Goal: Transaction & Acquisition: Register for event/course

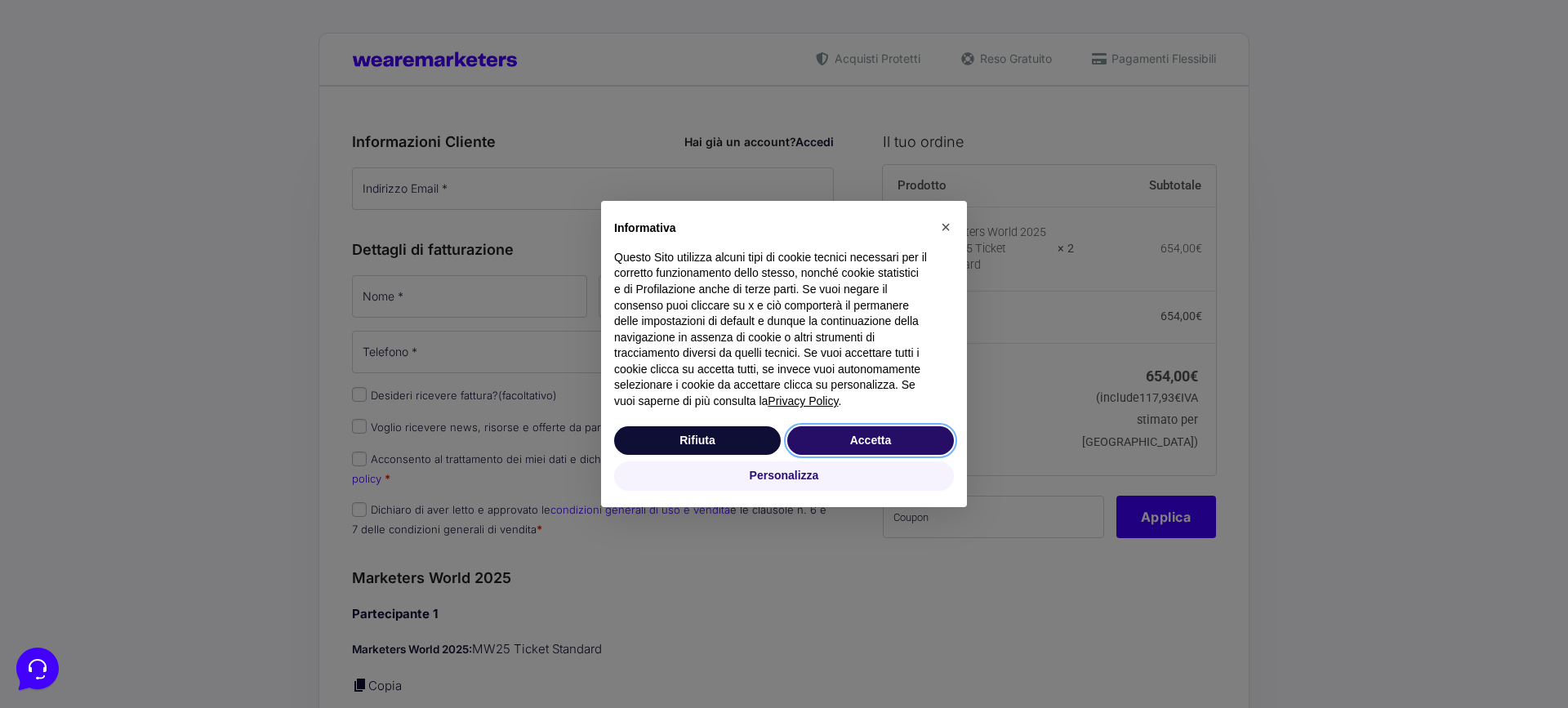
click at [864, 435] on button "Accetta" at bounding box center [871, 441] width 167 height 30
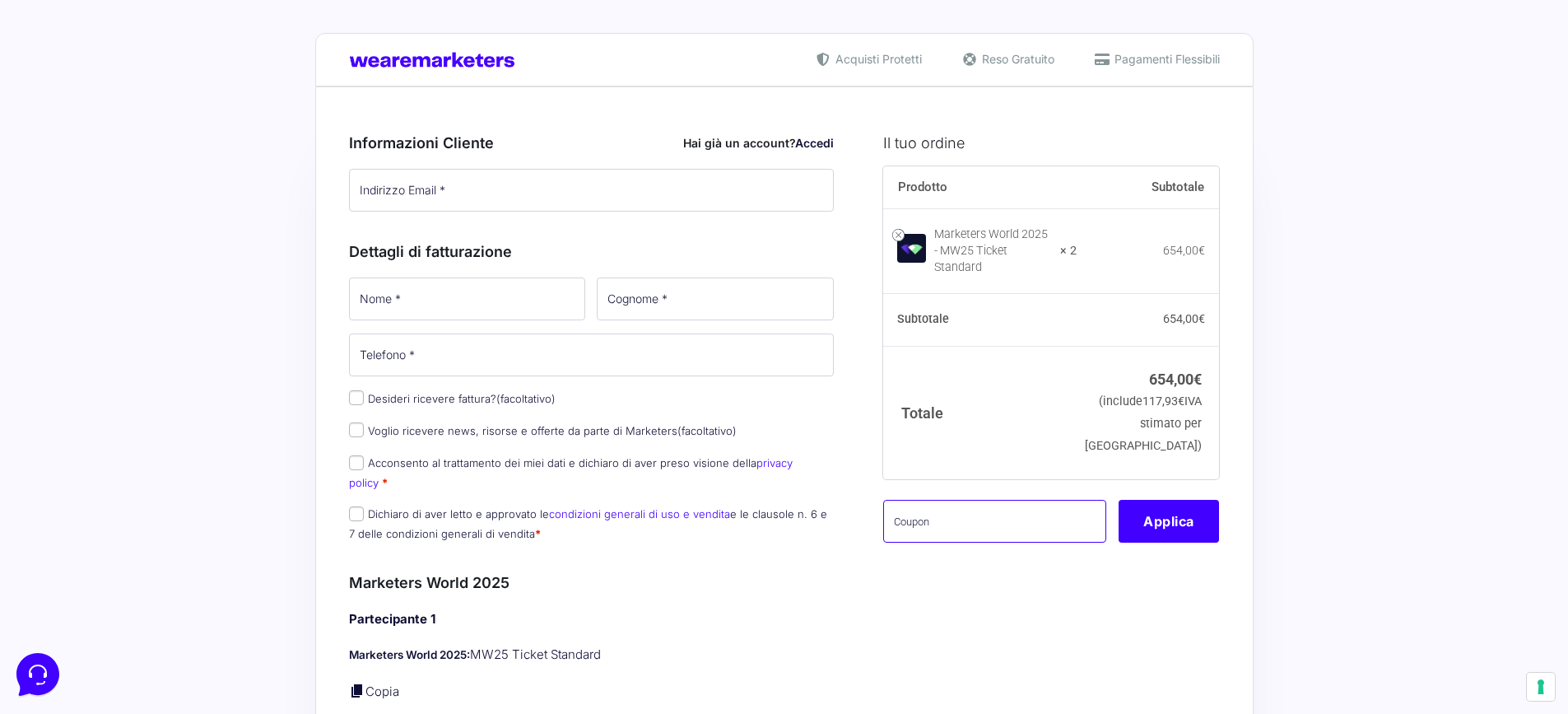
click at [983, 524] on input "text" at bounding box center [995, 521] width 223 height 43
click at [984, 525] on input "text" at bounding box center [995, 521] width 223 height 43
type input "MW25VALENTINABATT"
click at [1149, 538] on button "Applica" at bounding box center [1169, 521] width 100 height 43
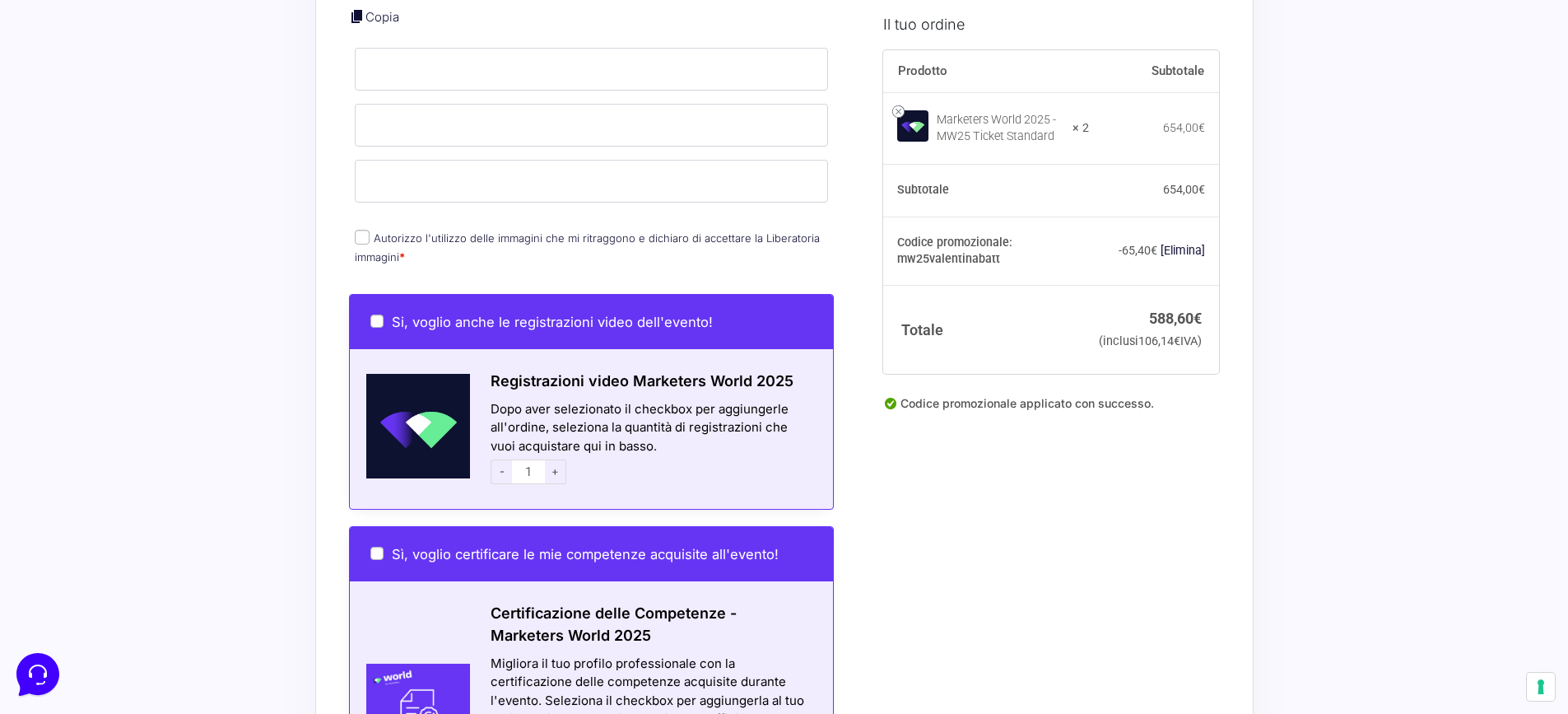
scroll to position [1071, 0]
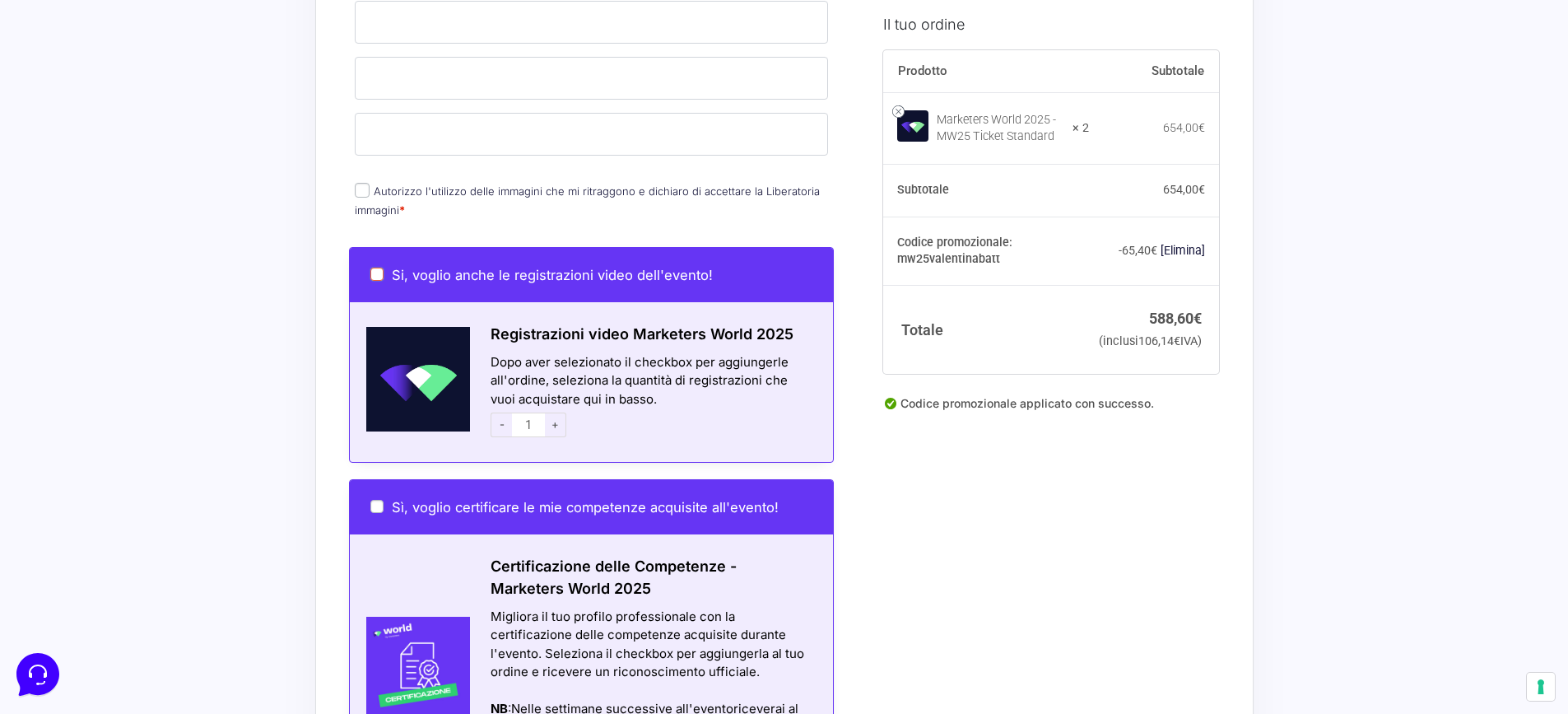
click at [378, 268] on input "Si, voglio anche le registrazioni video dell'evento!" at bounding box center [376, 274] width 13 height 13
checkbox input "true"
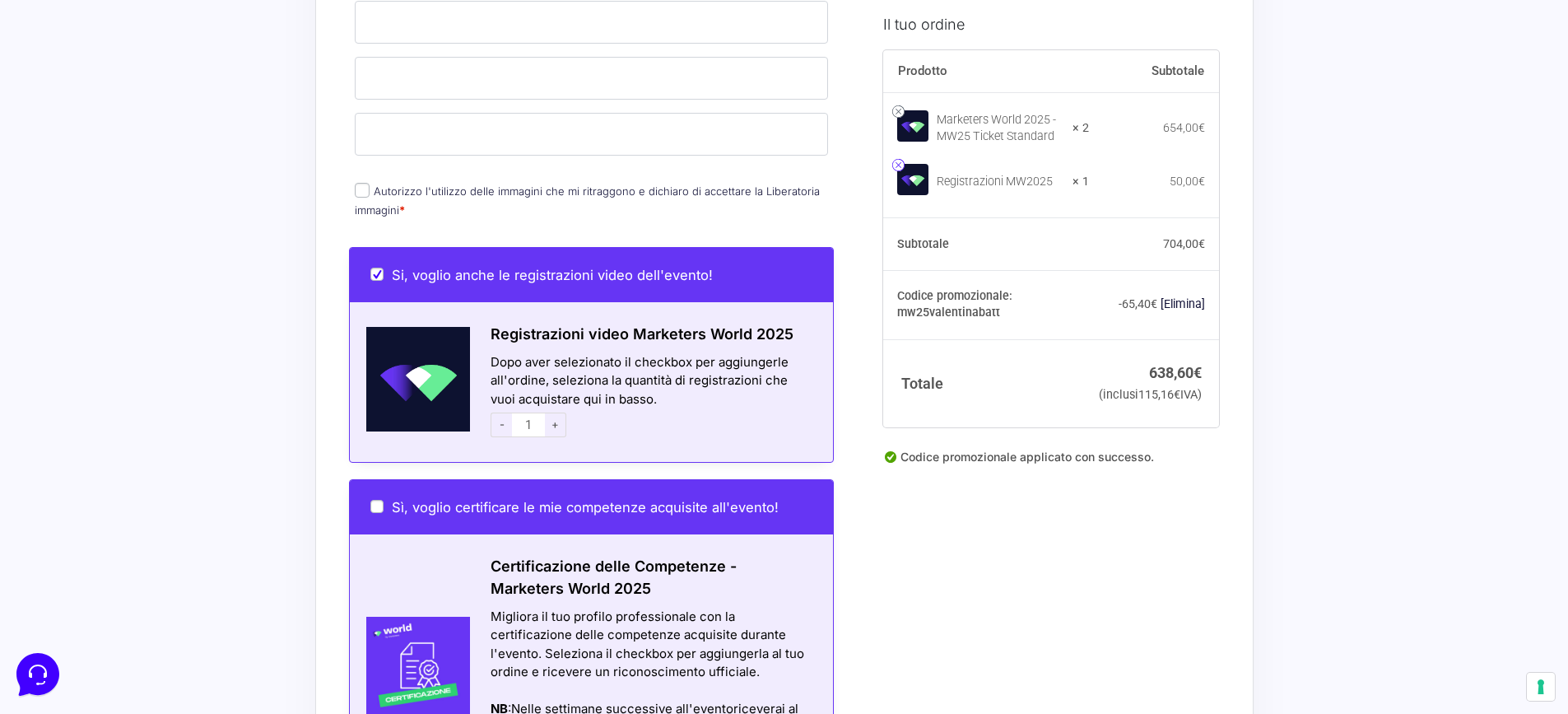
click at [898, 168] on link at bounding box center [899, 165] width 12 height 12
checkbox input "false"
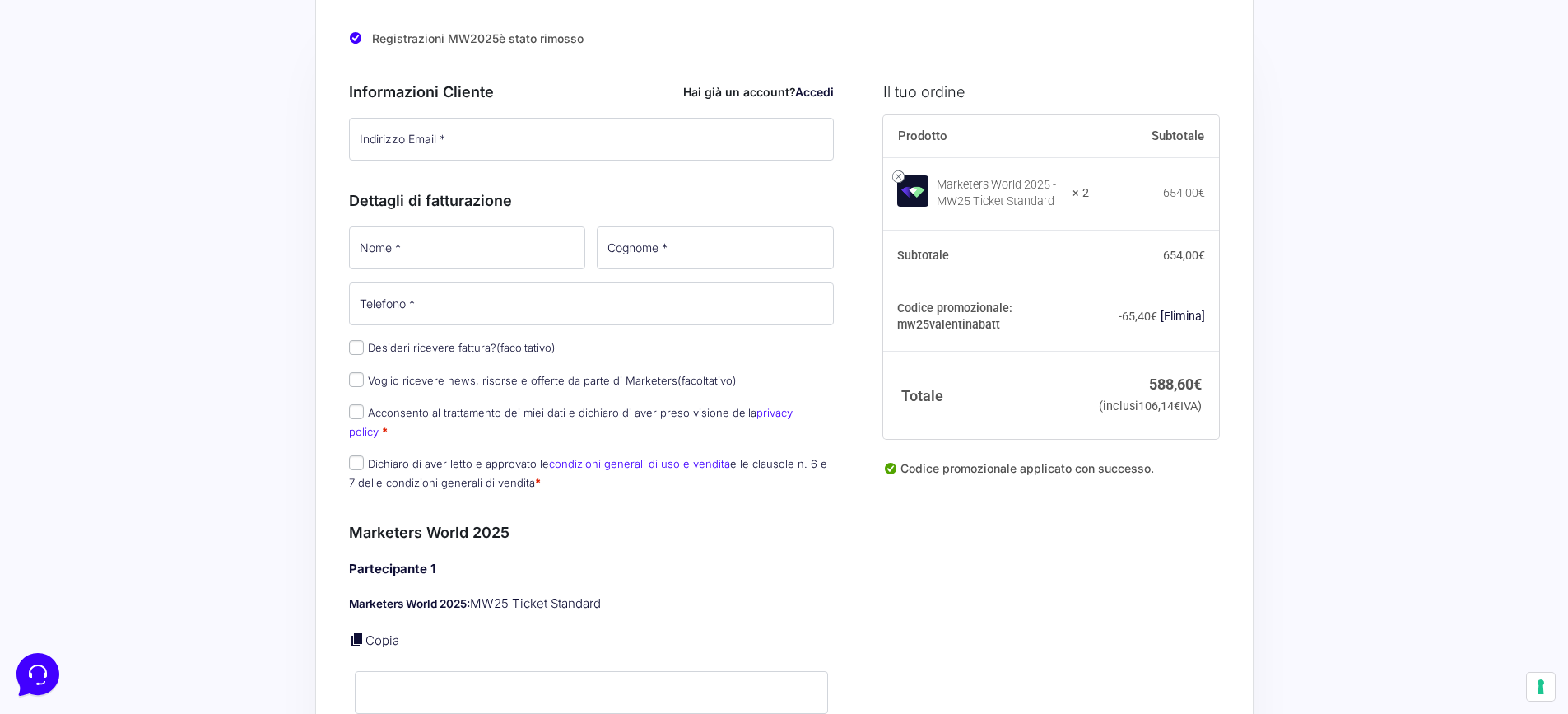
scroll to position [56, 0]
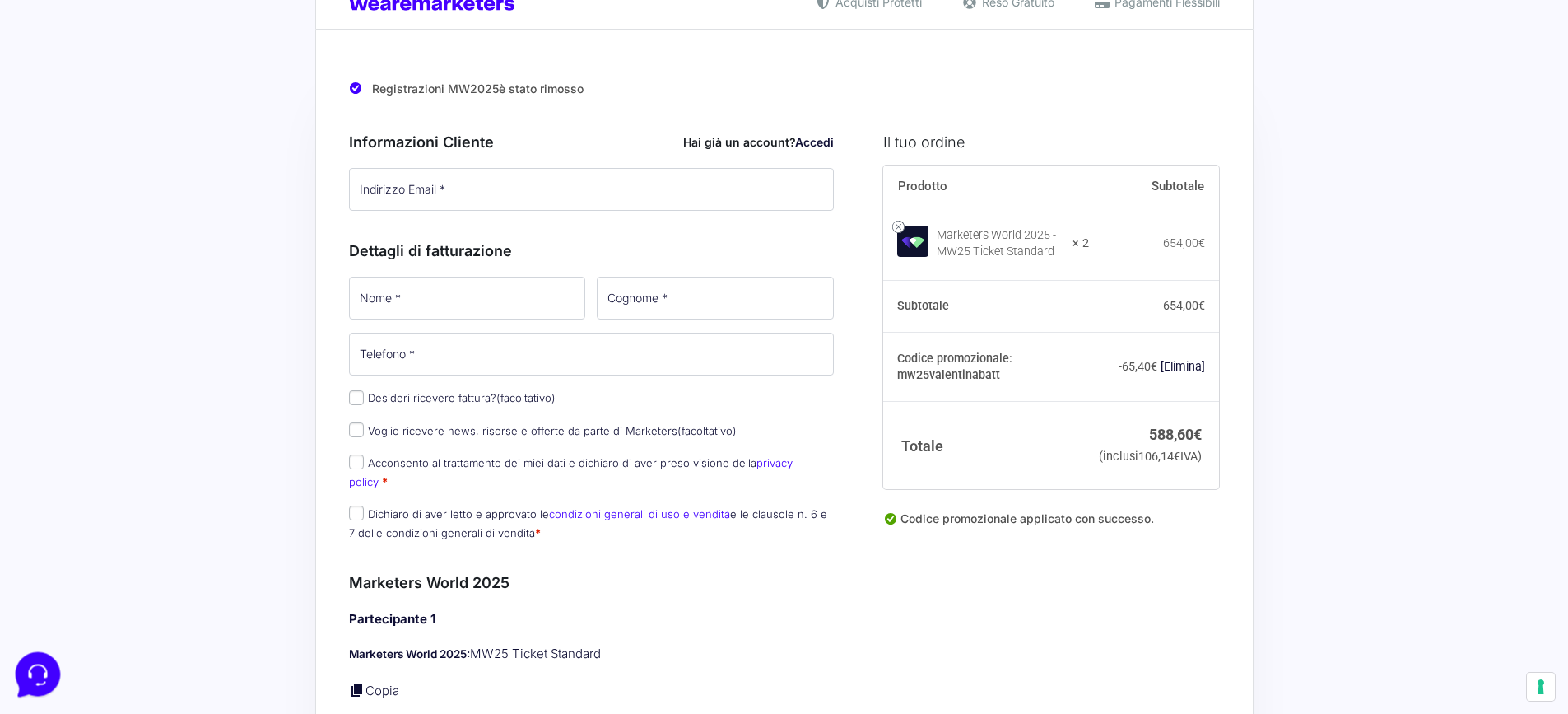
click at [31, 680] on icon at bounding box center [36, 673] width 43 height 43
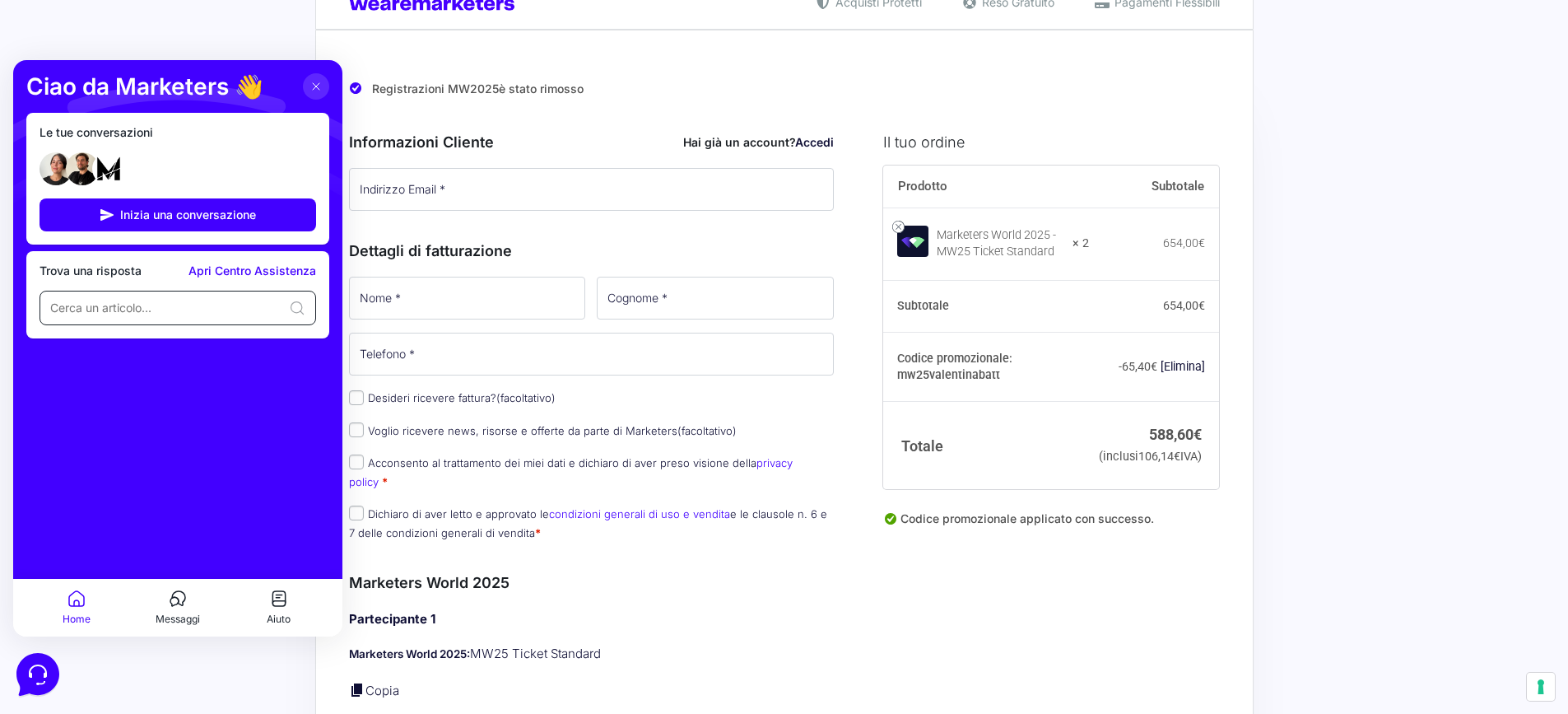
click at [133, 308] on input at bounding box center [166, 308] width 232 height 17
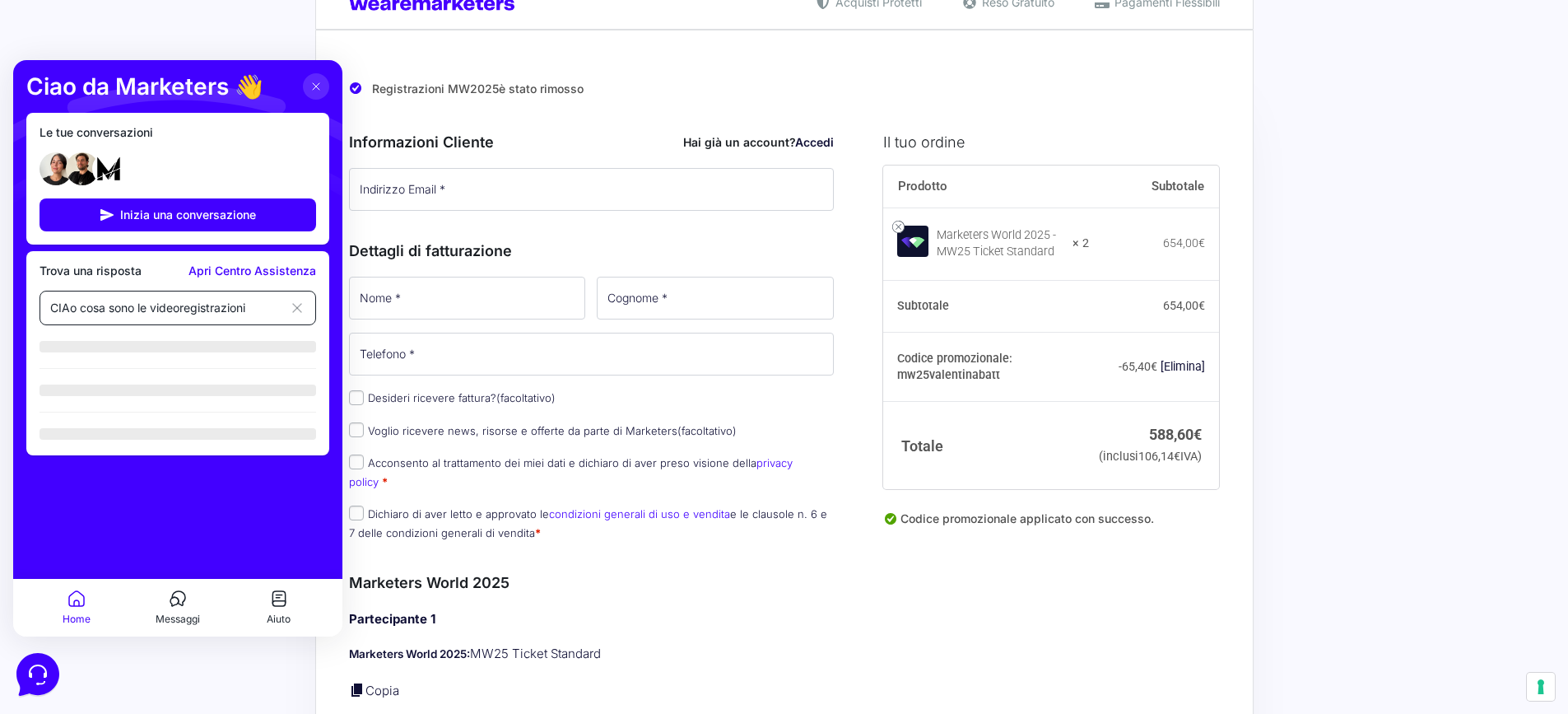
type input "CIAo cosa sono le videoregistrazioni"
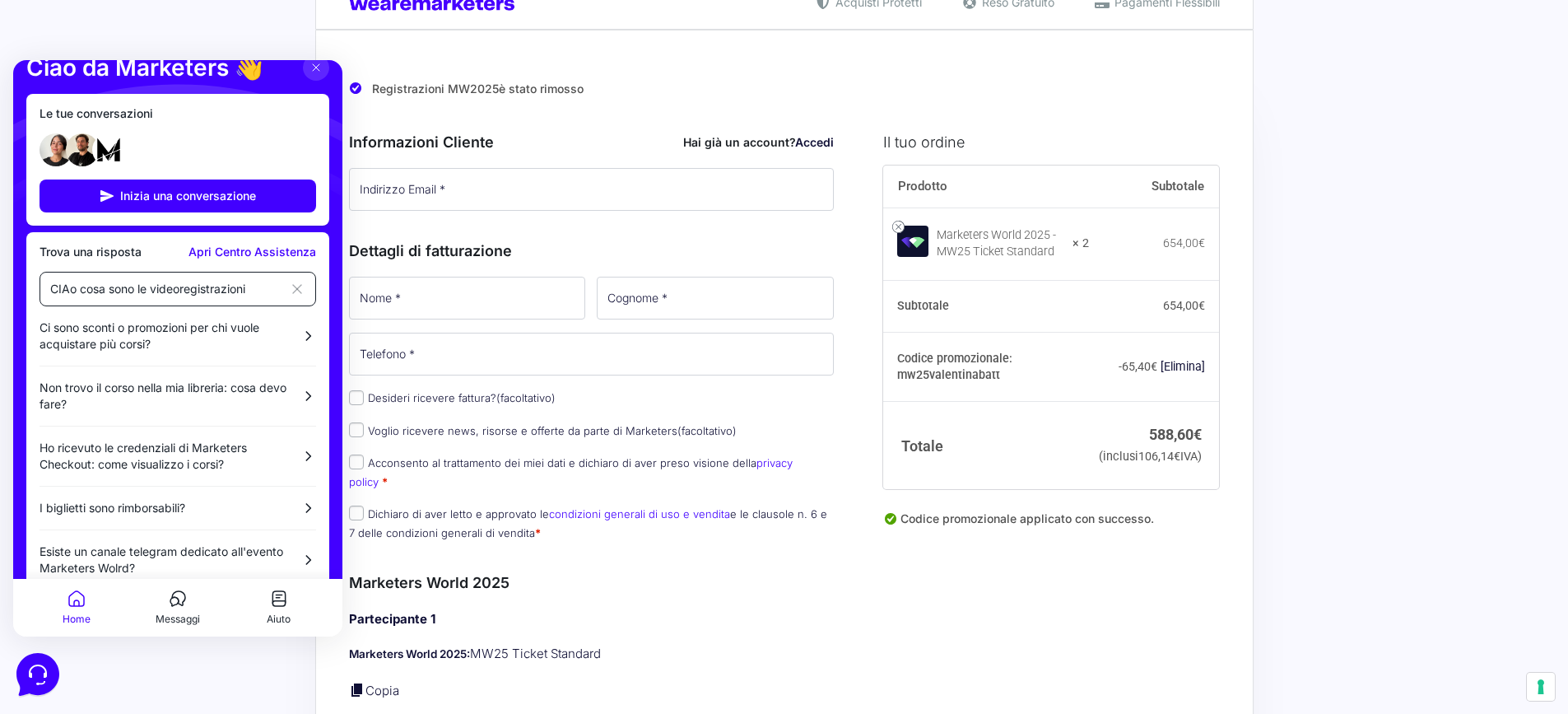
scroll to position [43, 0]
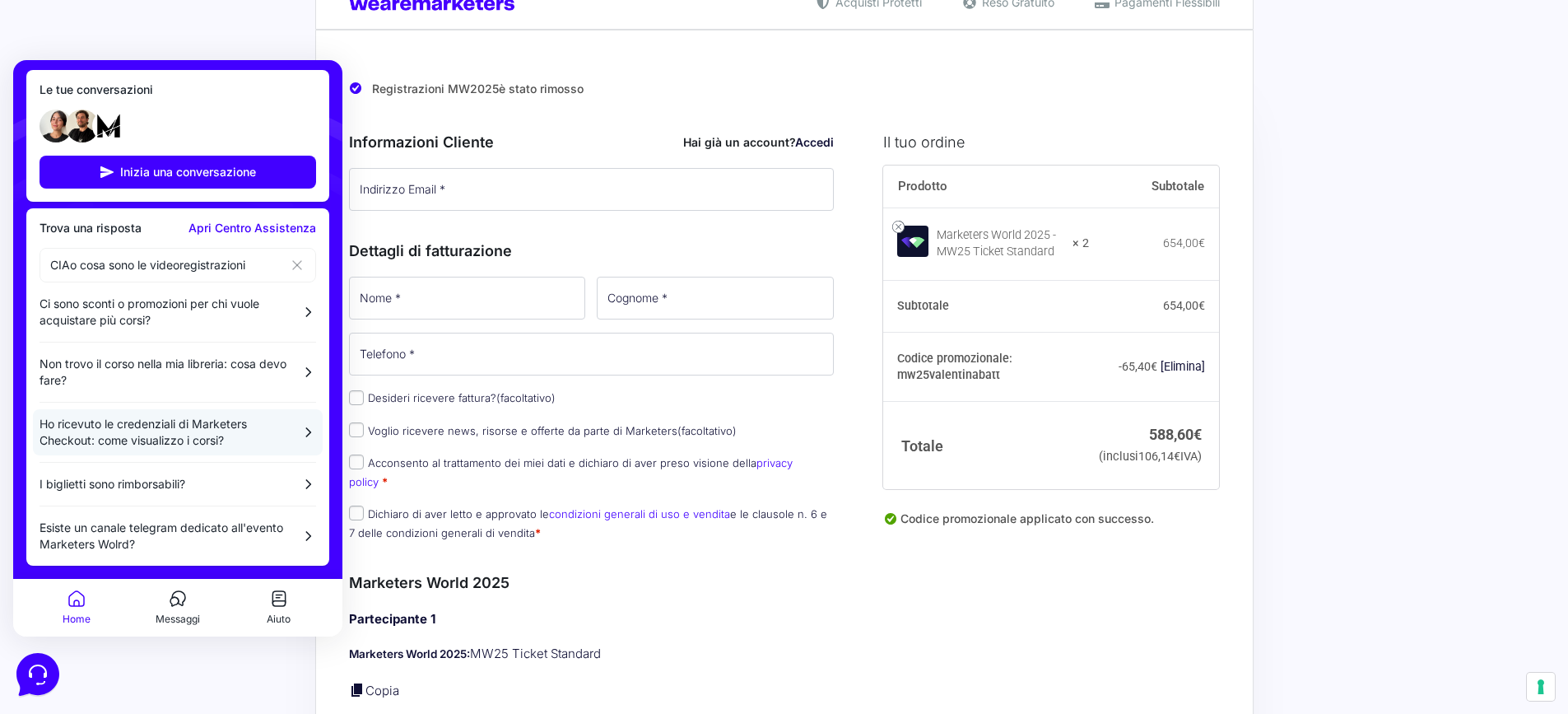
click at [224, 433] on p "Ho ricevuto le credenziali di Marketers Checkout: come visualizzo i corsi?" at bounding box center [163, 432] width 247 height 33
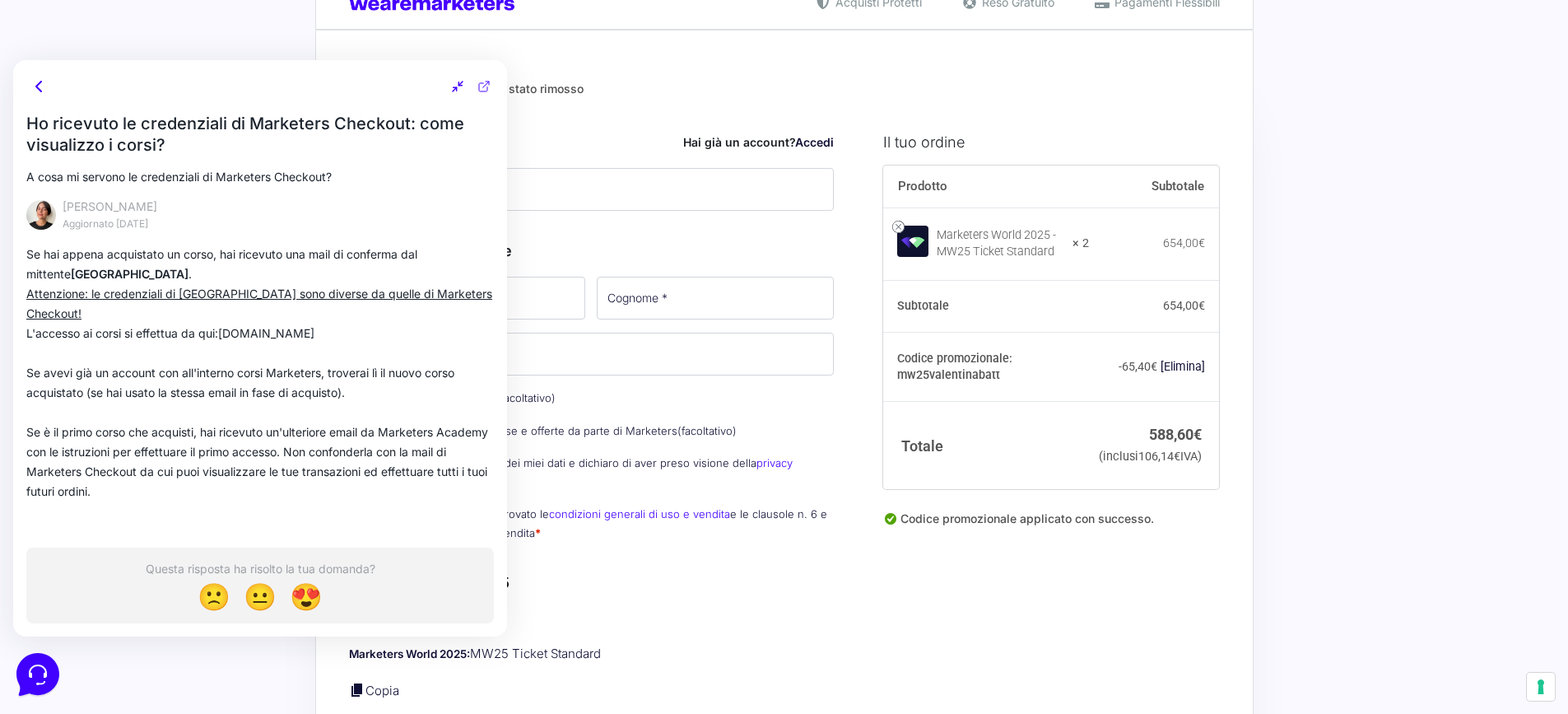
click at [34, 84] on icon at bounding box center [40, 86] width 19 height 19
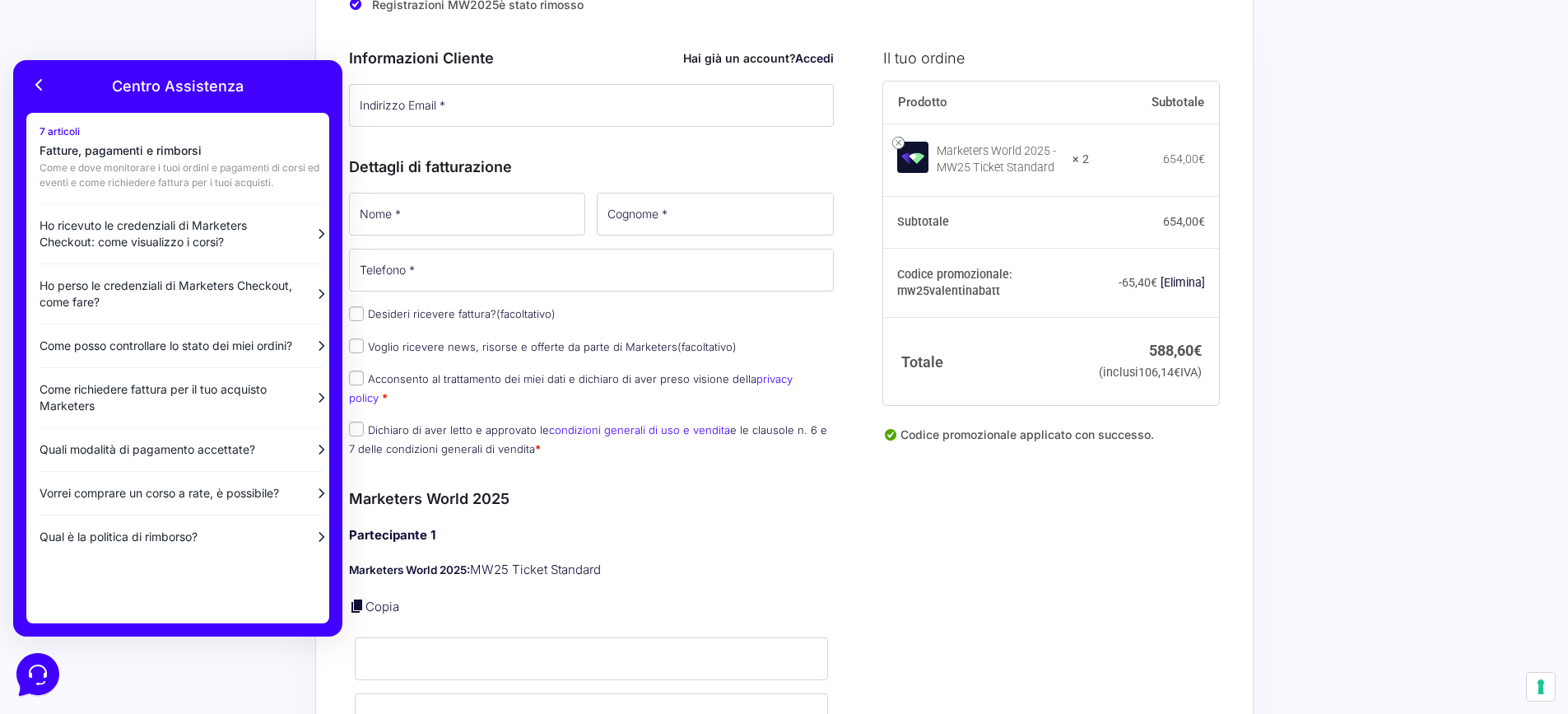
scroll to position [139, 0]
click at [39, 86] on icon at bounding box center [40, 85] width 19 height 19
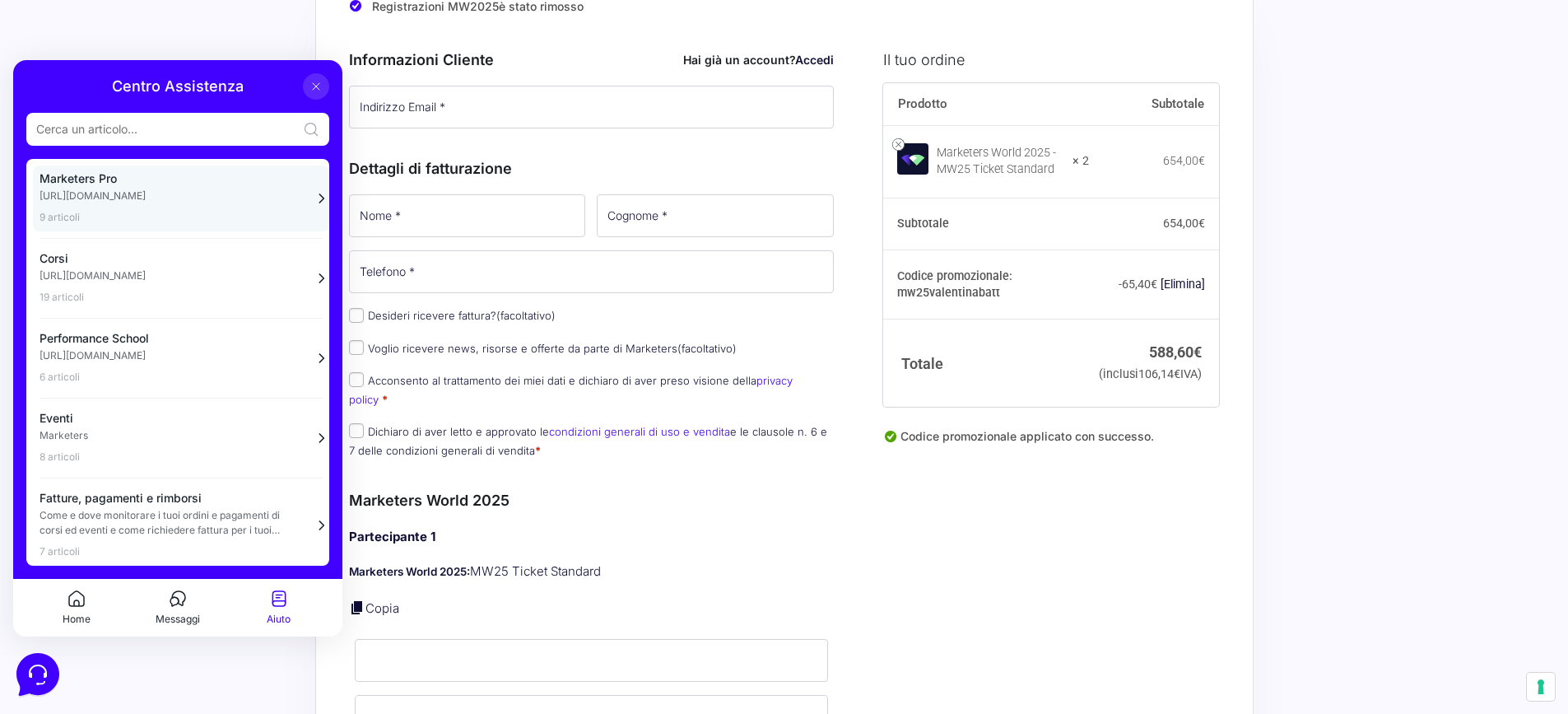
click at [161, 182] on span "Marketers Pro" at bounding box center [171, 178] width 263 height 13
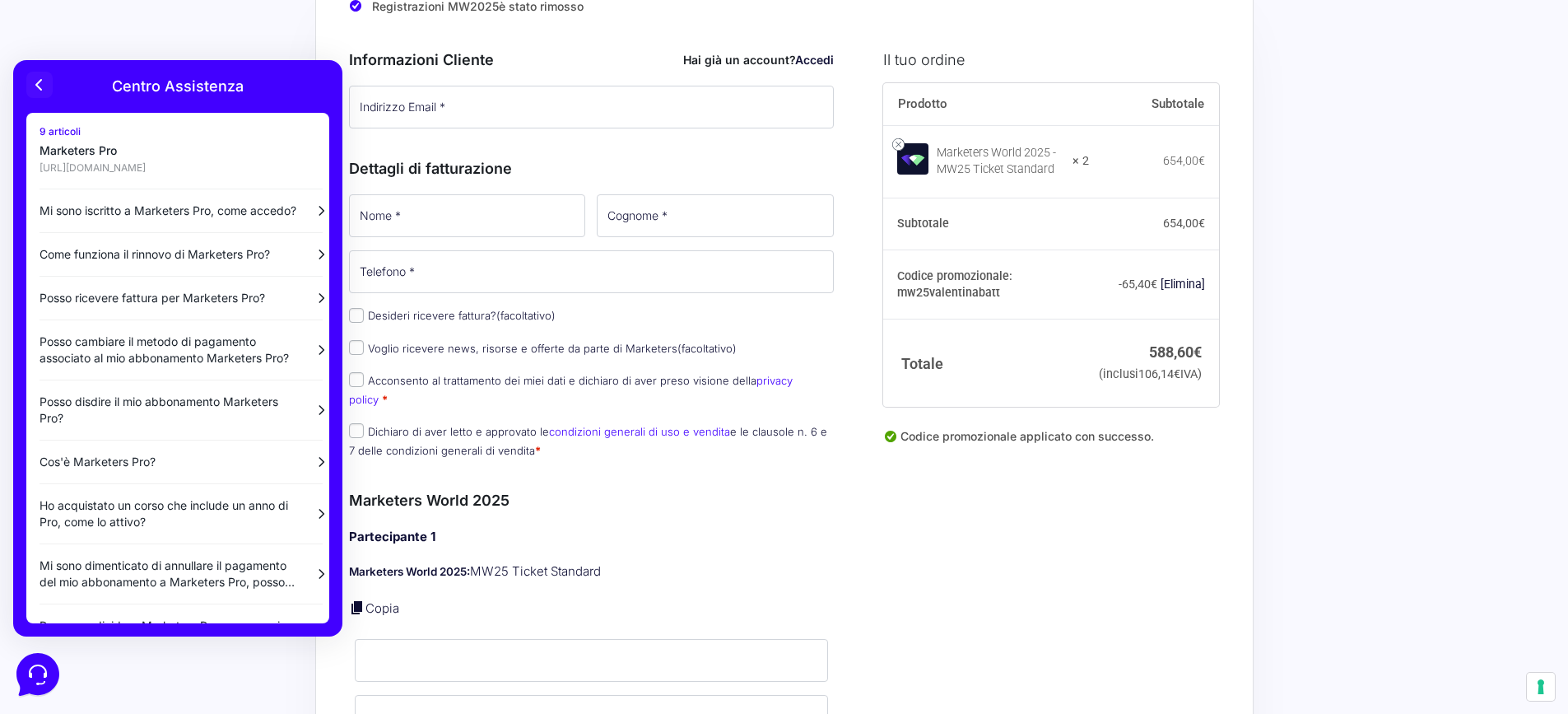
click at [40, 90] on icon at bounding box center [40, 85] width 19 height 19
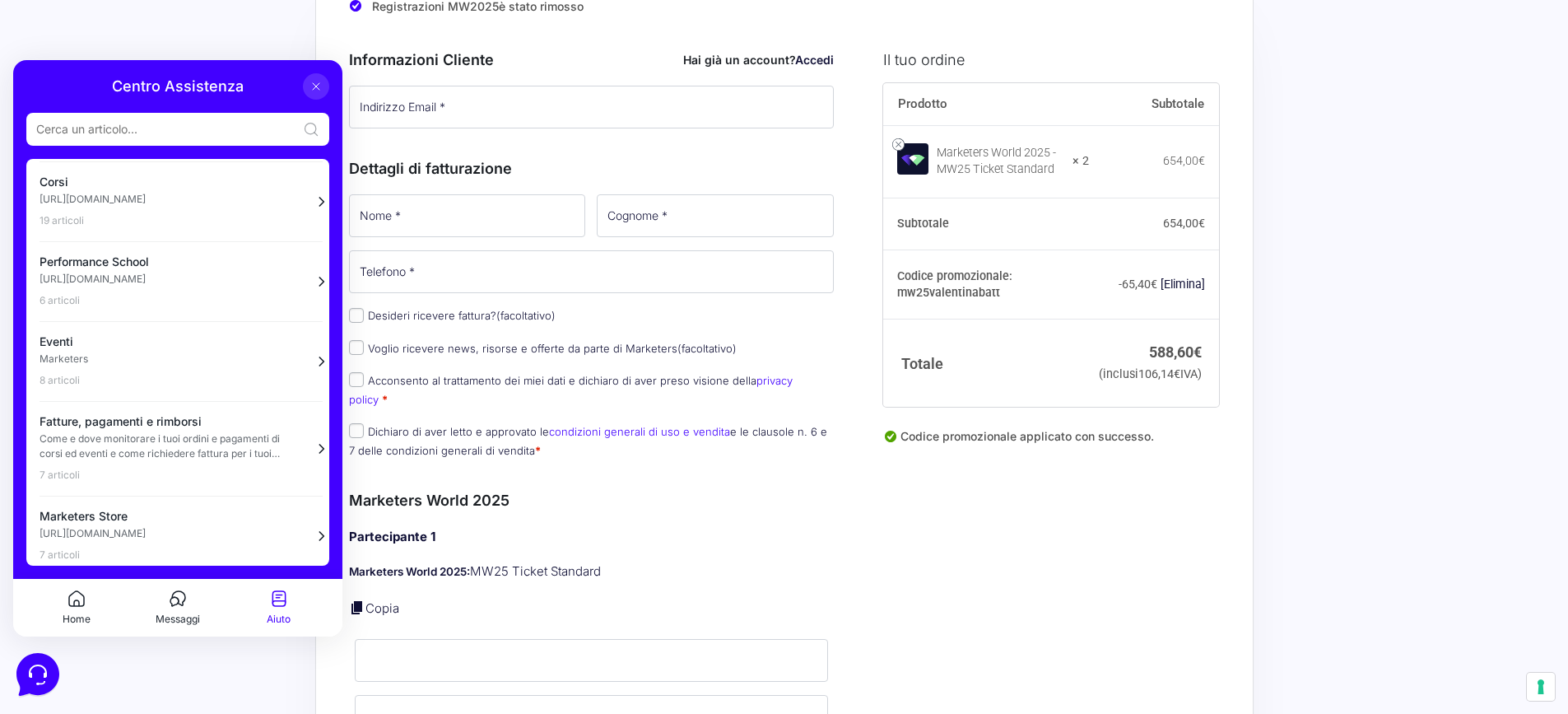
scroll to position [86, 0]
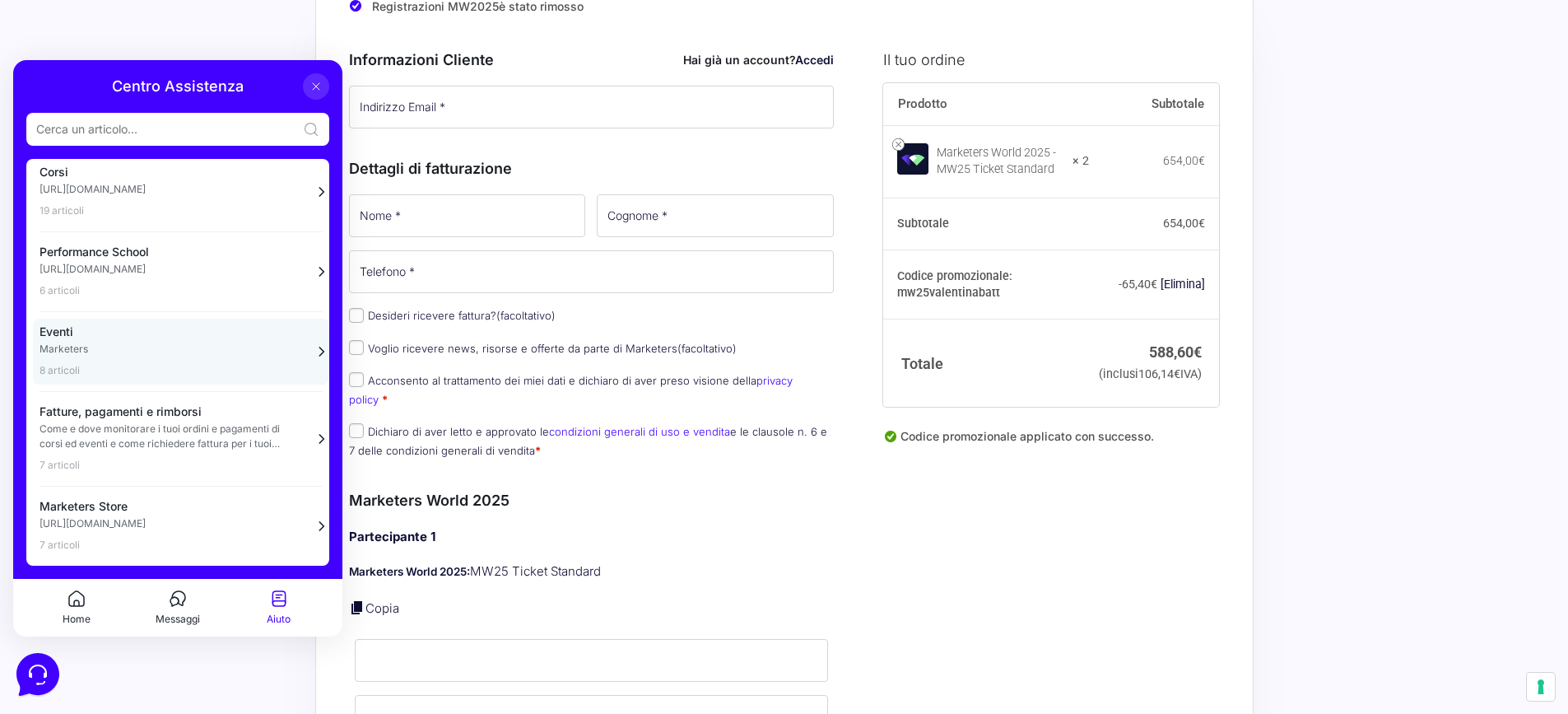
click at [107, 342] on p "Marketers" at bounding box center [171, 349] width 263 height 15
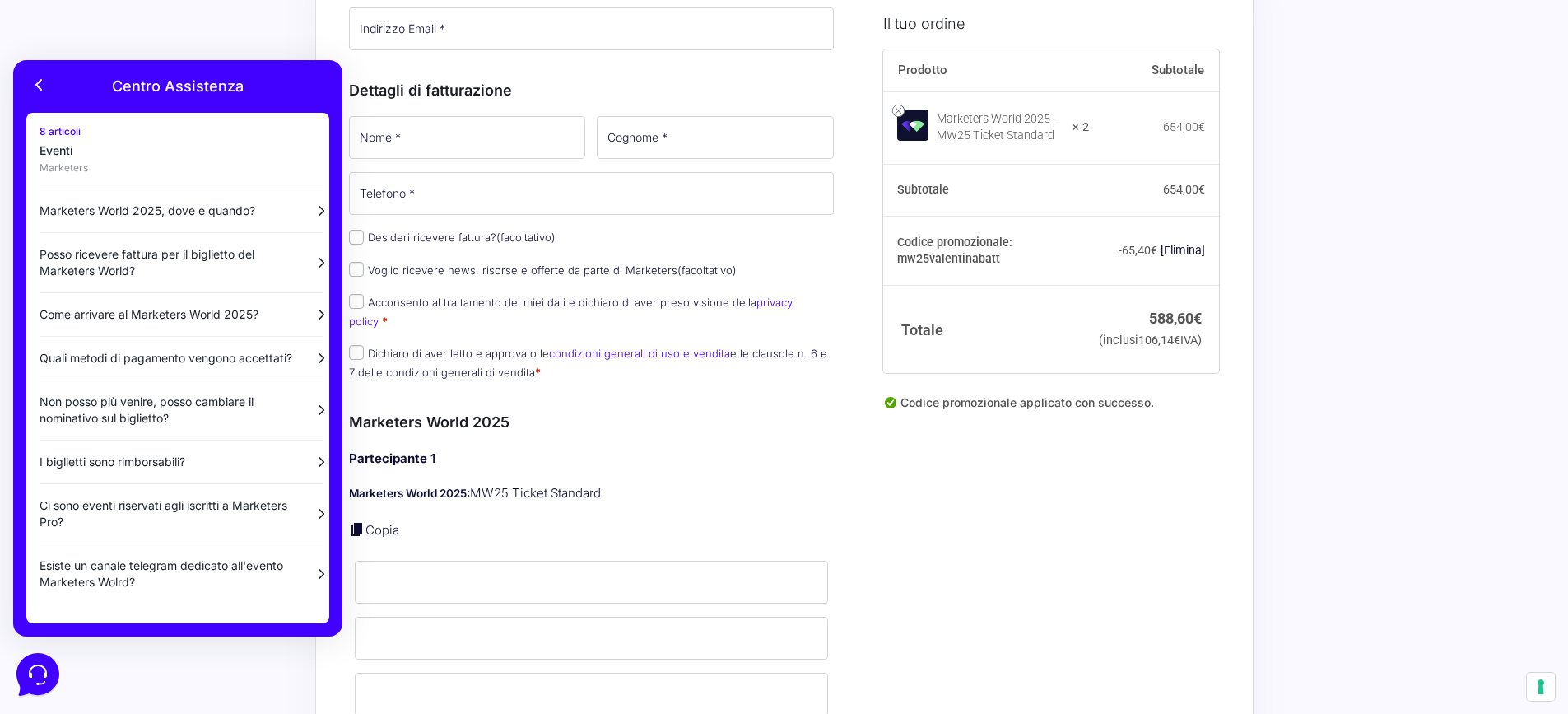
scroll to position [221, 0]
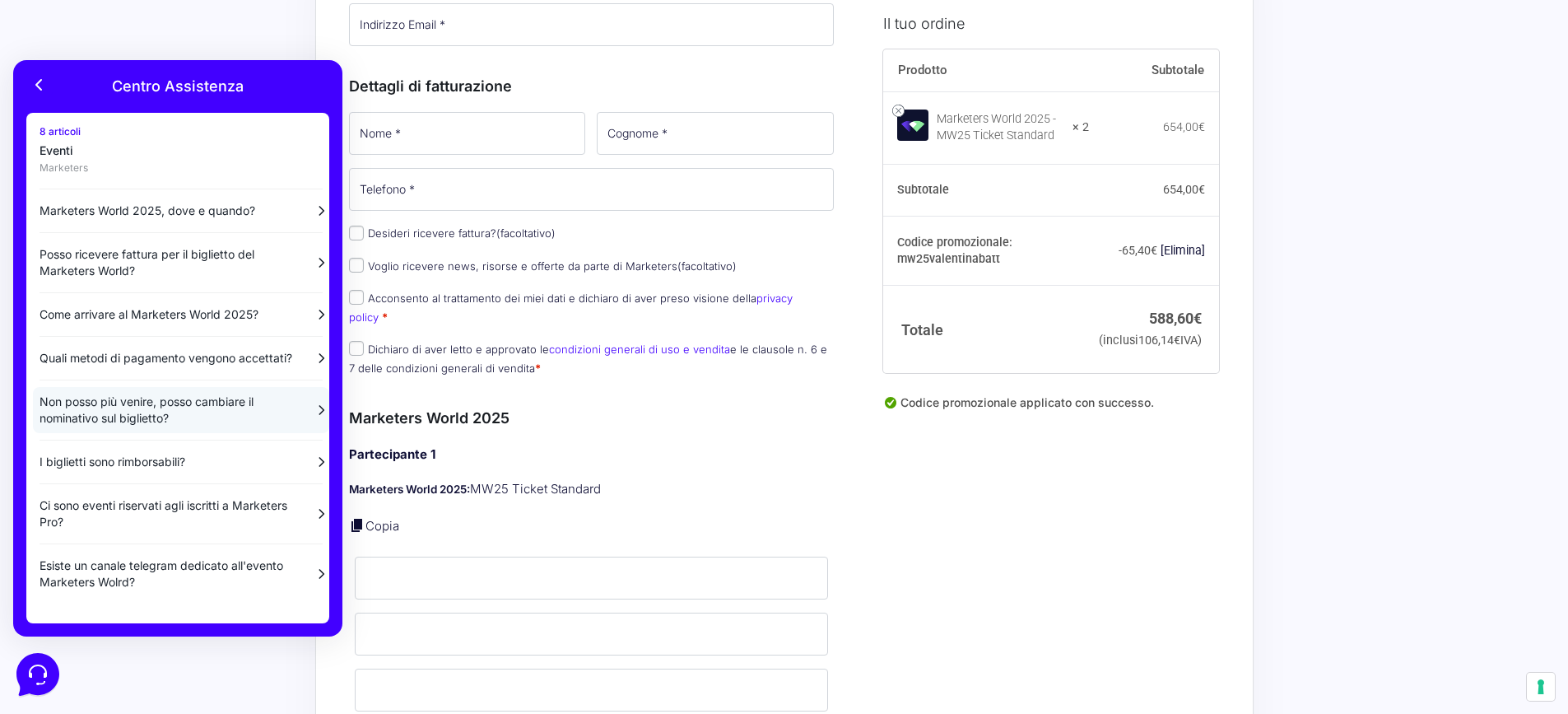
click at [179, 419] on p "Non posso più venire, posso cambiare il nominativo sul biglietto?" at bounding box center [169, 410] width 260 height 33
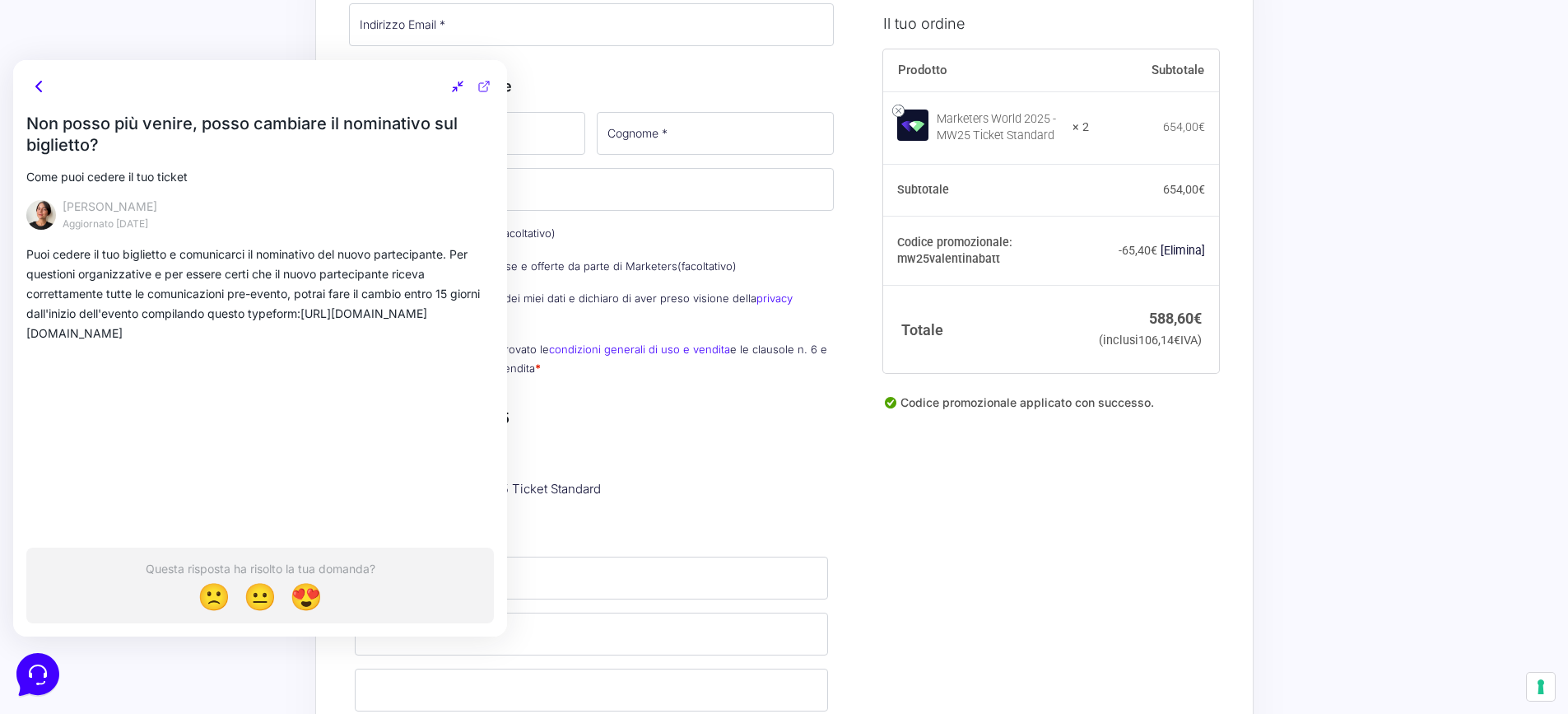
click at [43, 86] on icon at bounding box center [40, 86] width 19 height 19
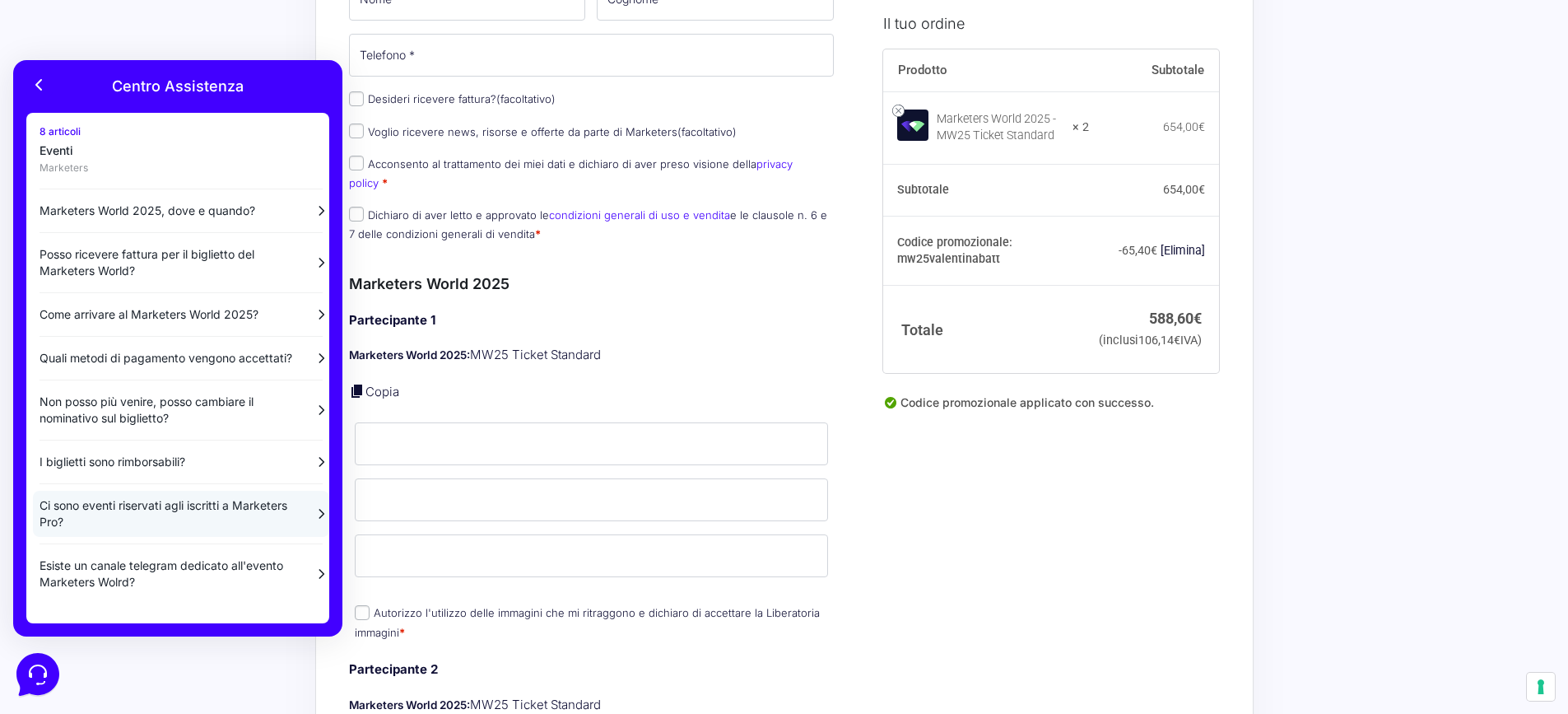
scroll to position [386, 0]
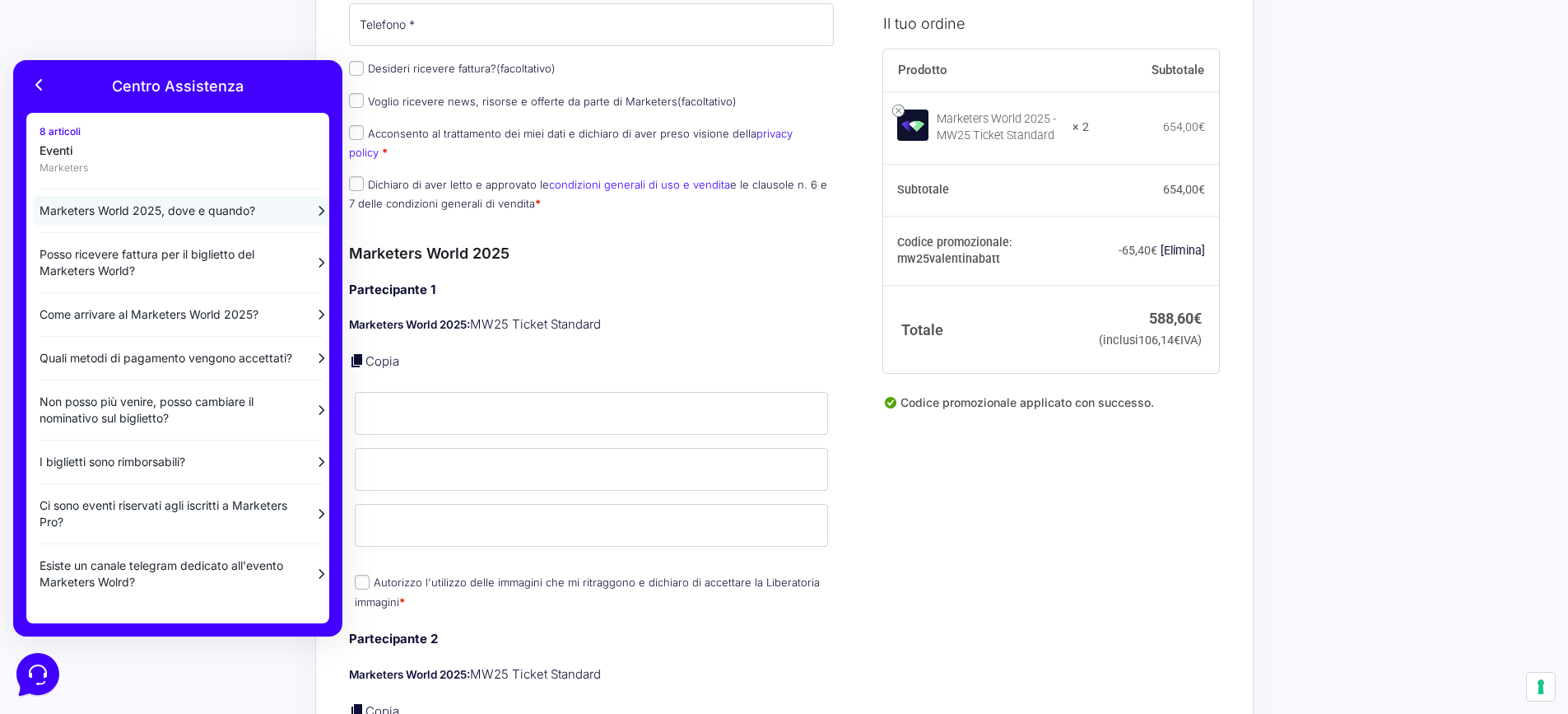
click at [163, 211] on p "Marketers World 2025, dove e quando?" at bounding box center [169, 211] width 260 height 17
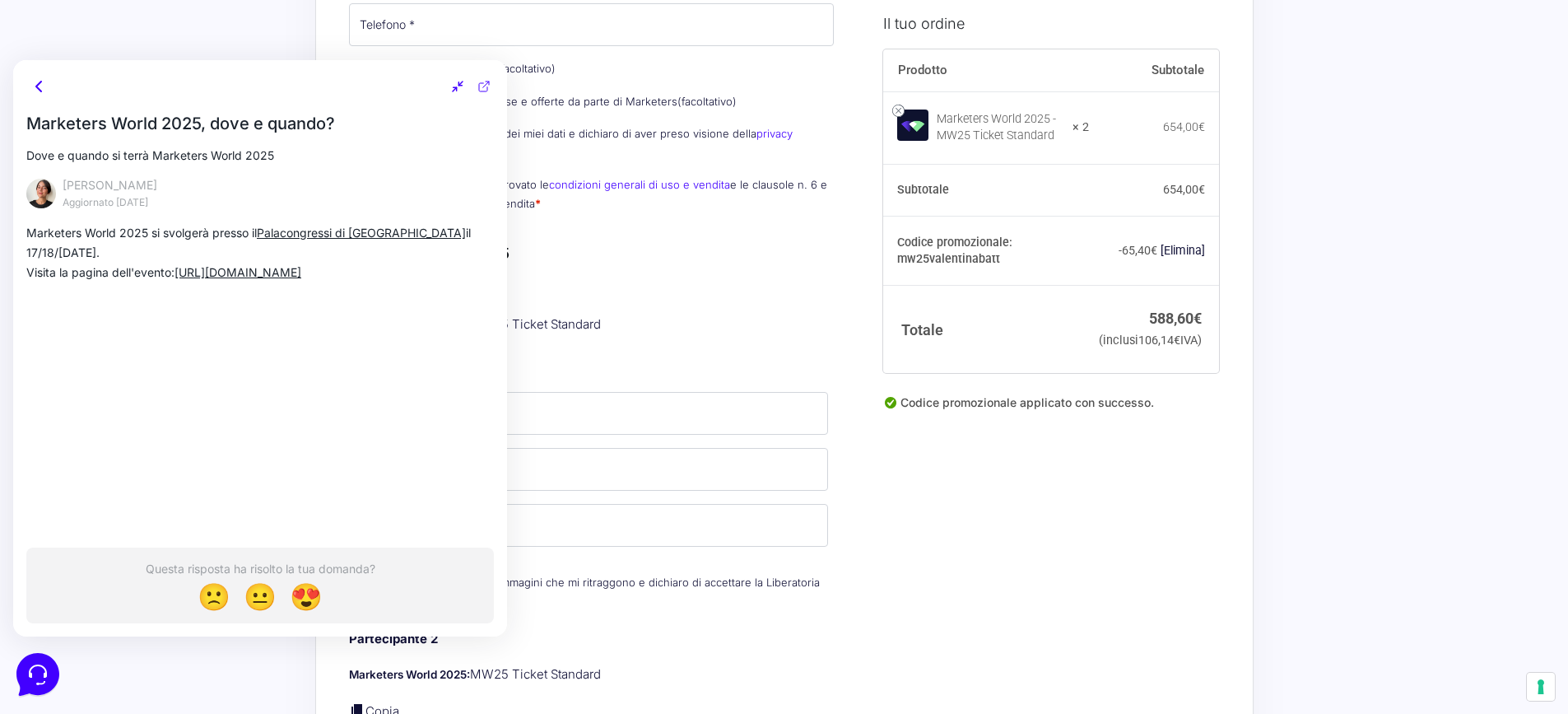
click at [34, 84] on icon at bounding box center [40, 86] width 19 height 19
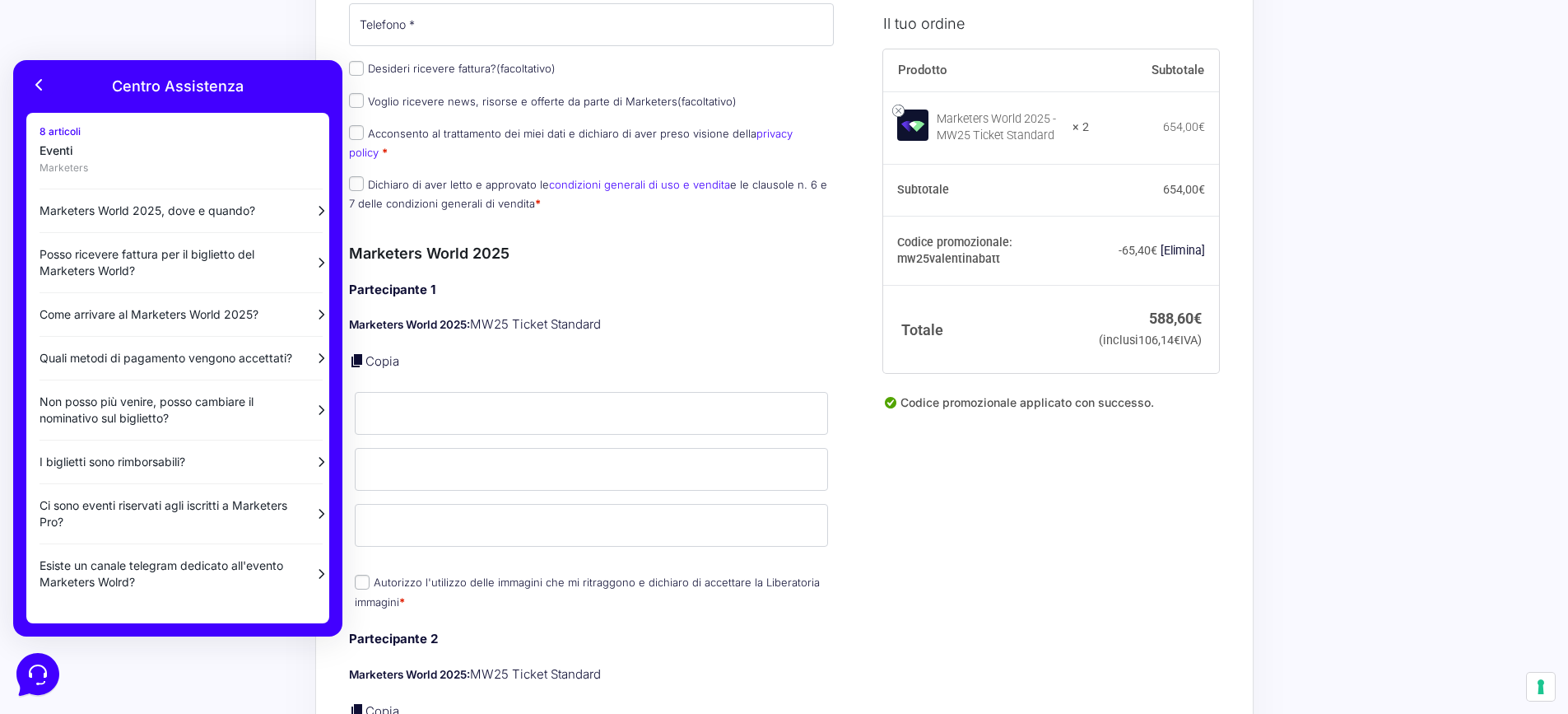
click at [743, 242] on h3 "Marketers World 2025" at bounding box center [591, 253] width 485 height 22
click at [39, 78] on icon at bounding box center [40, 85] width 19 height 19
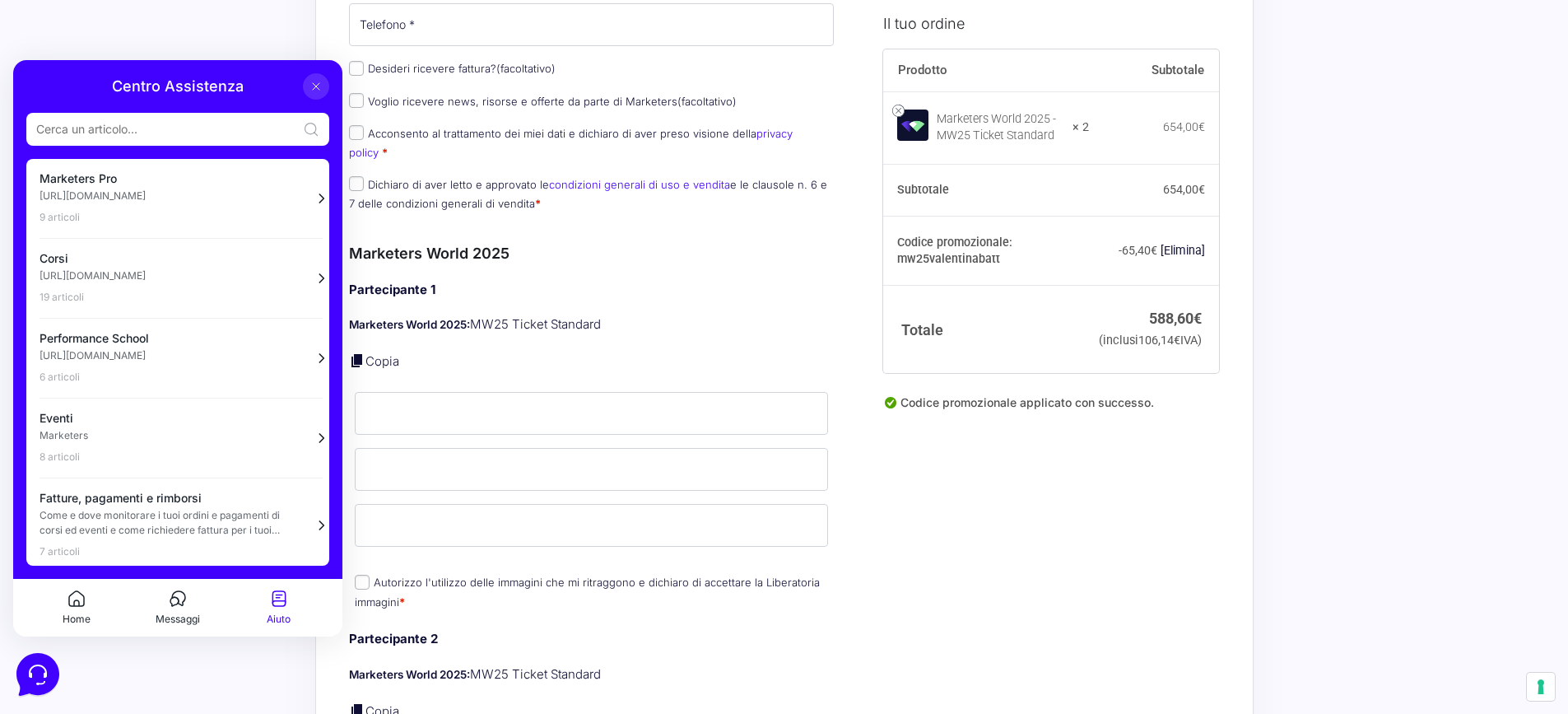
click at [314, 86] on icon at bounding box center [315, 86] width 13 height 13
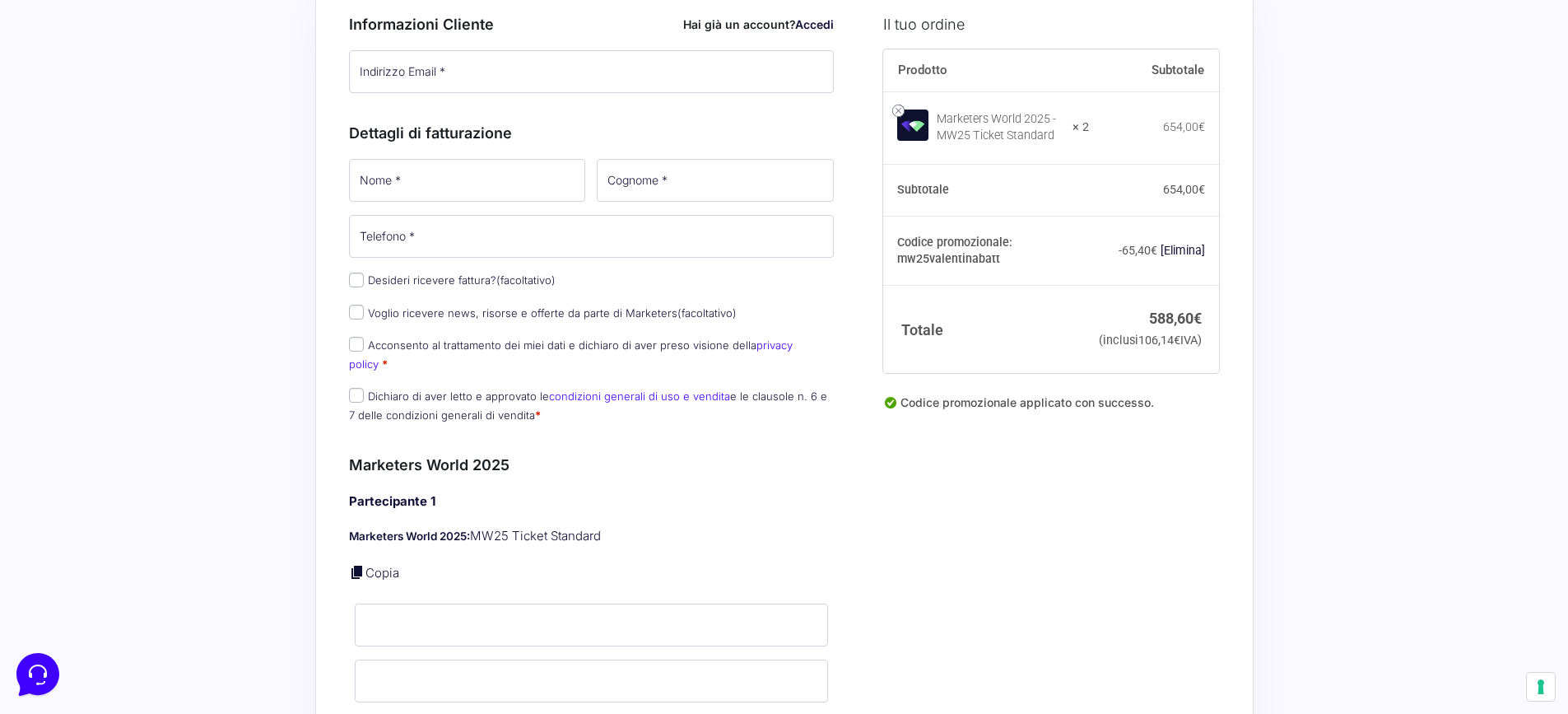
scroll to position [0, 0]
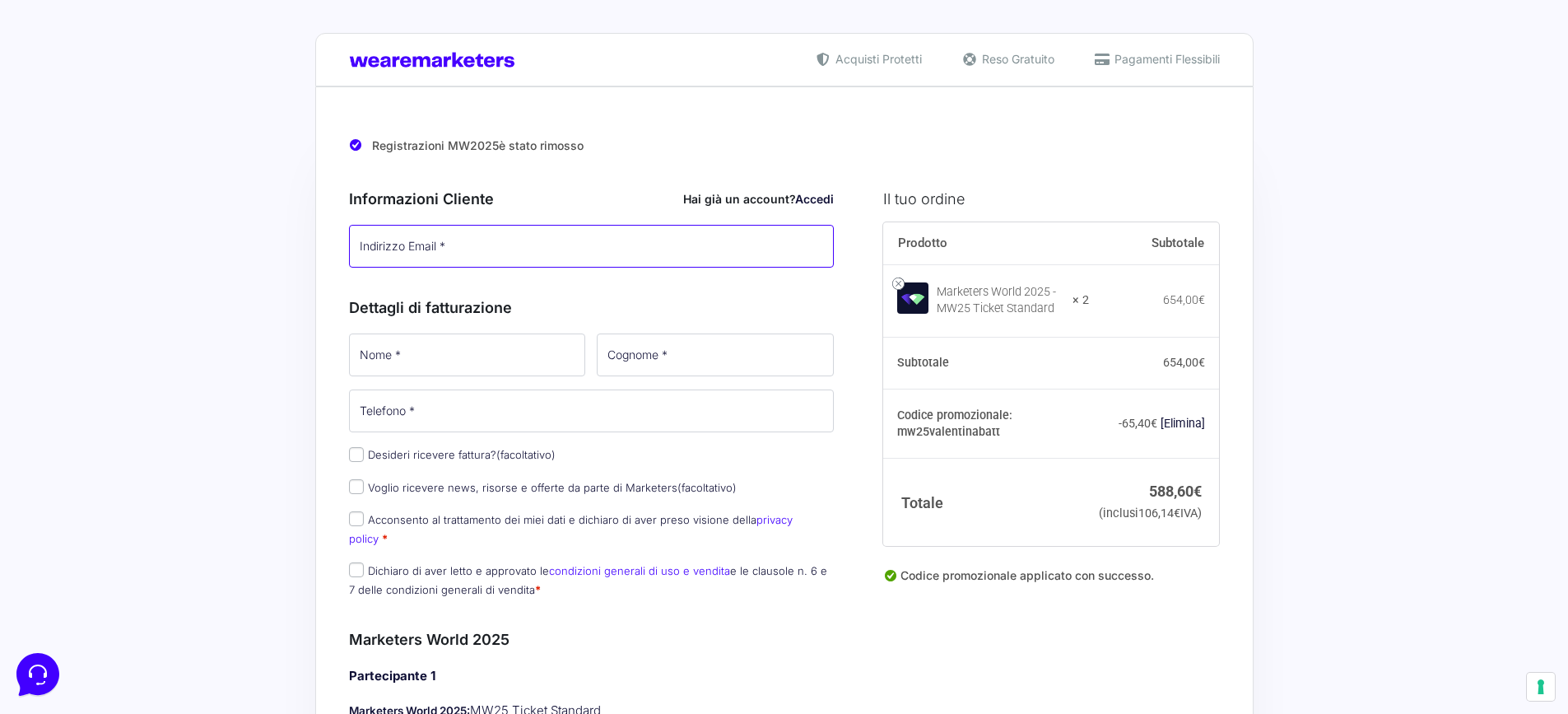
click at [492, 245] on input "Indirizzo Email *" at bounding box center [591, 246] width 485 height 43
type input "[EMAIL_ADDRESS][DOMAIN_NAME]"
click at [487, 365] on input "Nome *" at bounding box center [467, 354] width 237 height 43
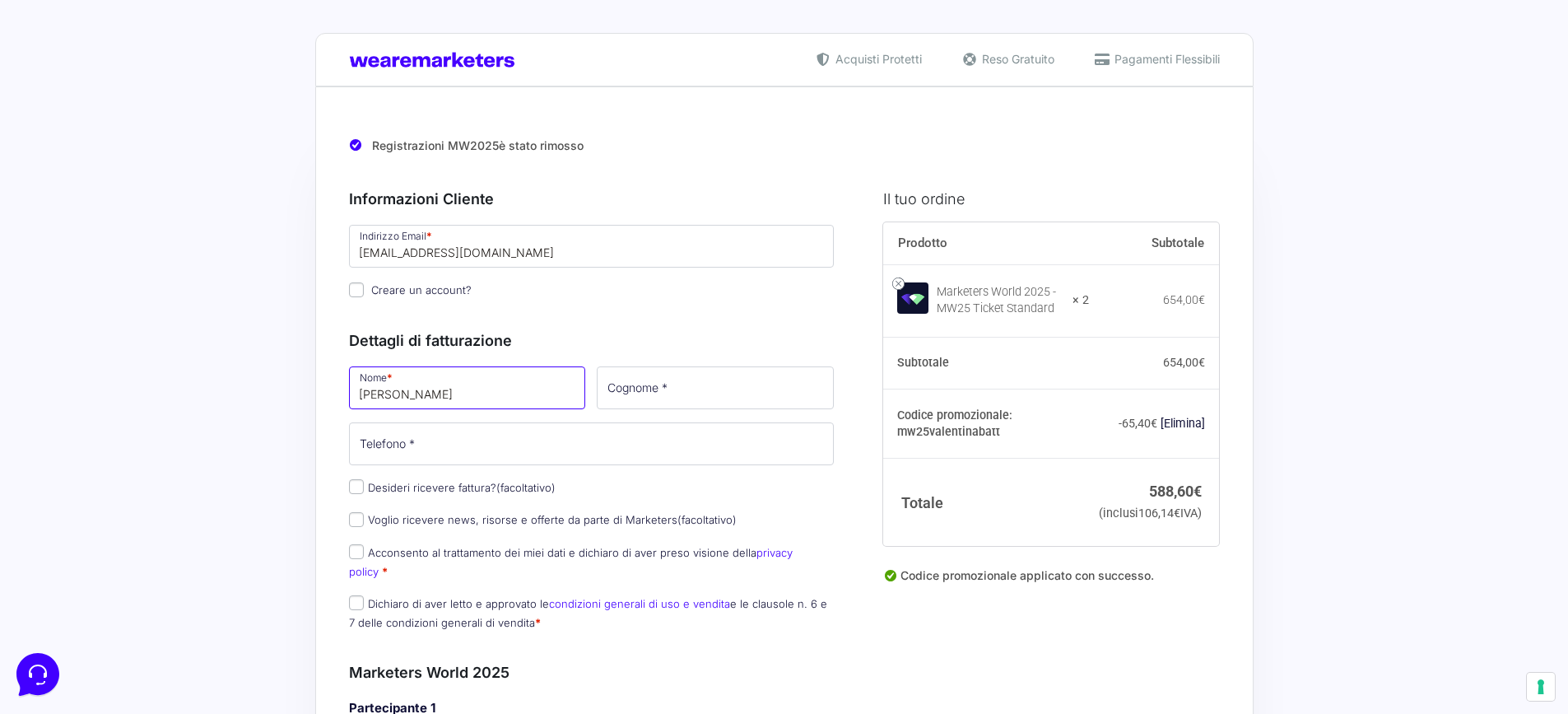
type input "[PERSON_NAME]"
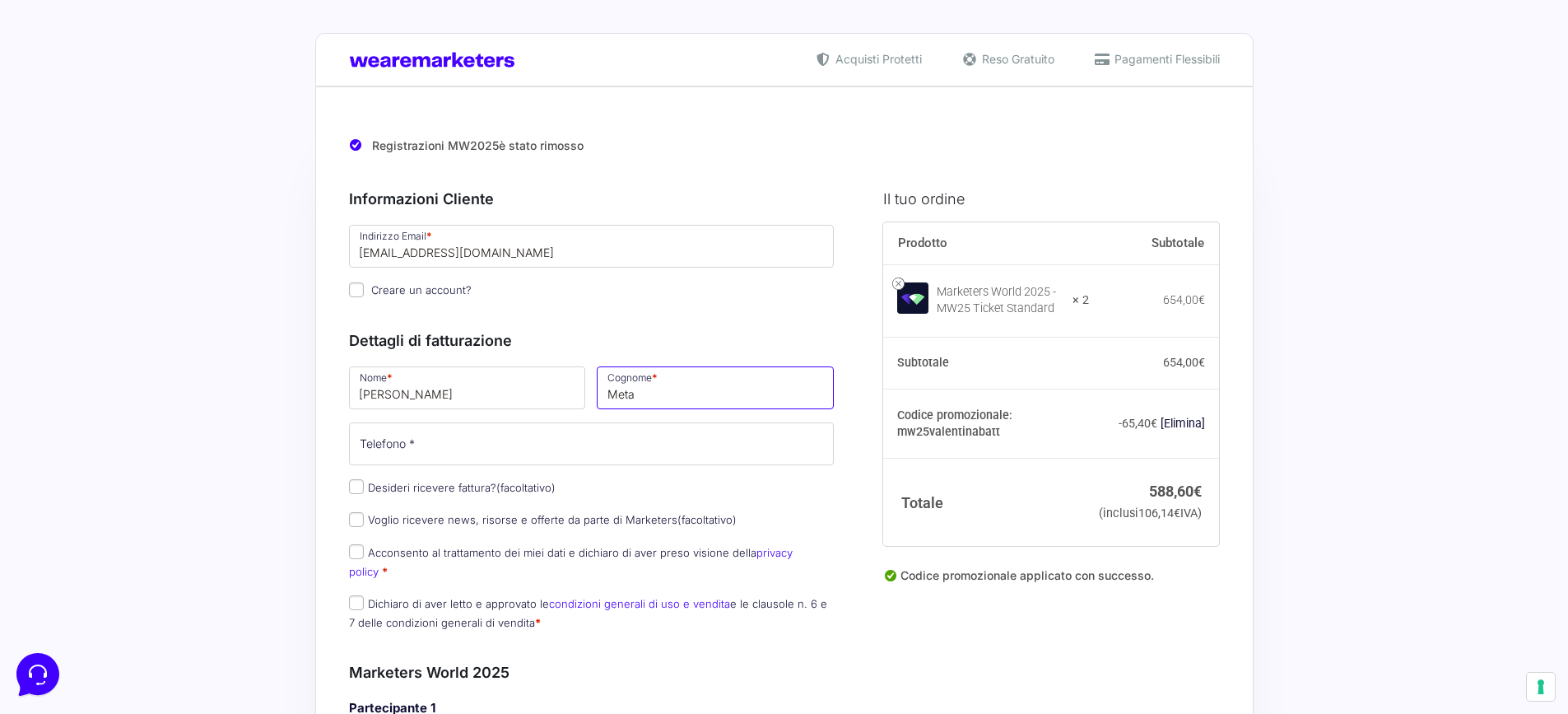
type input "Meta"
click at [408, 428] on input "Telefono *" at bounding box center [591, 443] width 485 height 43
type input "[PHONE_NUMBER]"
click at [353, 491] on input "Desideri ricevere fattura? (facoltativo)" at bounding box center [356, 487] width 15 height 15
checkbox input "true"
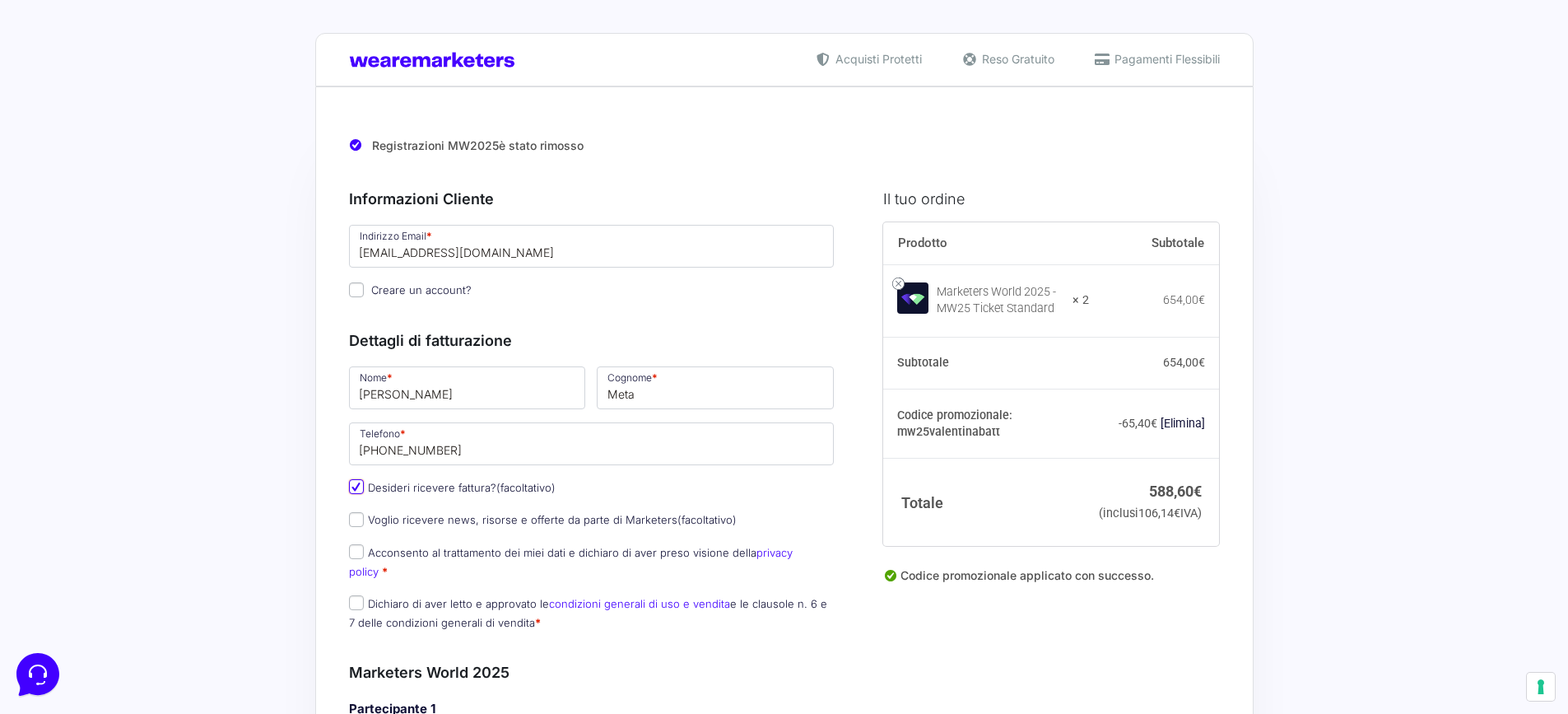
select select "IT"
type input "0000000"
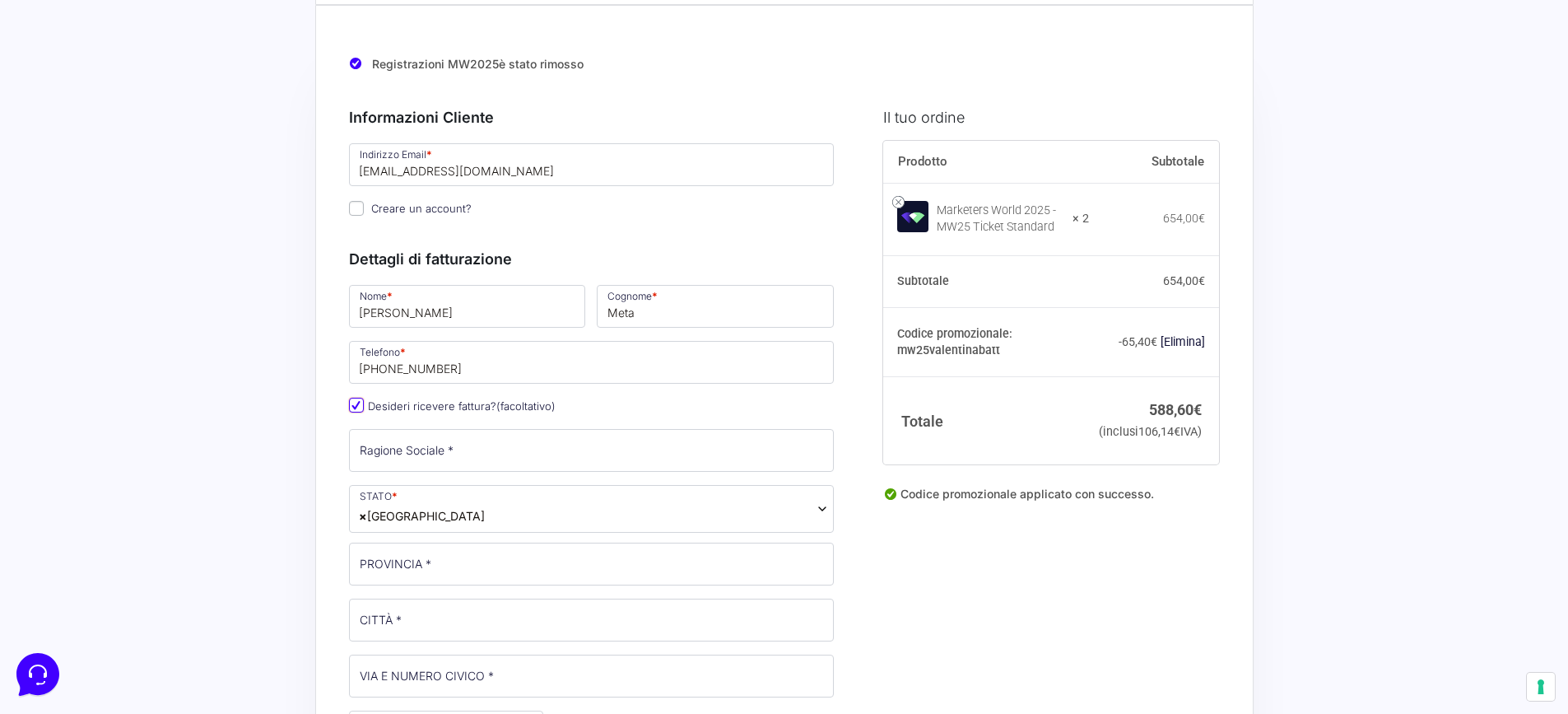
scroll to position [82, 0]
click at [487, 451] on input "Ragione Sociale *" at bounding box center [591, 450] width 485 height 43
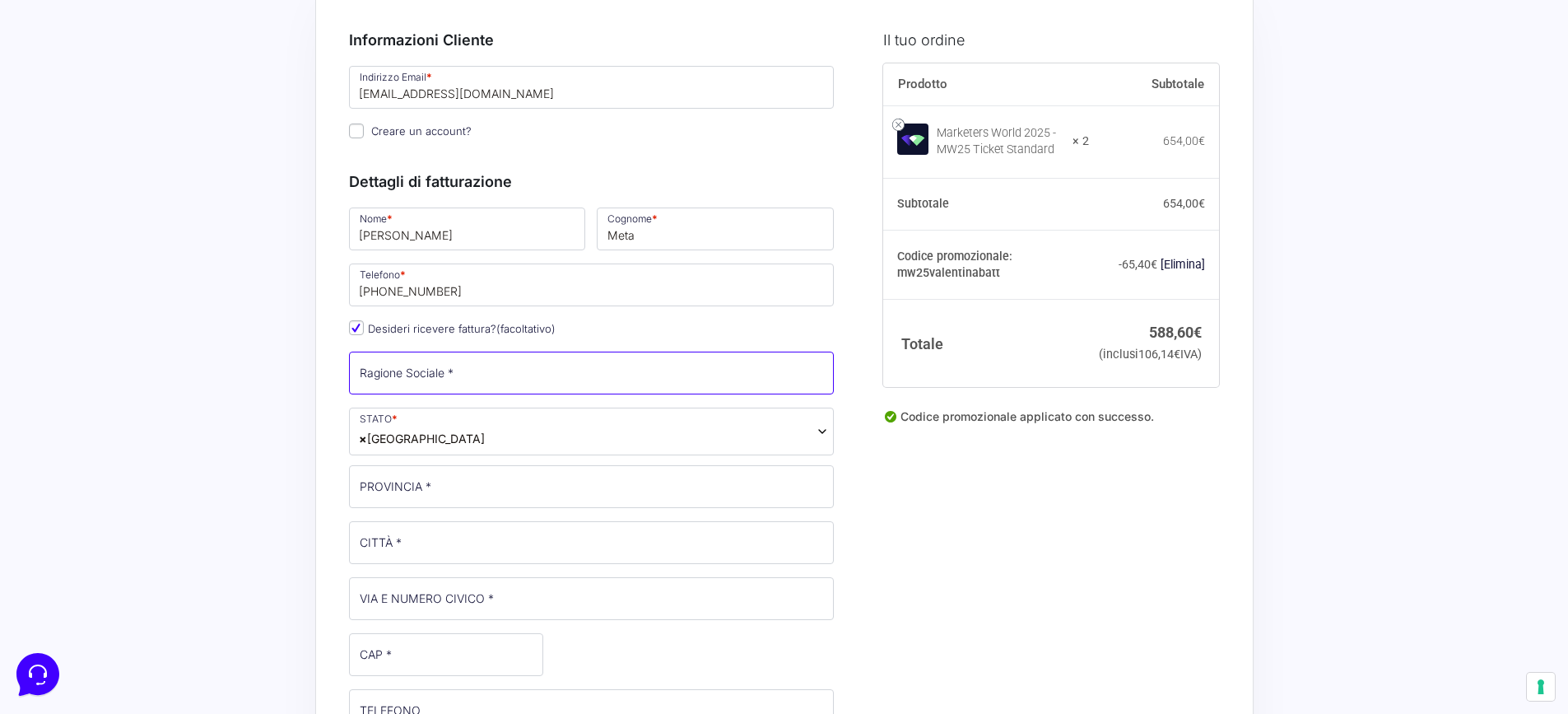
scroll to position [165, 0]
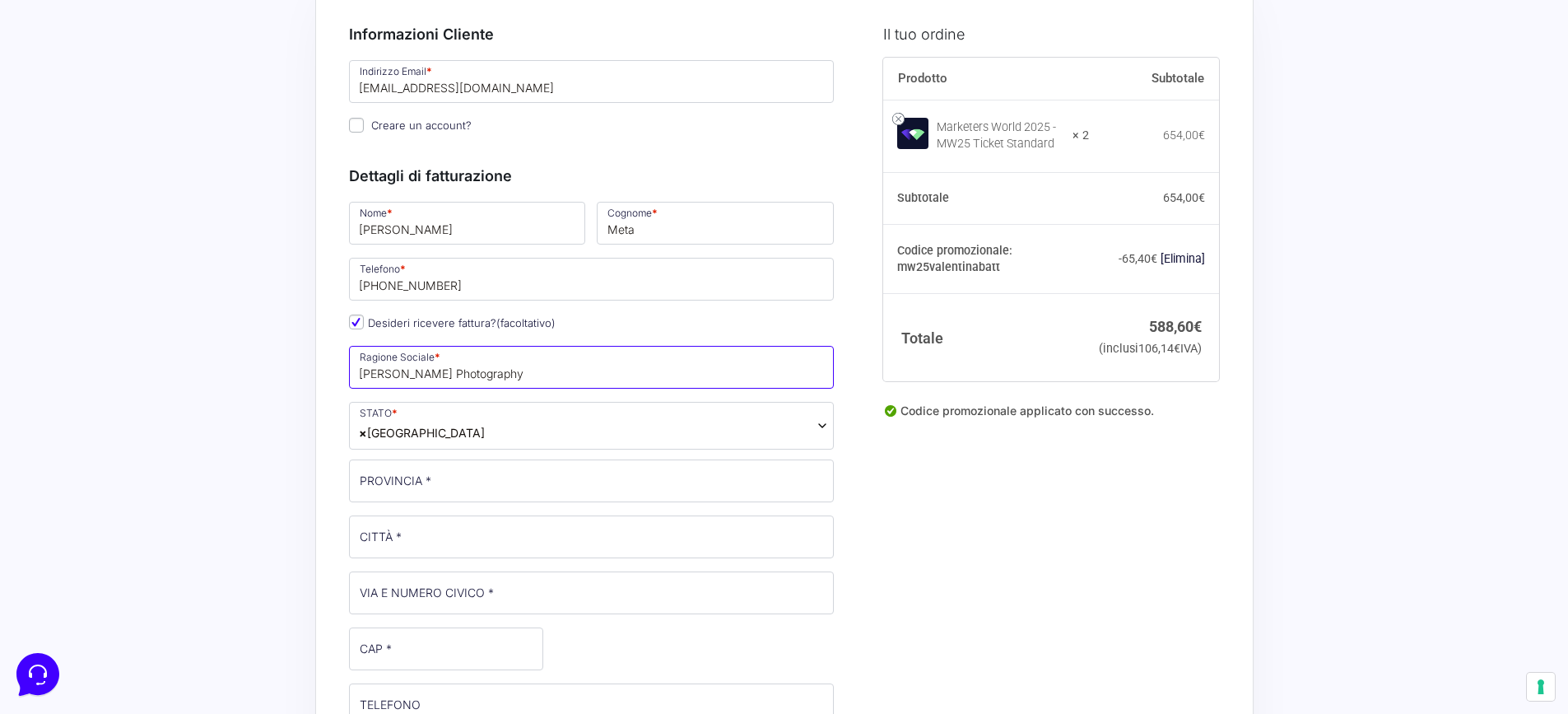
type input "[PERSON_NAME] Photography"
click at [483, 485] on input "PROVINCIA *" at bounding box center [591, 480] width 485 height 43
type input "Lecco"
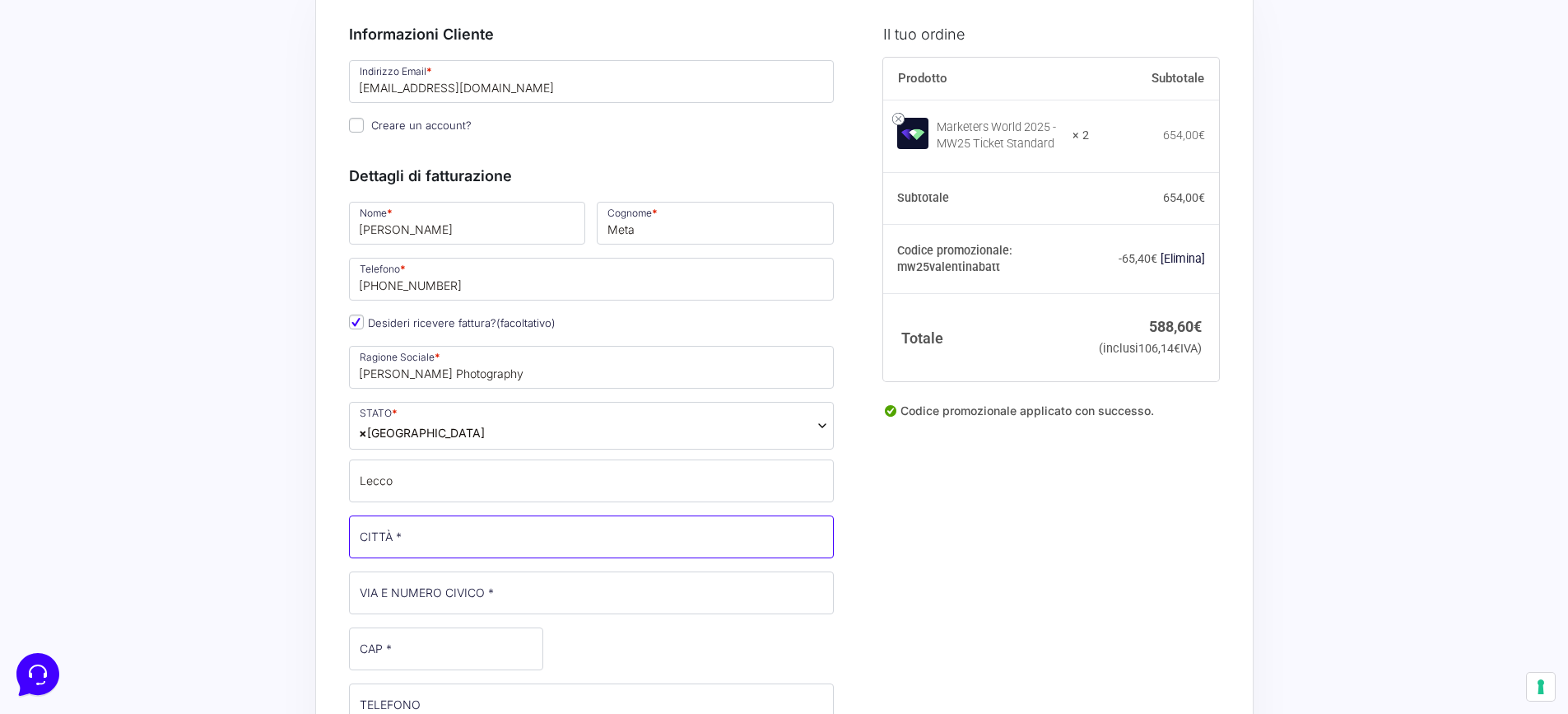
type input "lecco"
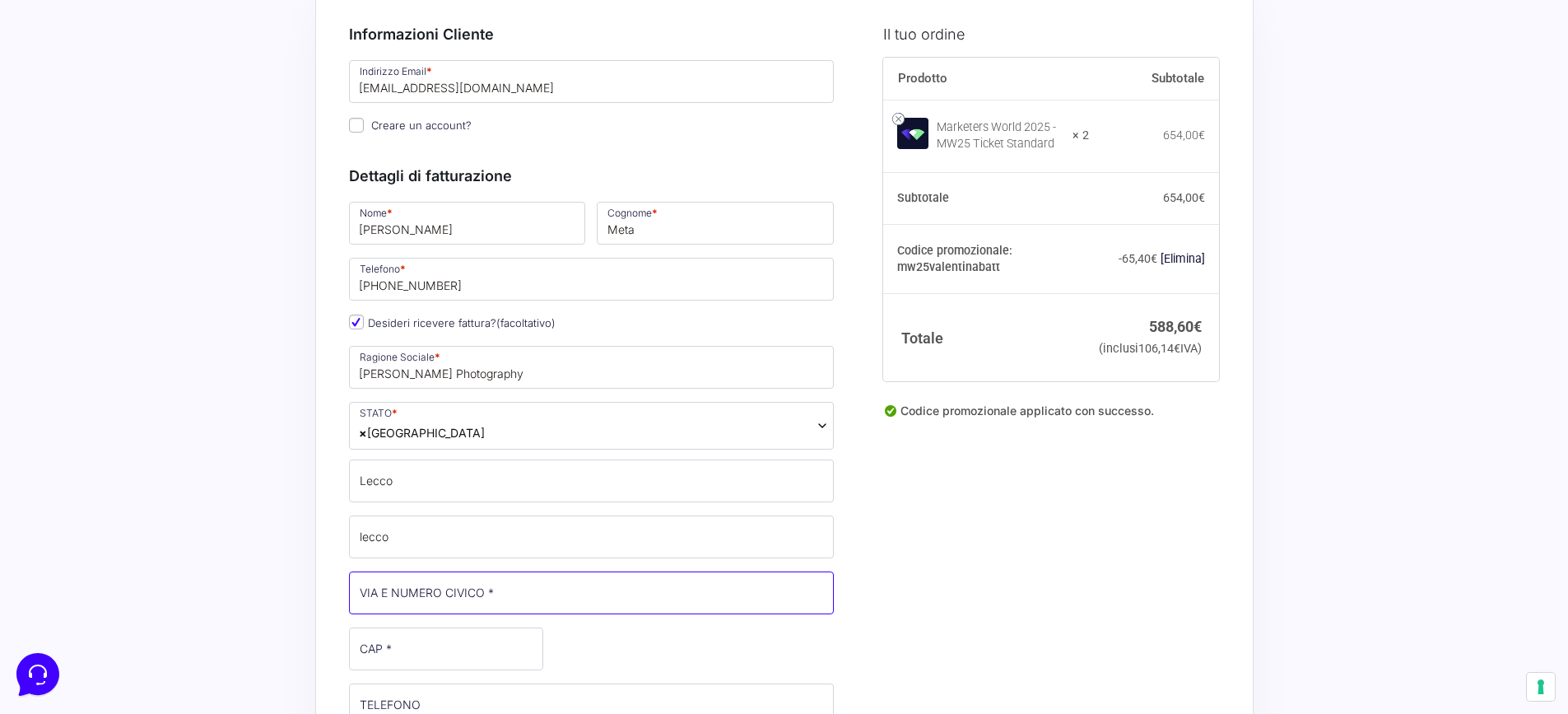
type input "[STREET_ADDRESS]"
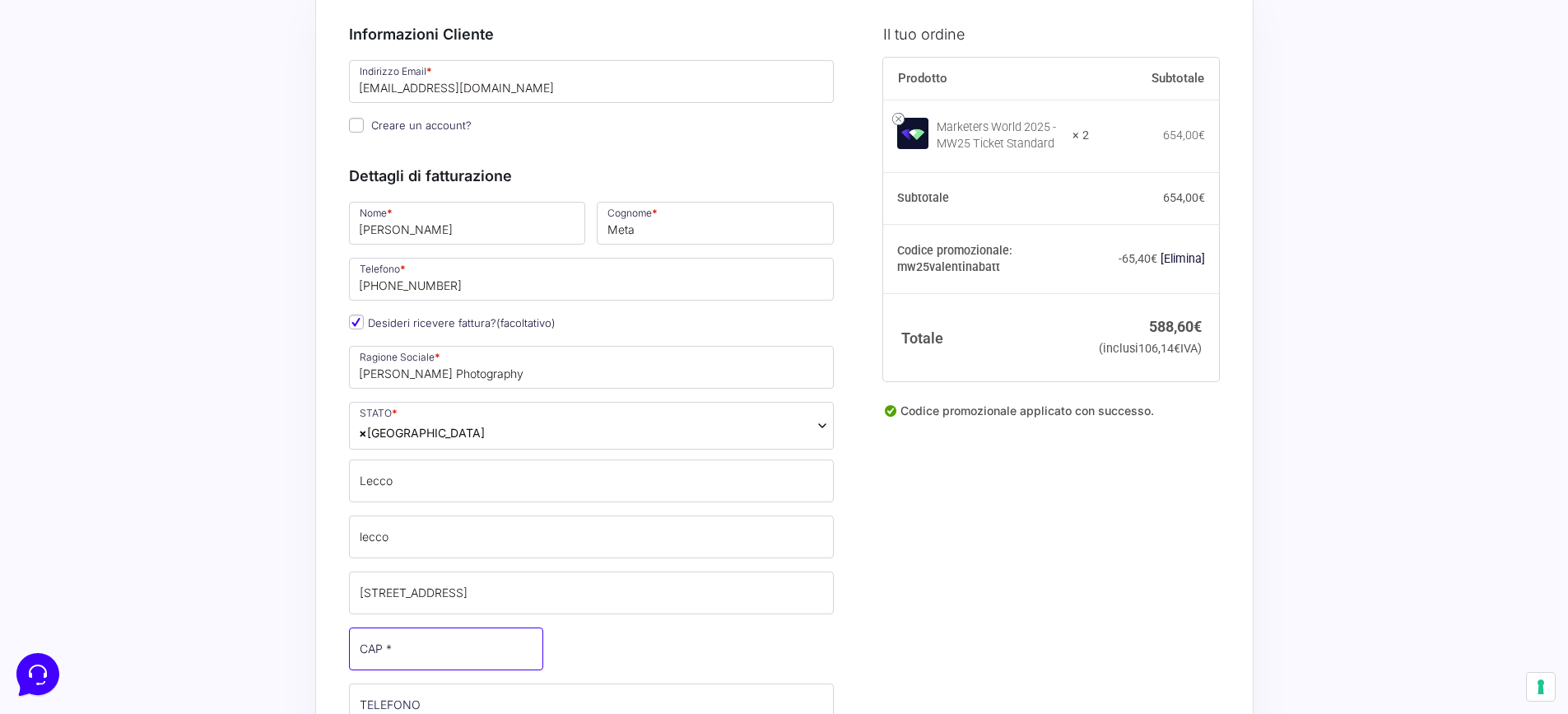
type input "23900"
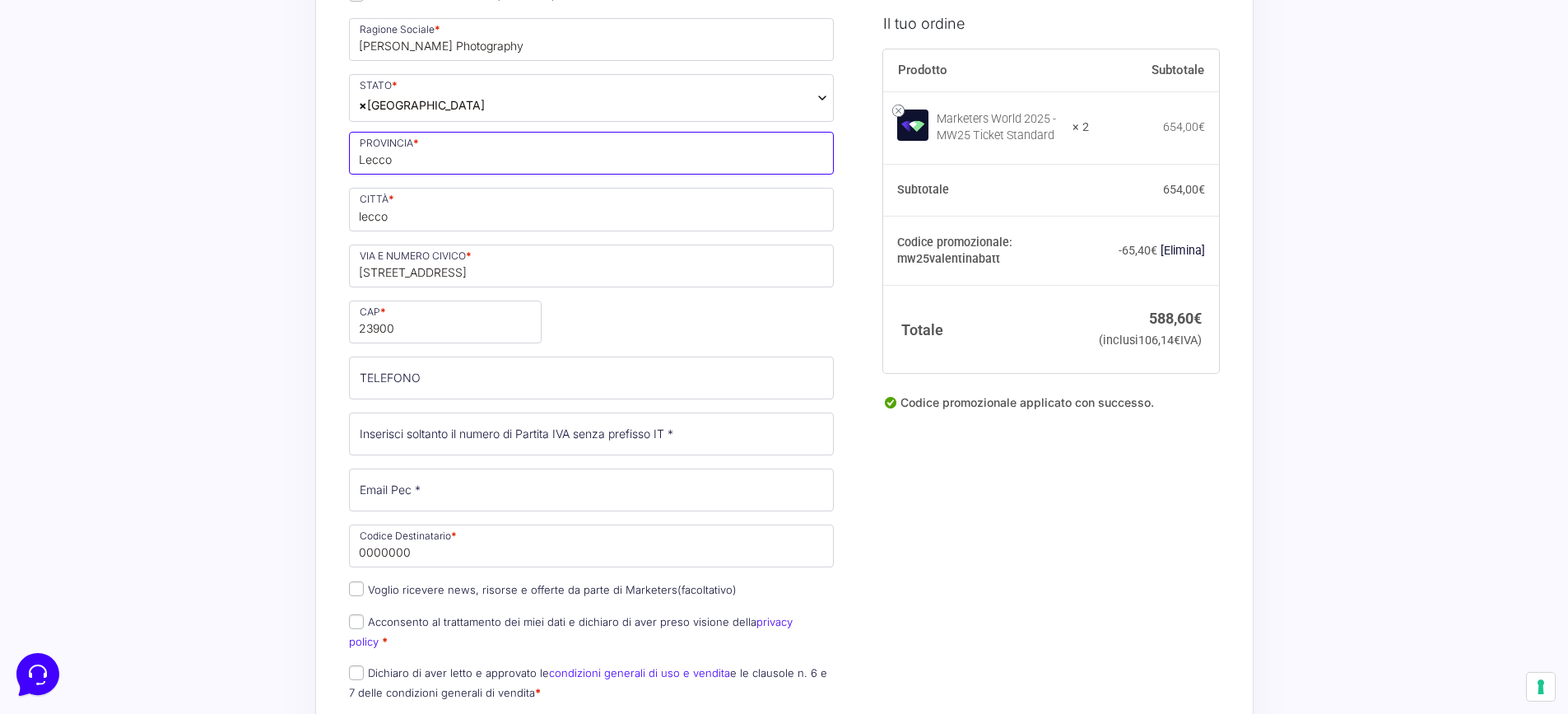
scroll to position [495, 0]
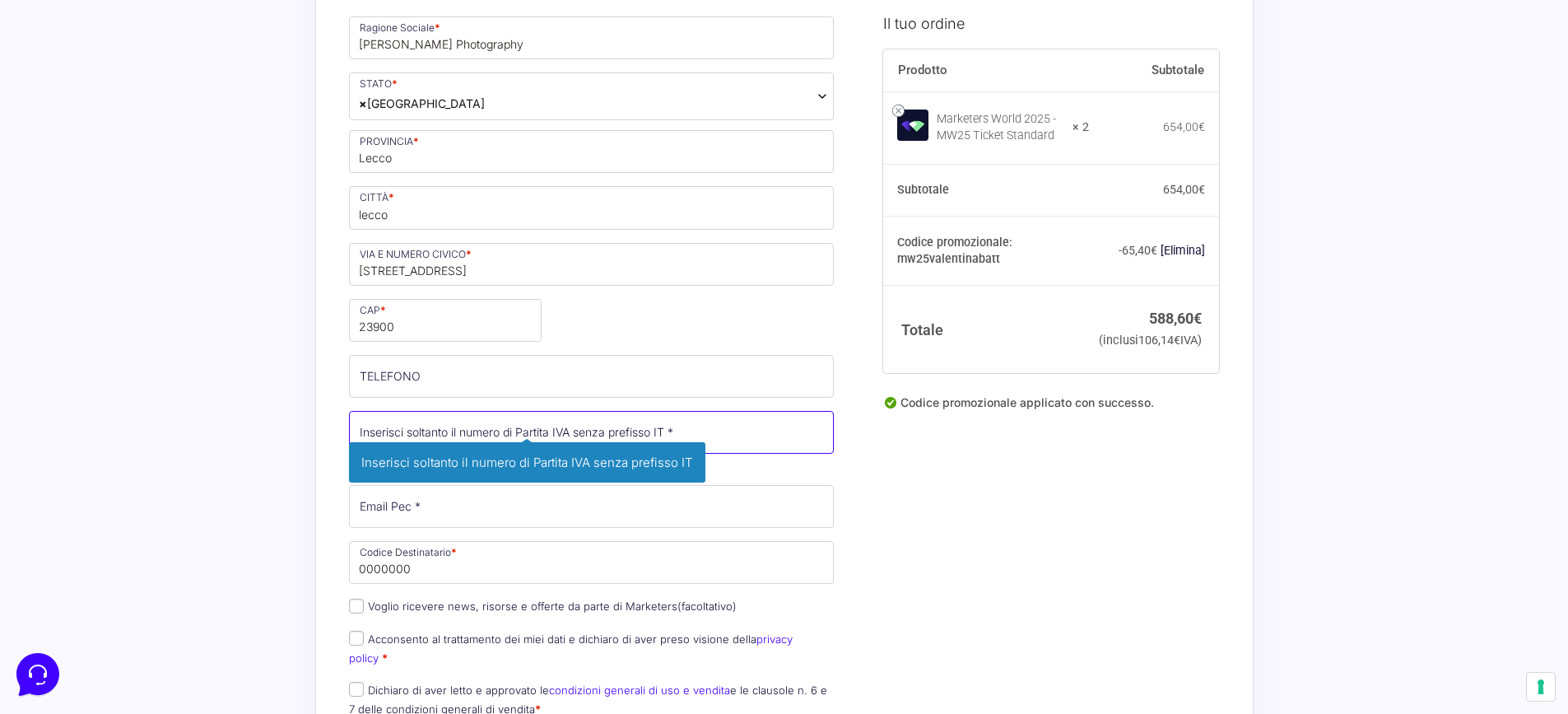
drag, startPoint x: 736, startPoint y: 443, endPoint x: 329, endPoint y: 406, distance: 408.7
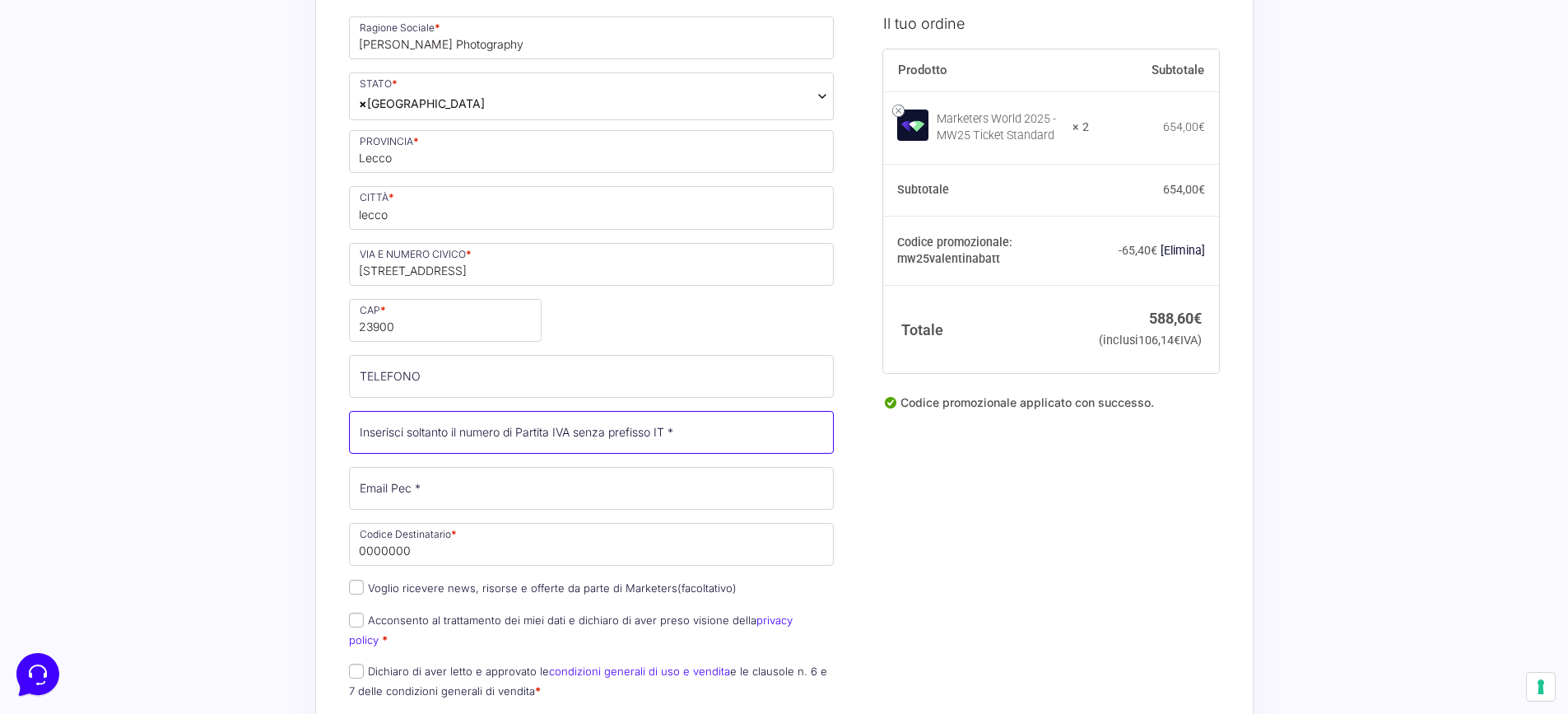
click at [377, 434] on input "Partita Iva *" at bounding box center [591, 432] width 485 height 43
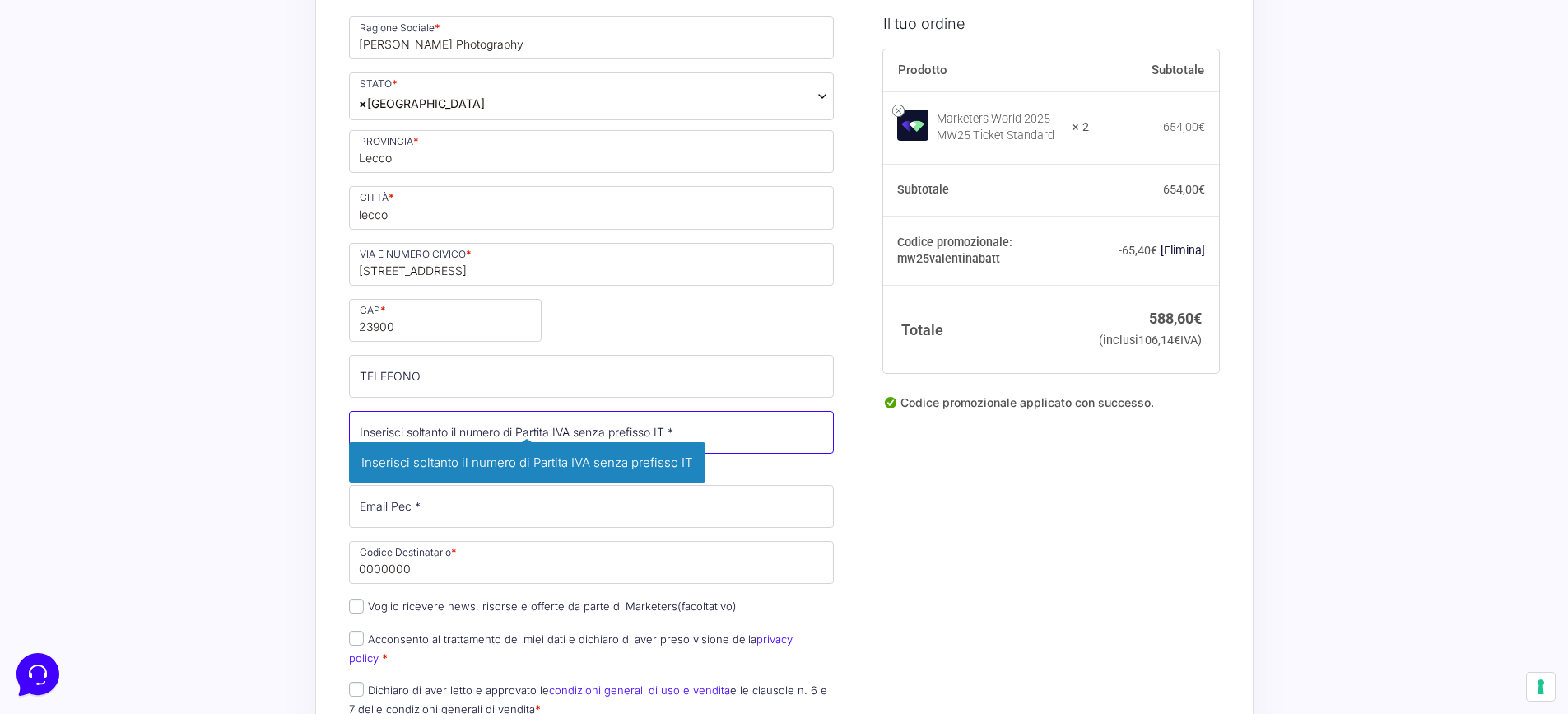
paste input "03507860132"
type input "03507860132"
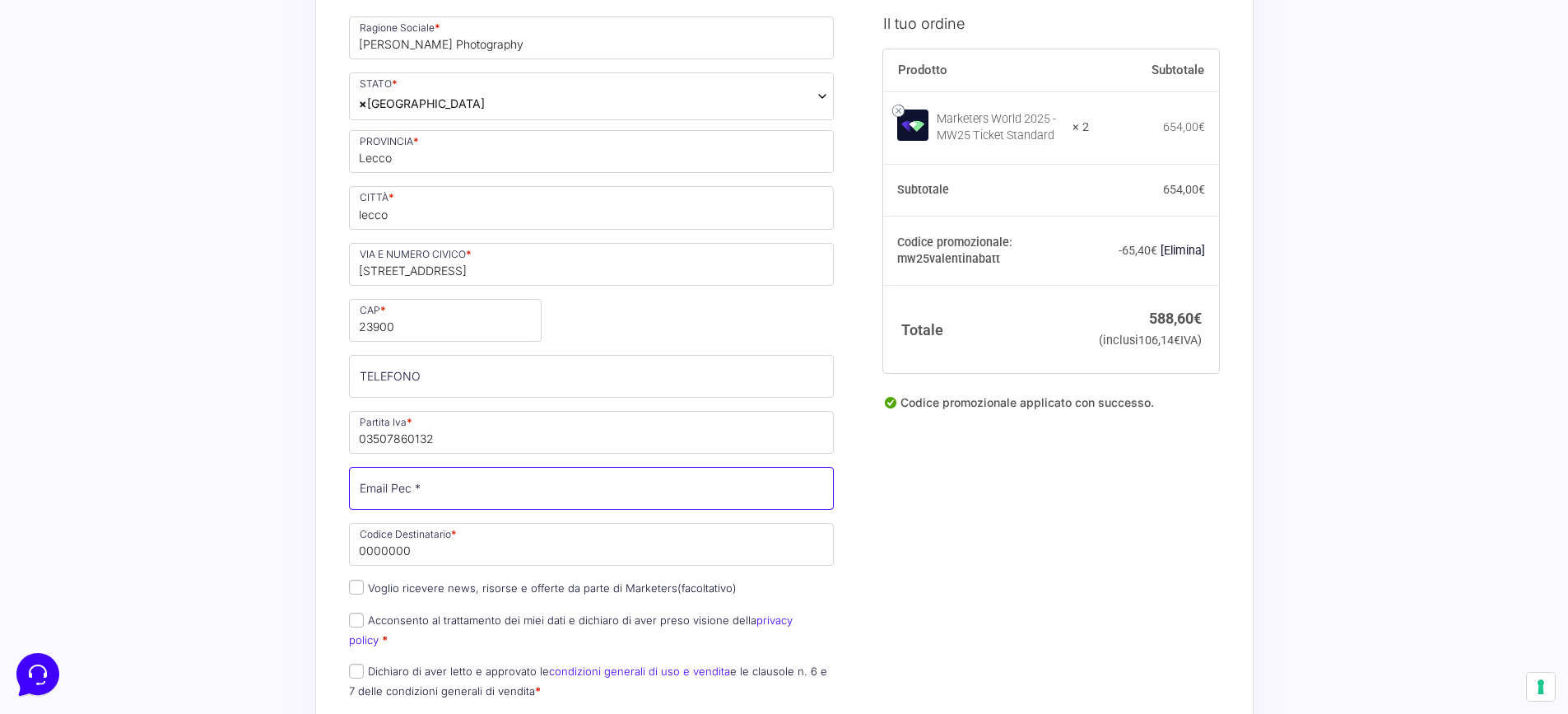
click at [491, 497] on input "Email Pec *" at bounding box center [591, 488] width 485 height 43
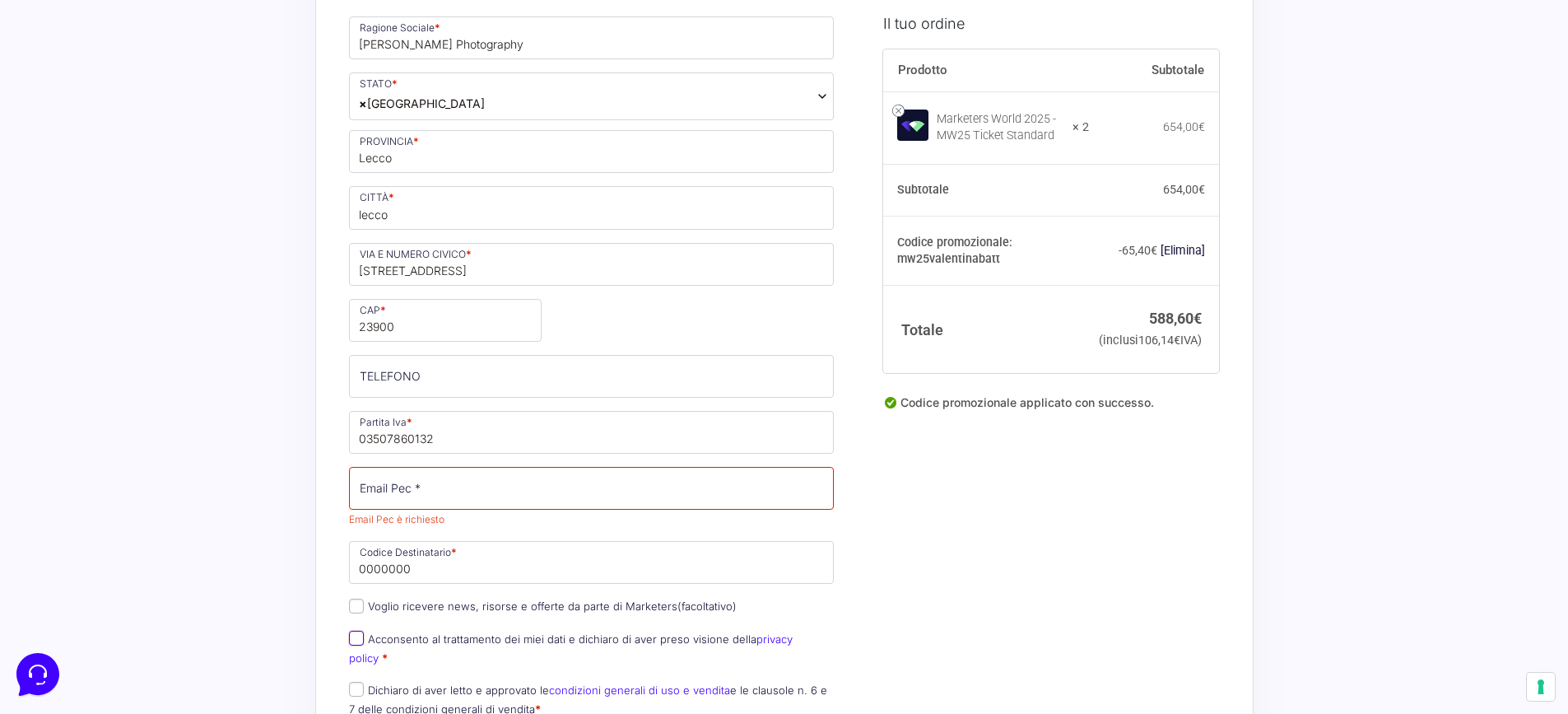
click at [359, 643] on input "Acconsento al trattamento dei miei dati e dichiaro di aver preso visione della …" at bounding box center [356, 638] width 15 height 15
checkbox input "true"
click at [358, 682] on input "Dichiaro di aver letto e approvato le condizioni generali di uso e vendita e le…" at bounding box center [356, 689] width 15 height 15
checkbox input "true"
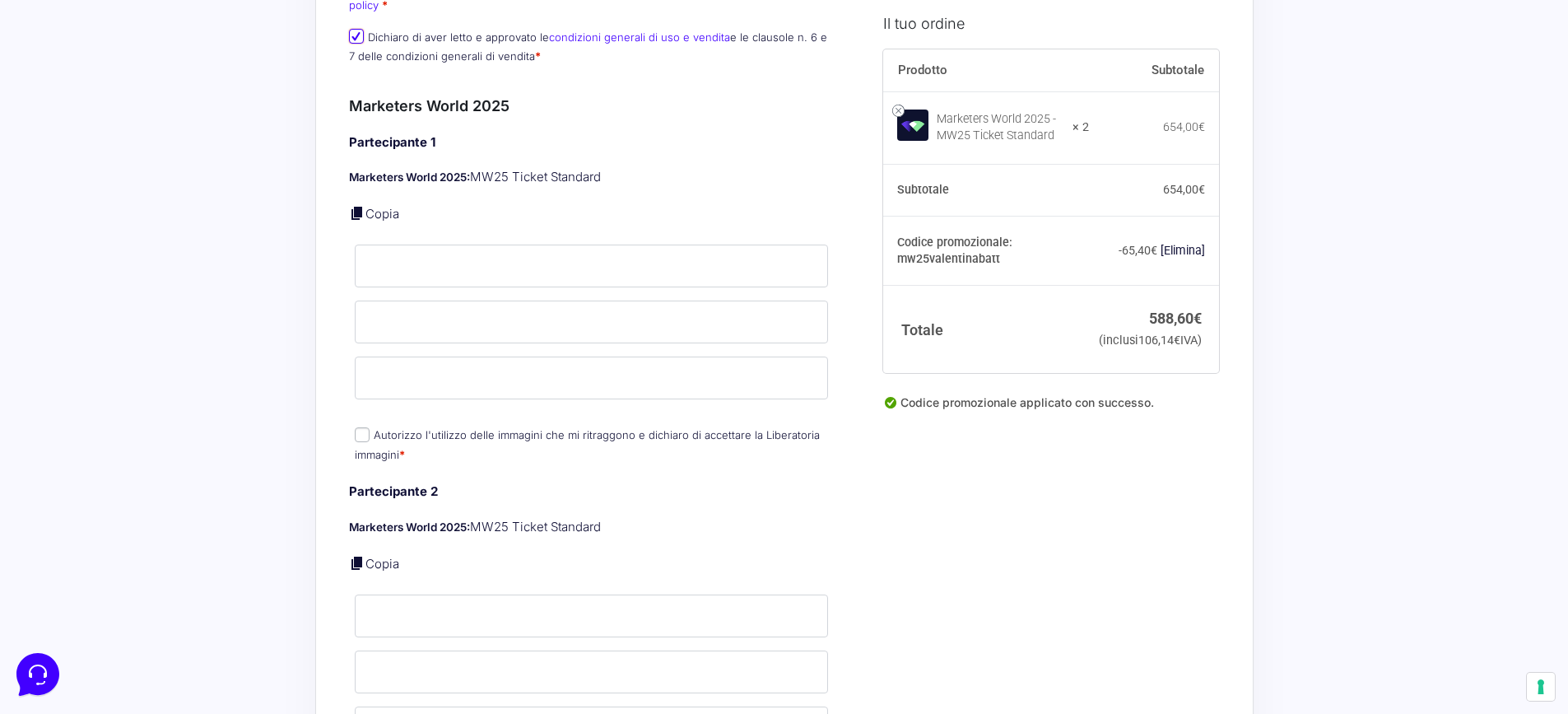
scroll to position [1153, 0]
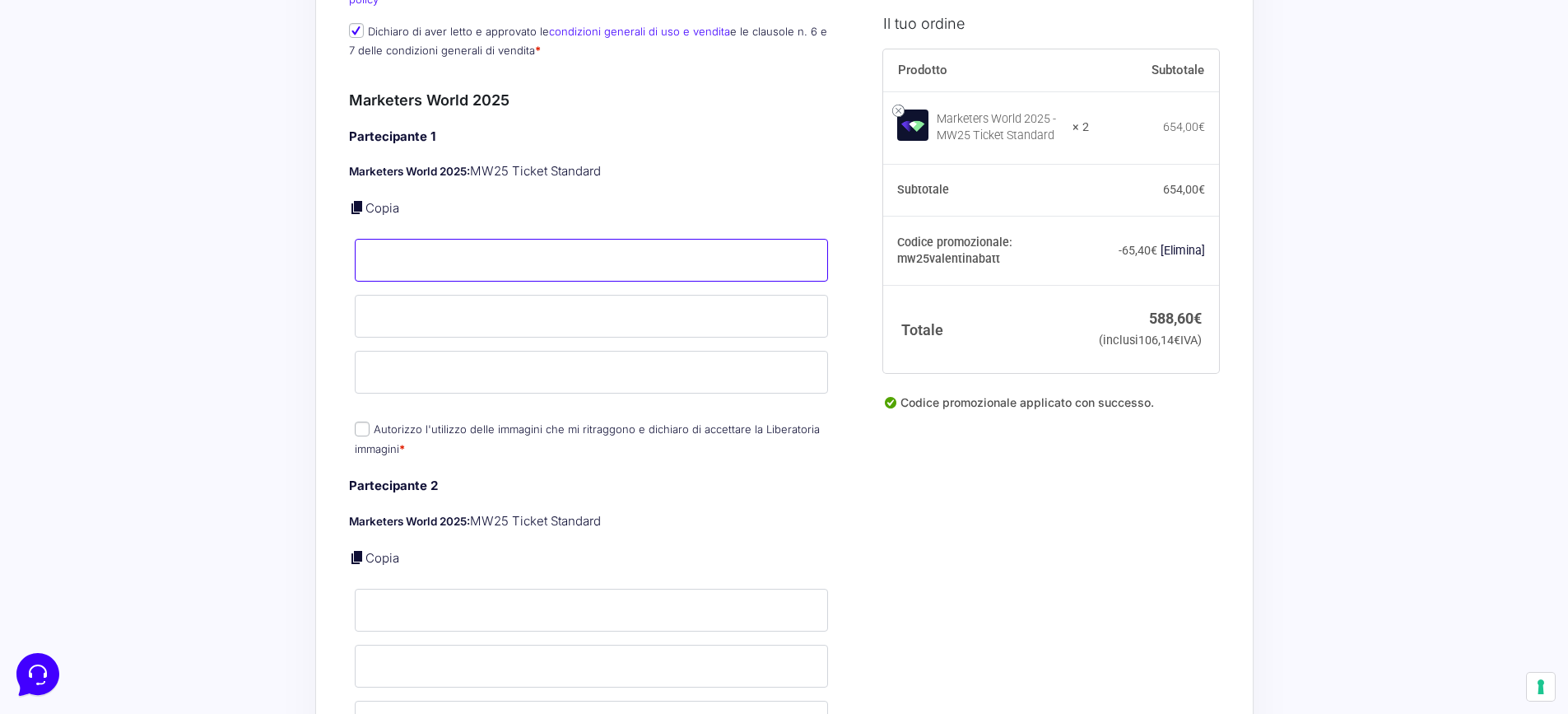
click at [495, 239] on input "Nome *" at bounding box center [592, 260] width 474 height 43
type input "[PERSON_NAME]"
click at [364, 413] on div "Partecipante 1 Marketers World 2025: MW25 Ticket Standard Copia Nome * [PERSON_…" at bounding box center [591, 294] width 485 height 332
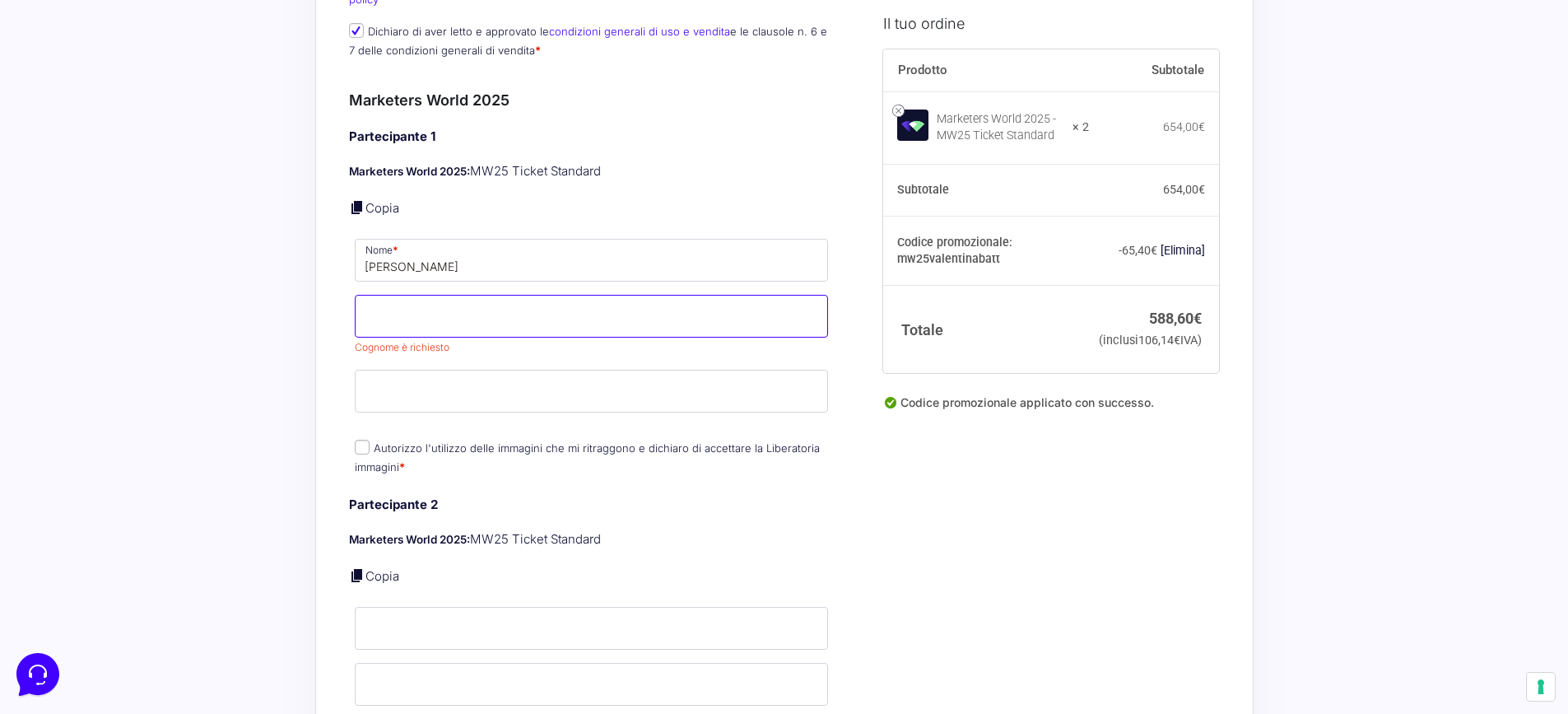
click at [423, 300] on input "Cognome *" at bounding box center [592, 316] width 474 height 43
type input "Meta"
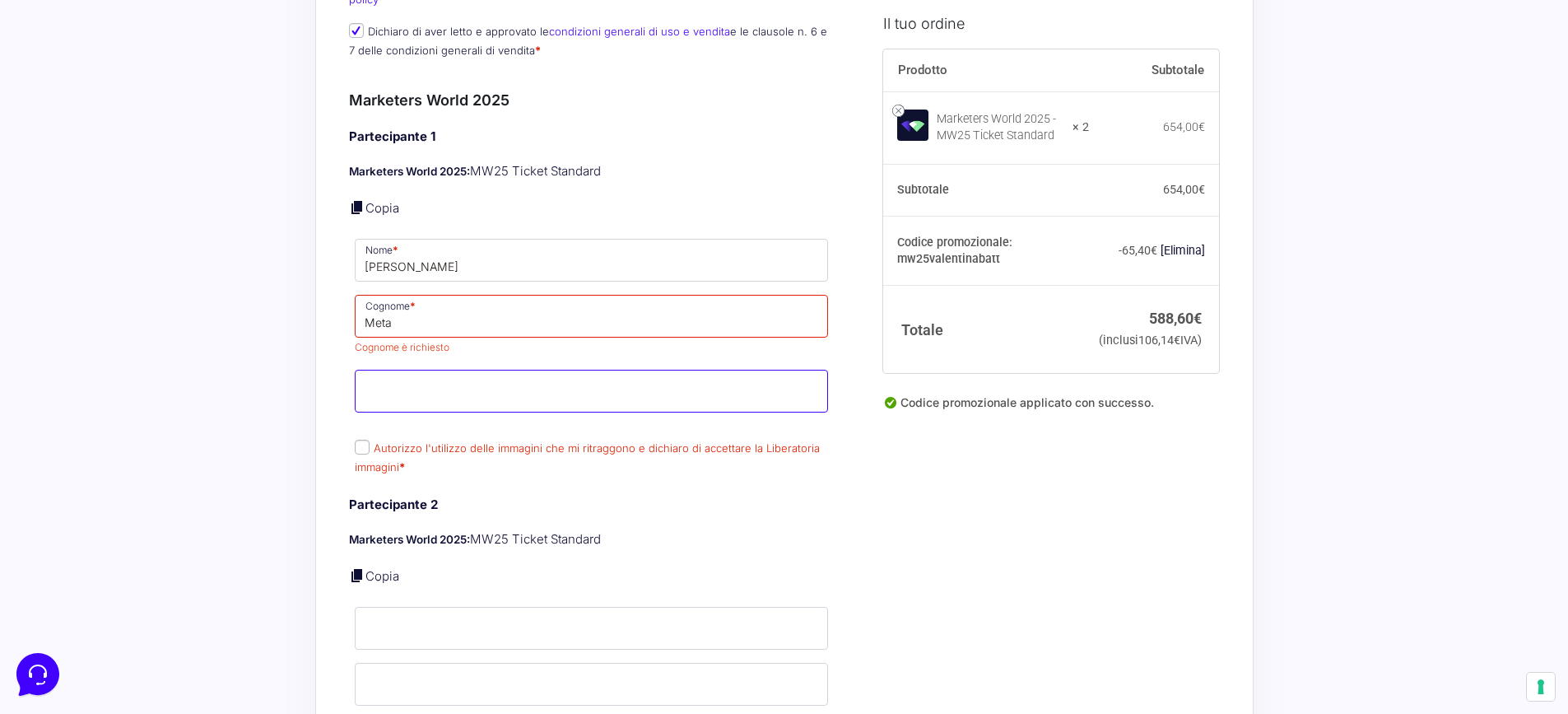
click at [381, 377] on p "Email *" at bounding box center [591, 391] width 485 height 48
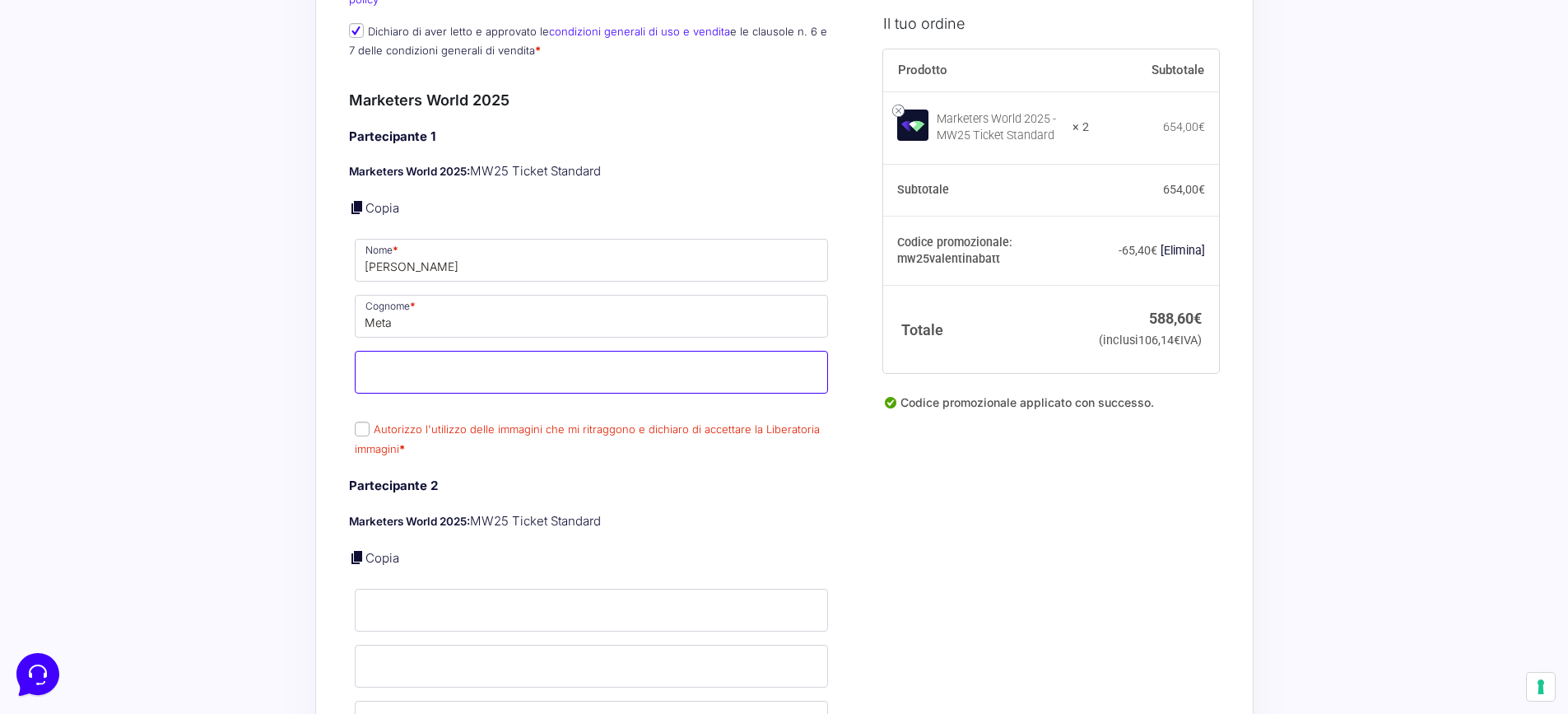
click at [486, 351] on input "Email *" at bounding box center [592, 372] width 474 height 43
type input "[EMAIL_ADDRESS][DOMAIN_NAME]"
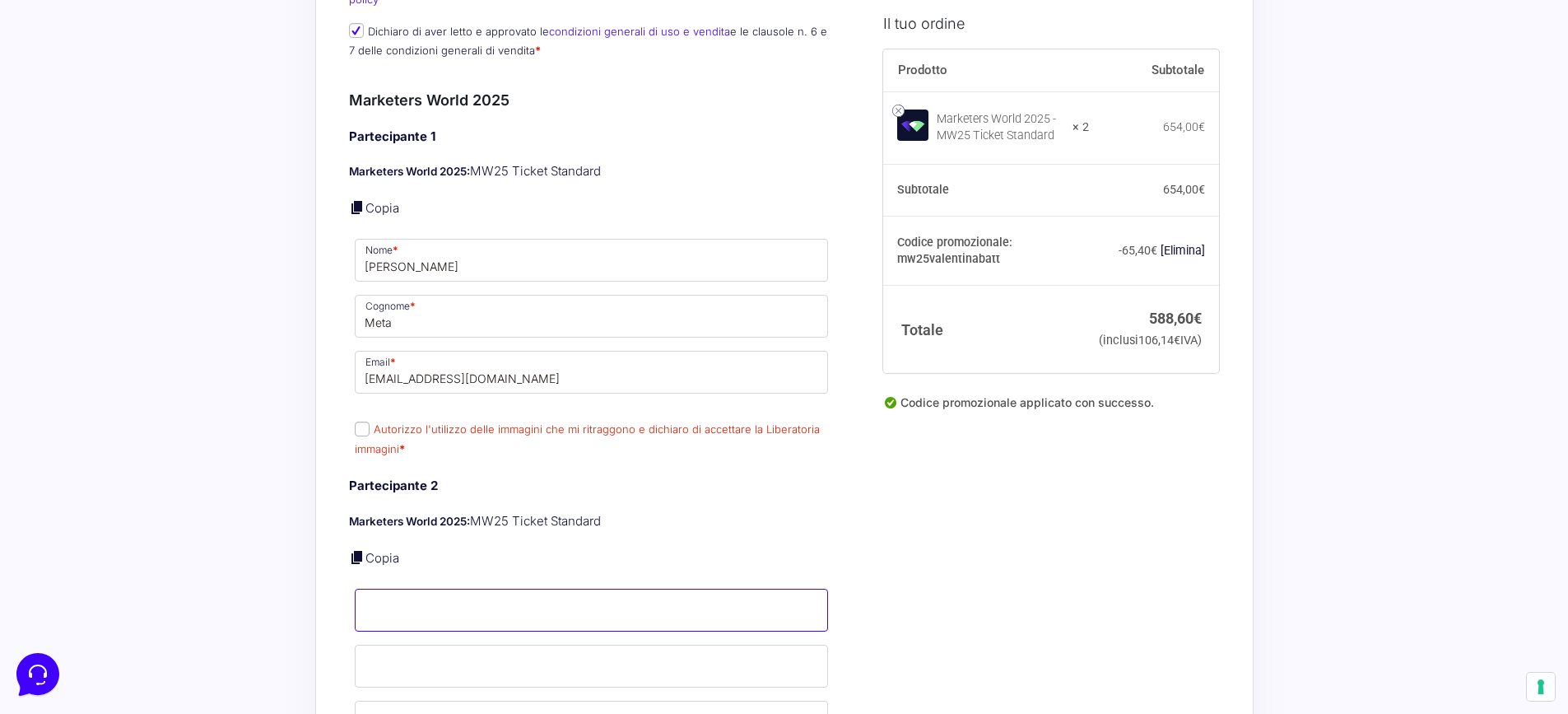
click at [399, 589] on input "Nome *" at bounding box center [592, 610] width 474 height 43
type input "[PERSON_NAME]"
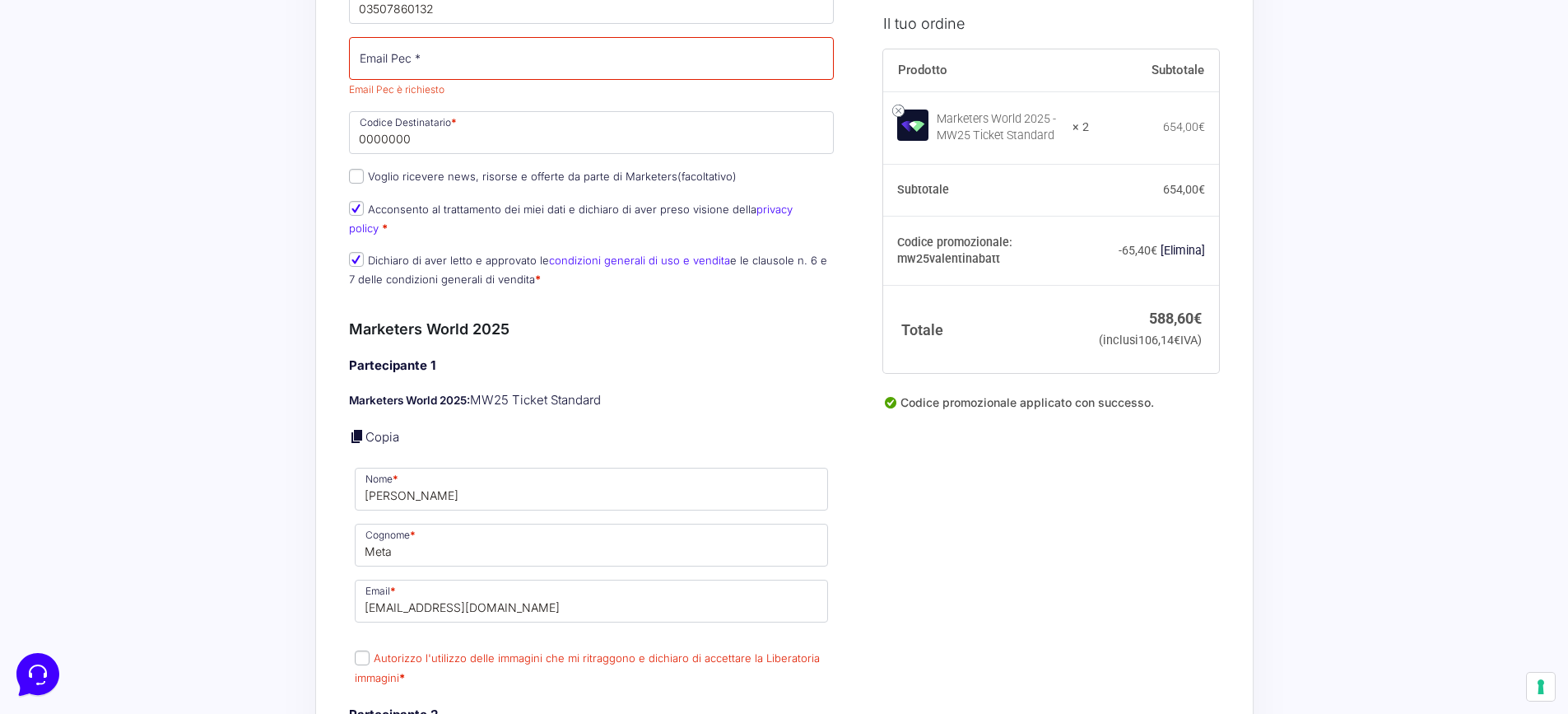
scroll to position [906, 0]
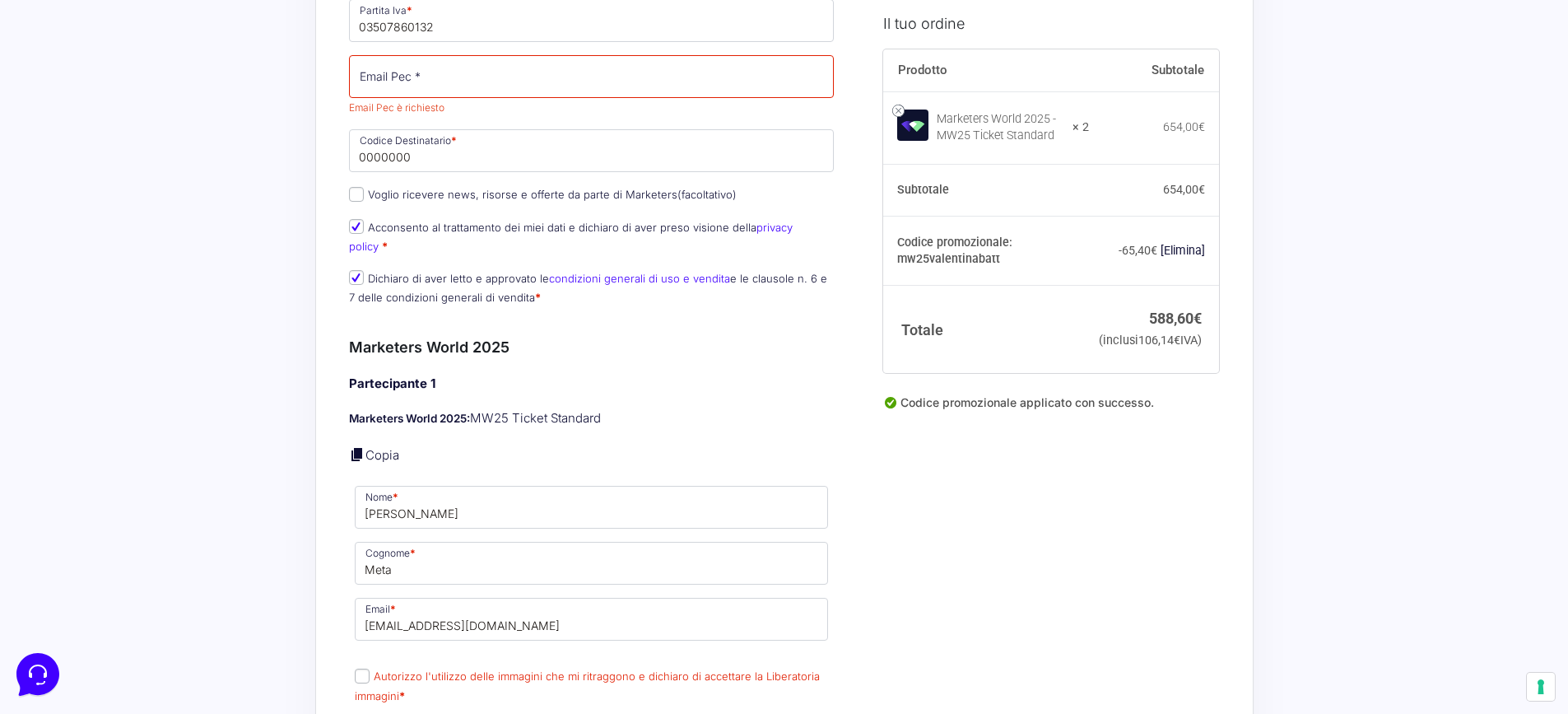
type input "[PERSON_NAME]"
click at [420, 82] on input "Email Pec *" at bounding box center [591, 77] width 485 height 43
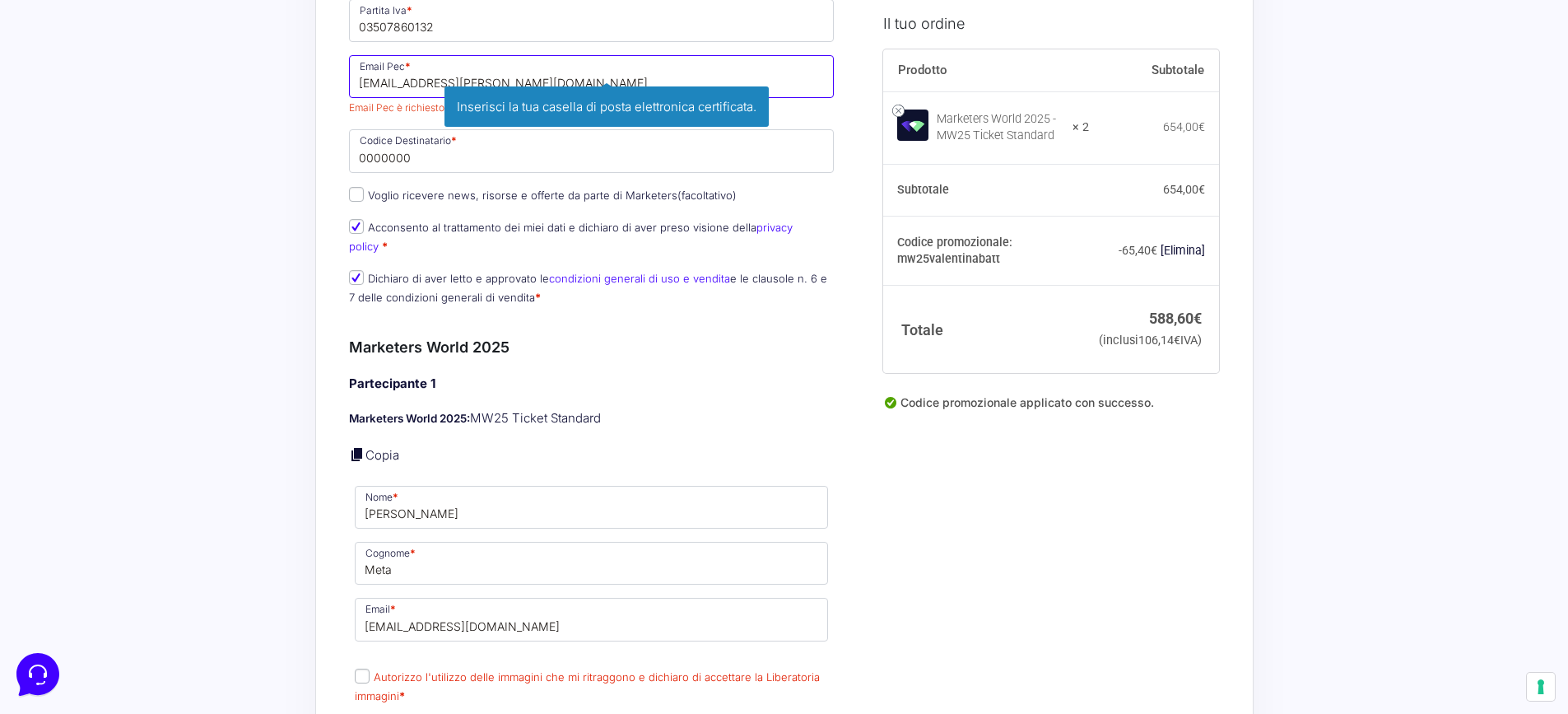
type input "[EMAIL_ADDRESS][PERSON_NAME][DOMAIN_NAME]"
click at [443, 172] on input "0000000" at bounding box center [591, 151] width 485 height 43
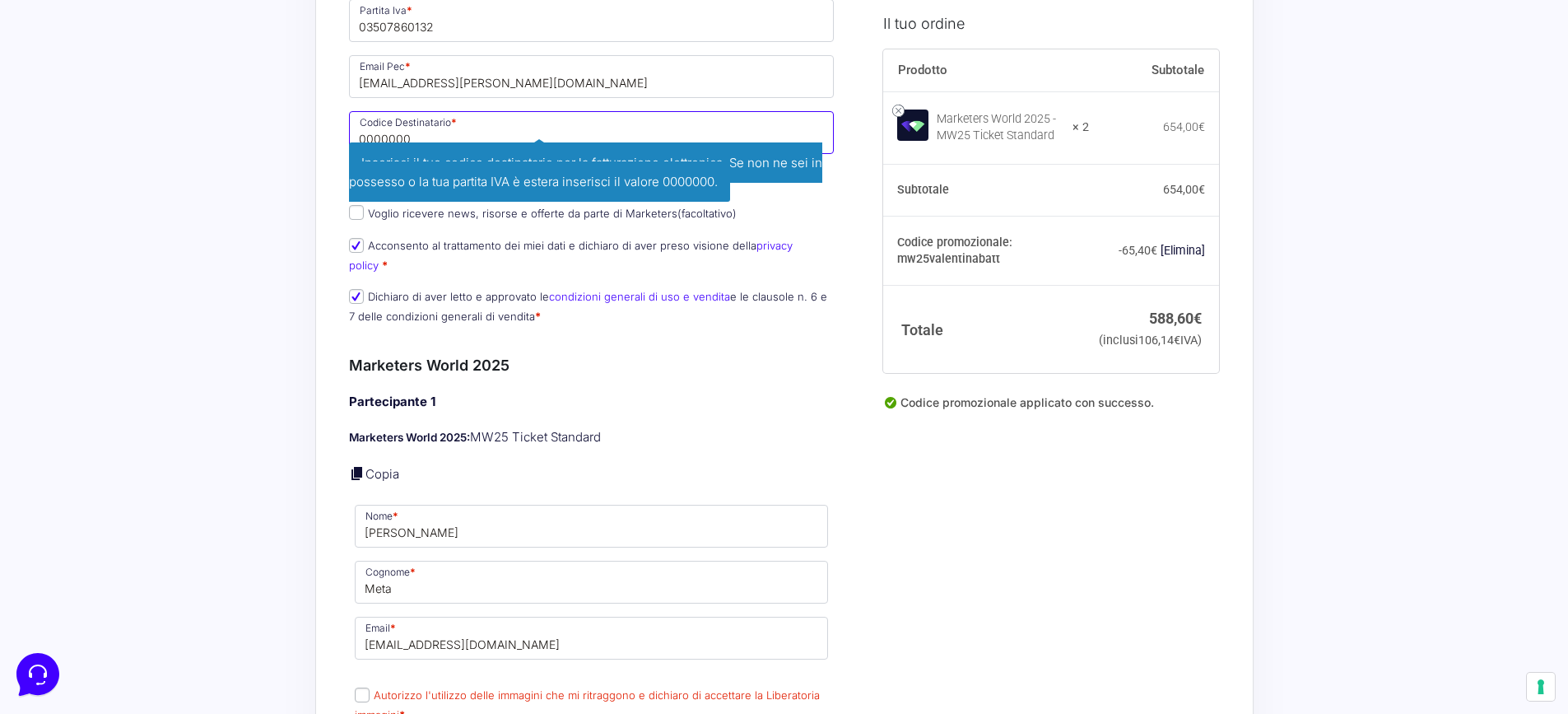
click at [455, 128] on input "0000000" at bounding box center [591, 132] width 485 height 43
click at [447, 124] on input "0000000" at bounding box center [591, 132] width 485 height 43
drag, startPoint x: 440, startPoint y: 131, endPoint x: 335, endPoint y: 145, distance: 105.9
click at [335, 145] on div "Registrazioni MW2025è stato rimosso Riepilogo Ordine 638,60 € Prodotto Subtotal…" at bounding box center [784, 658] width 938 height 2957
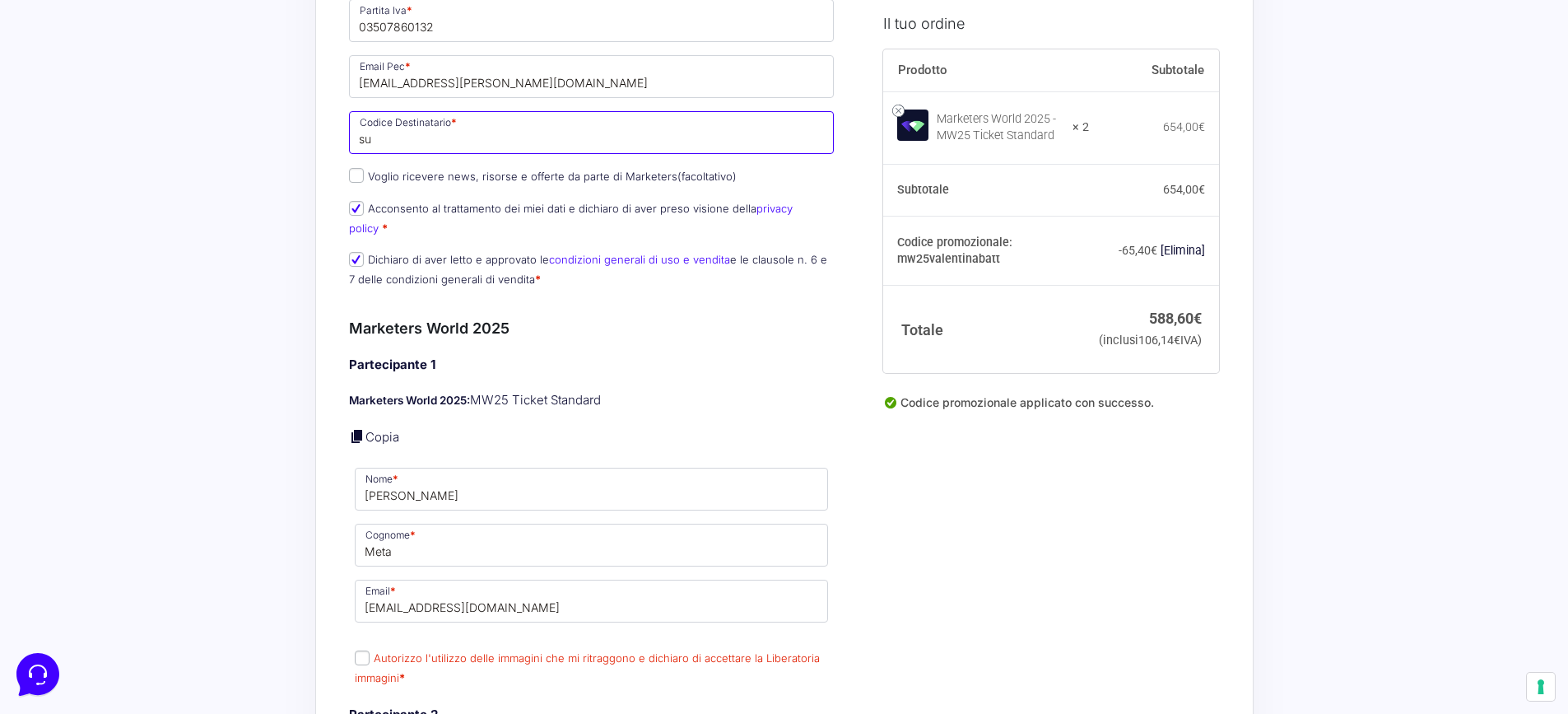
type input "s"
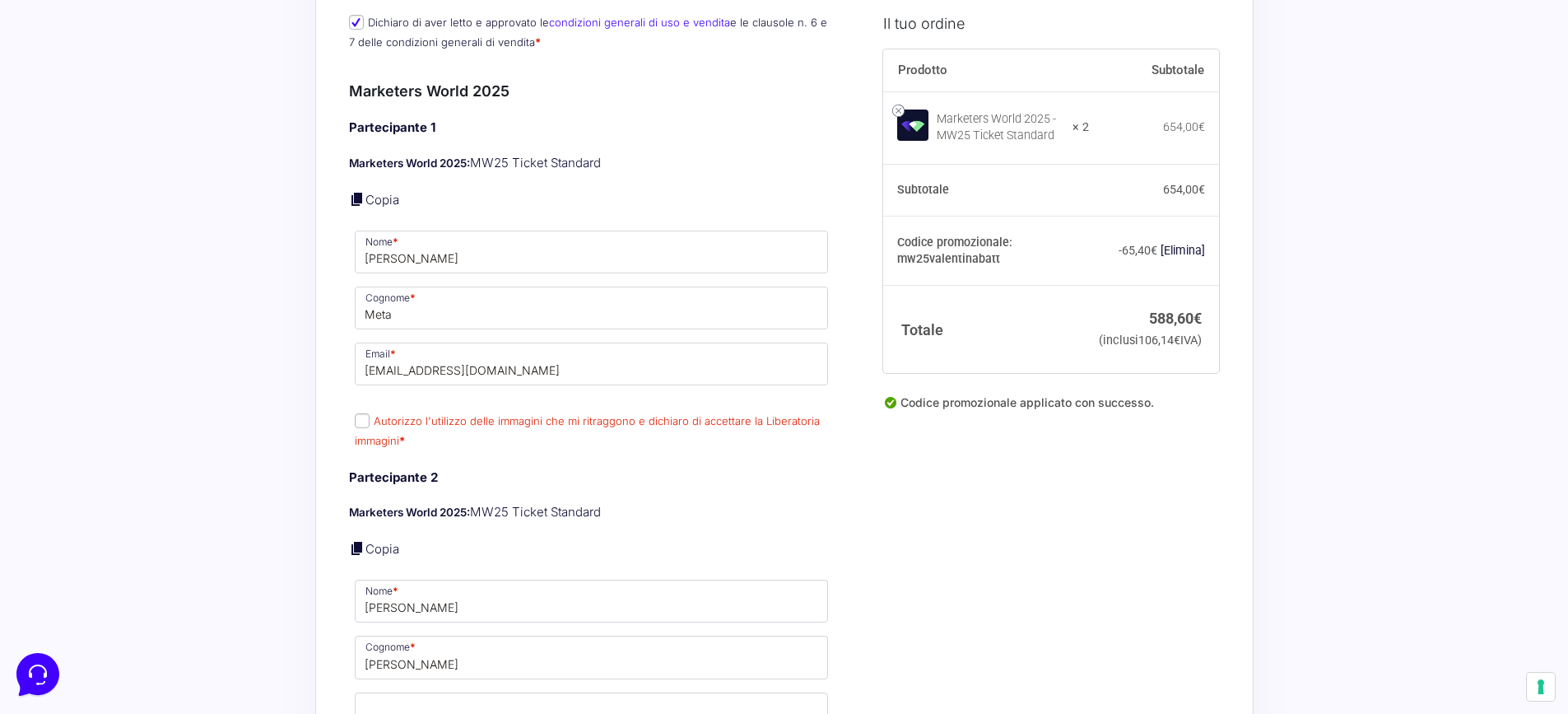
scroll to position [1153, 0]
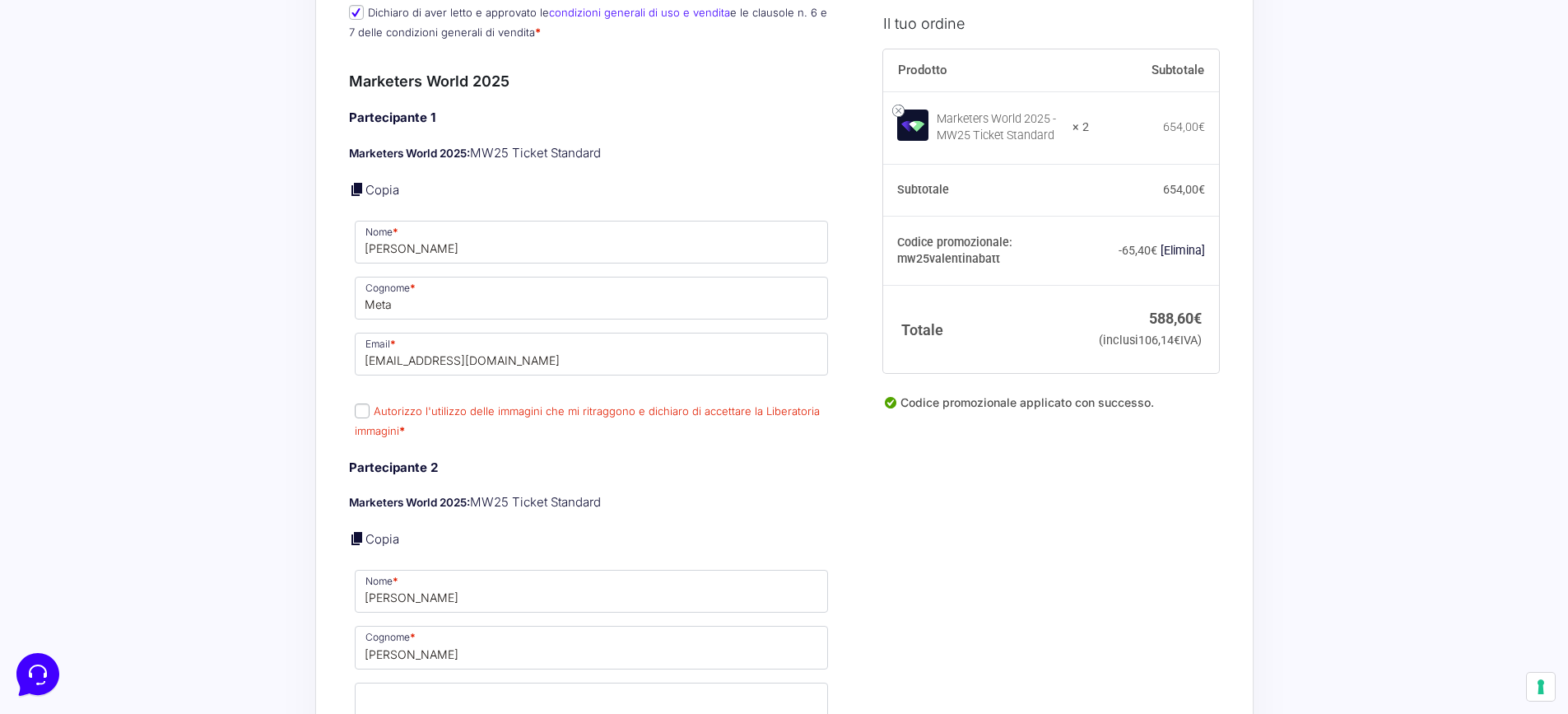
type input "SUBM70N"
click at [359, 404] on input "Autorizzo l'utilizzo delle immagini che mi ritraggono e dichiaro di accettare l…" at bounding box center [362, 411] width 15 height 15
checkbox input "true"
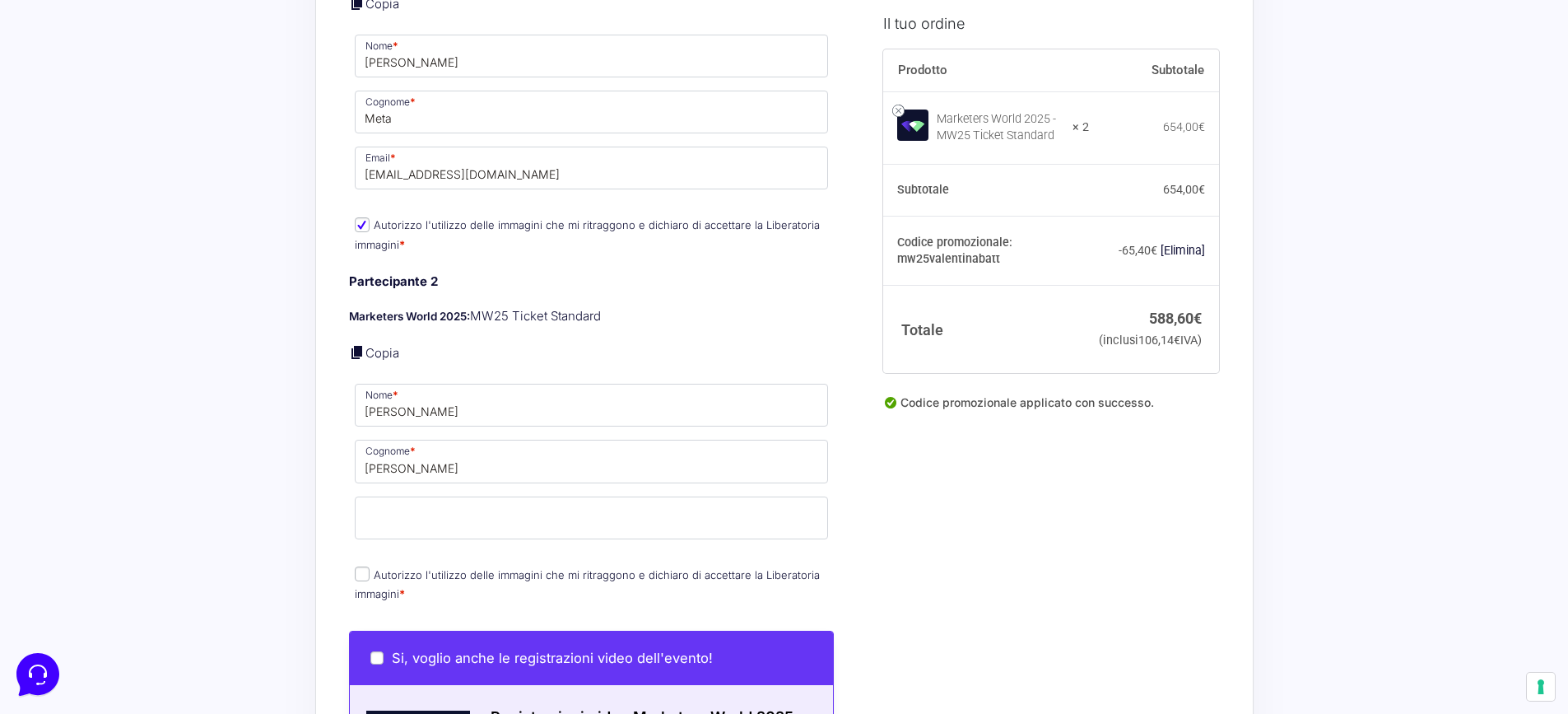
scroll to position [1400, 0]
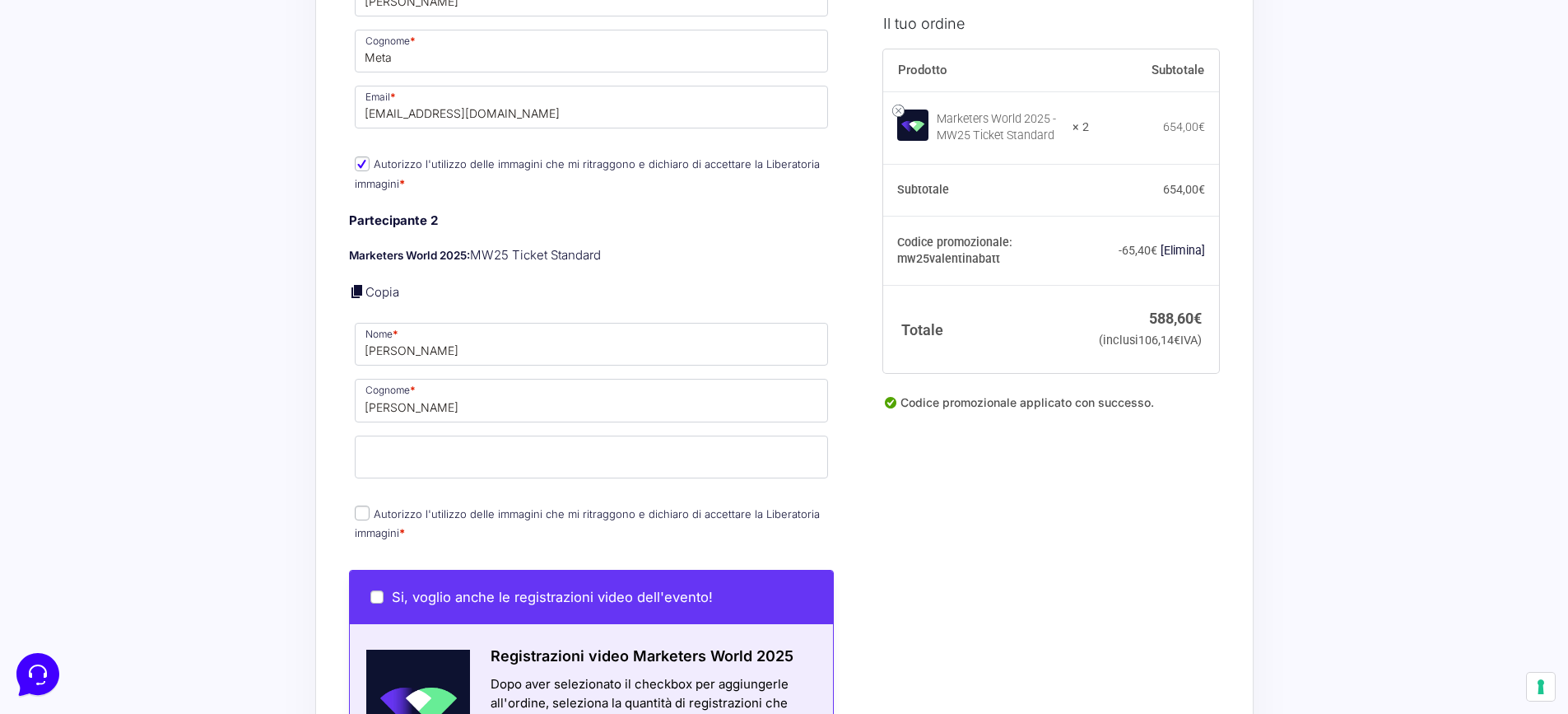
click at [365, 506] on input "Autorizzo l'utilizzo delle immagini che mi ritraggono e dichiaro di accettare l…" at bounding box center [362, 513] width 15 height 15
checkbox input "true"
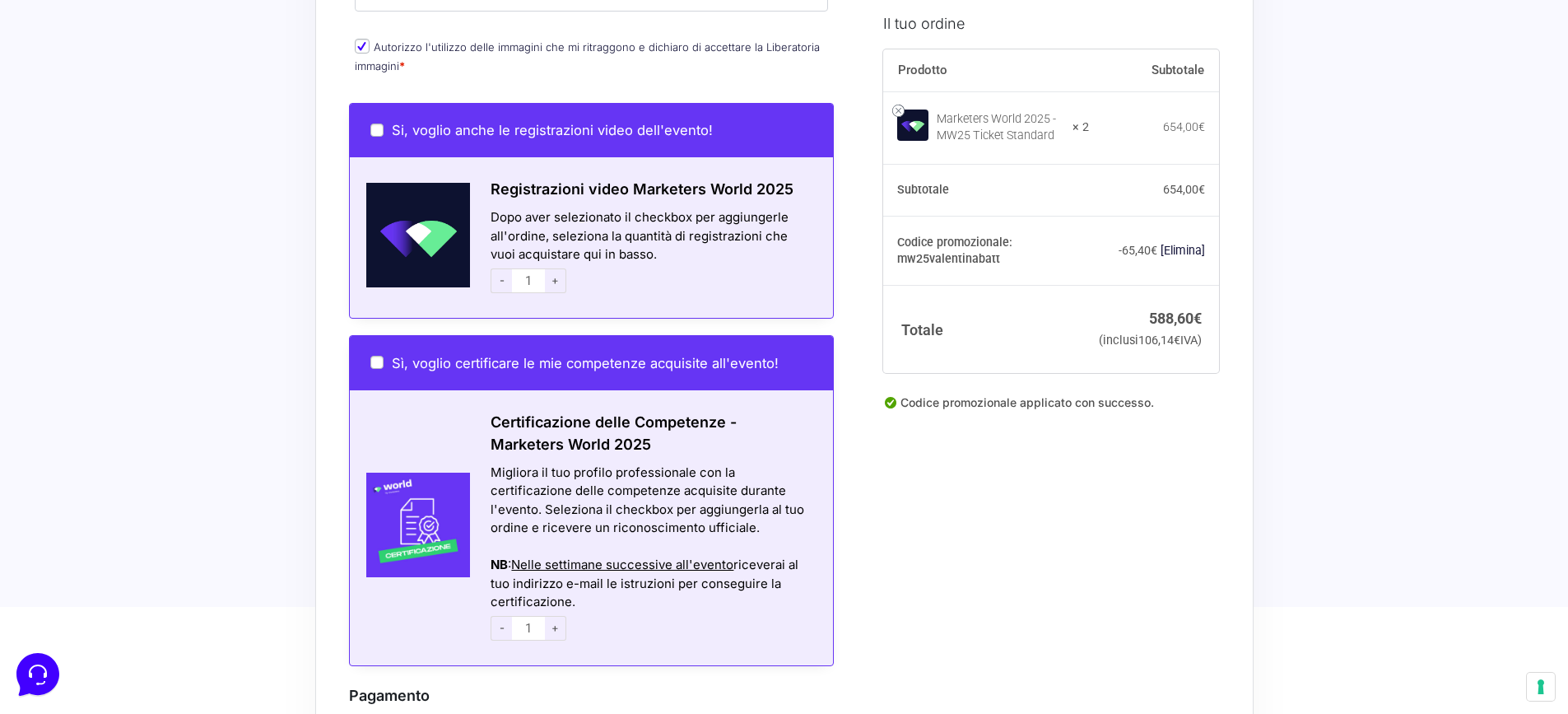
scroll to position [1894, 0]
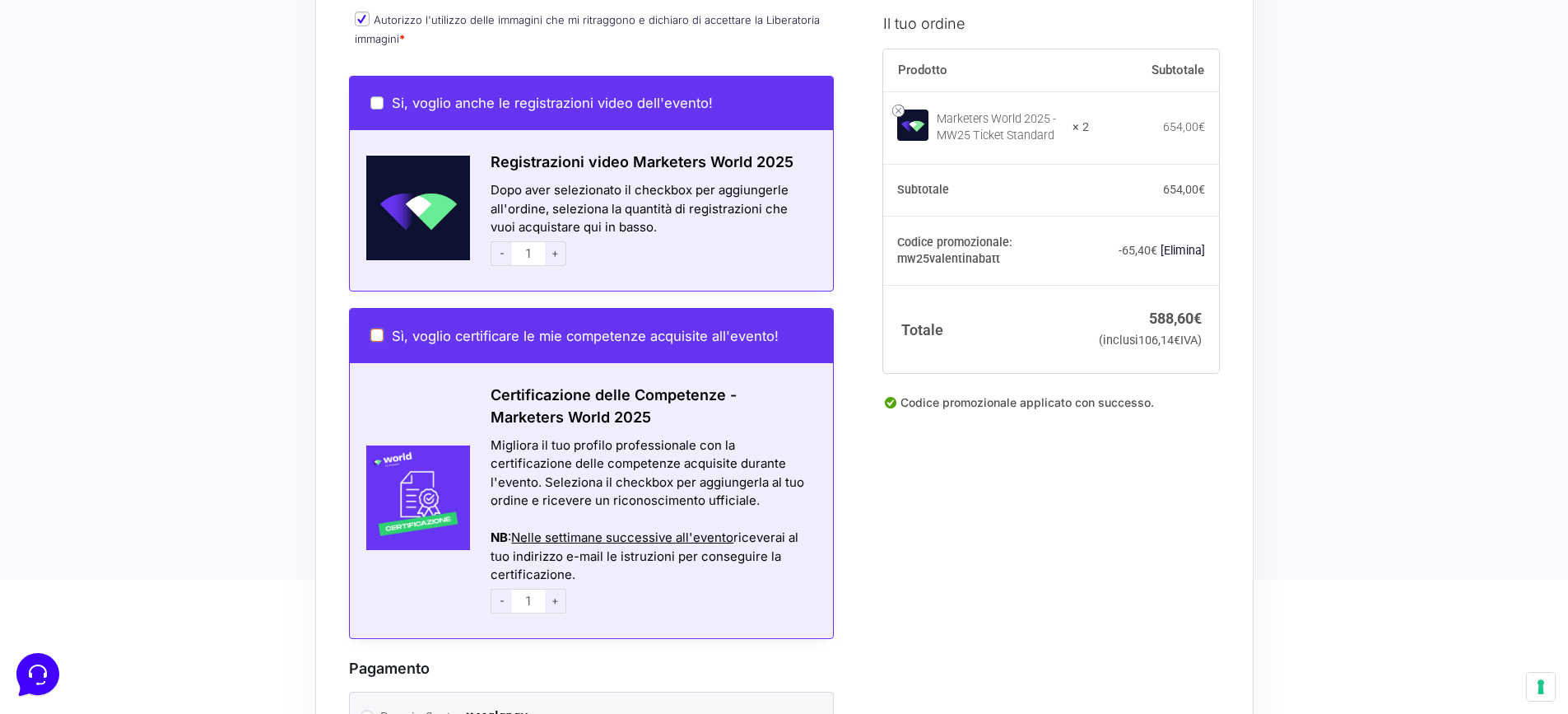
click at [374, 329] on input "Sì, voglio certificare le mie competenze acquisite all'evento!" at bounding box center [376, 335] width 13 height 13
checkbox input "true"
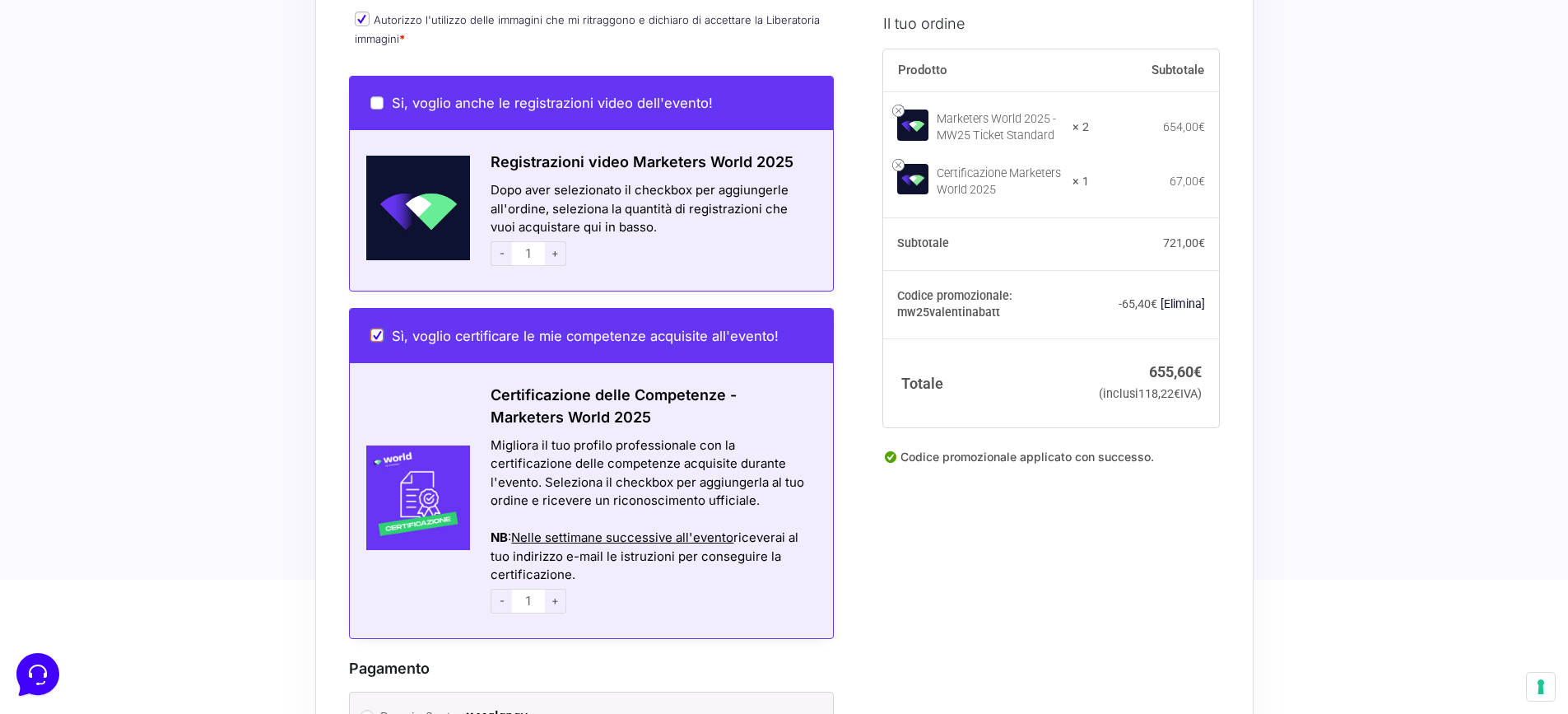
click at [375, 329] on input "Sì, voglio certificare le mie competenze acquisite all'evento!" at bounding box center [376, 335] width 13 height 13
checkbox input "false"
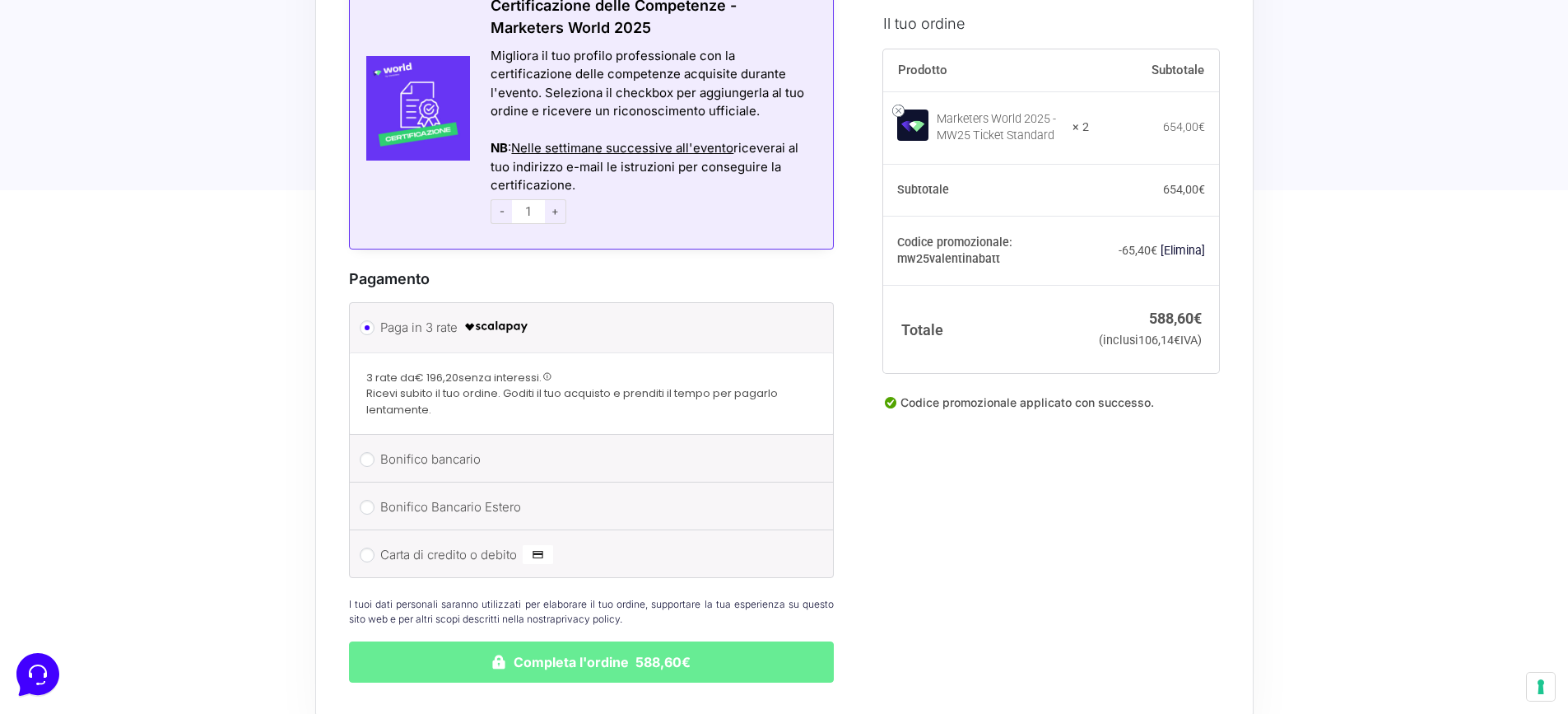
scroll to position [2389, 0]
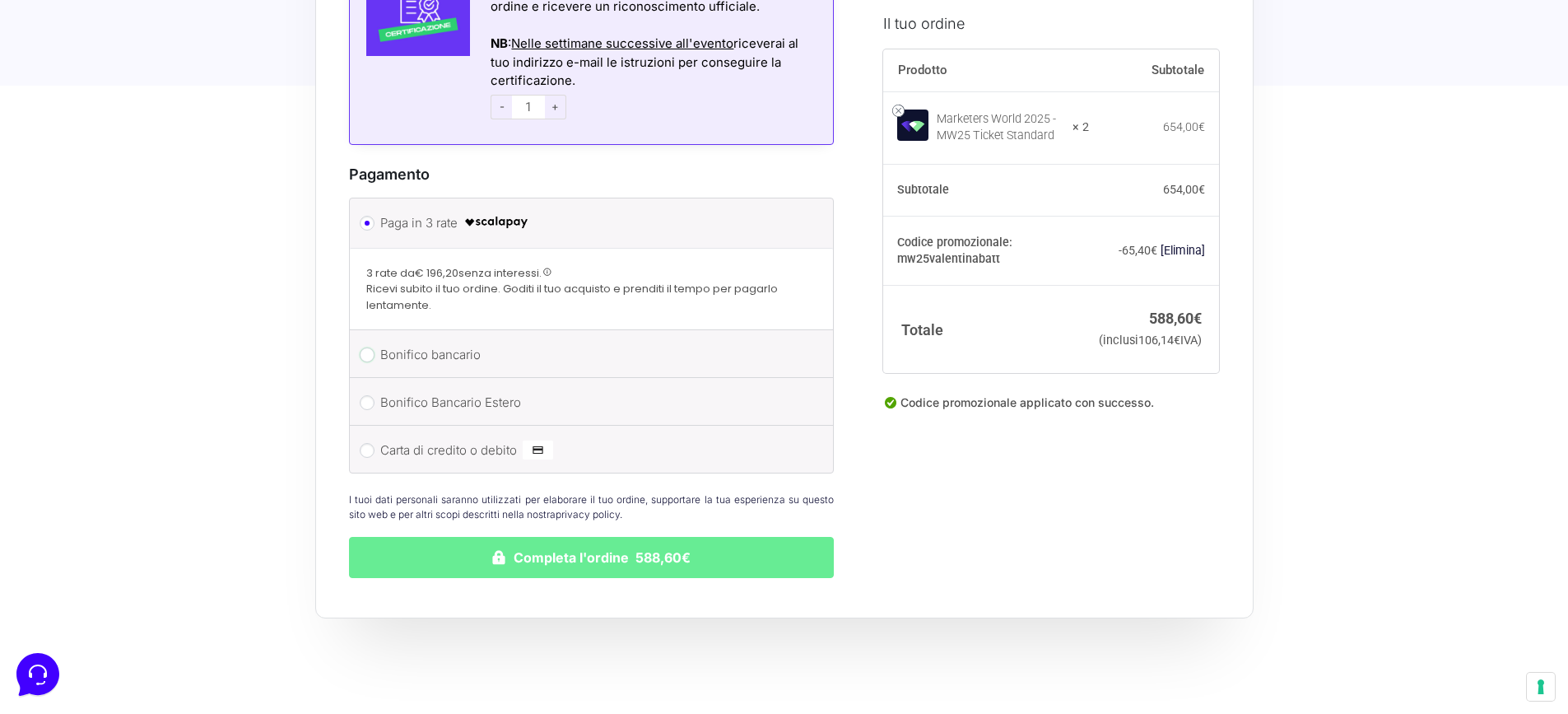
click at [369, 347] on input "Bonifico bancario" at bounding box center [366, 354] width 15 height 15
radio input "true"
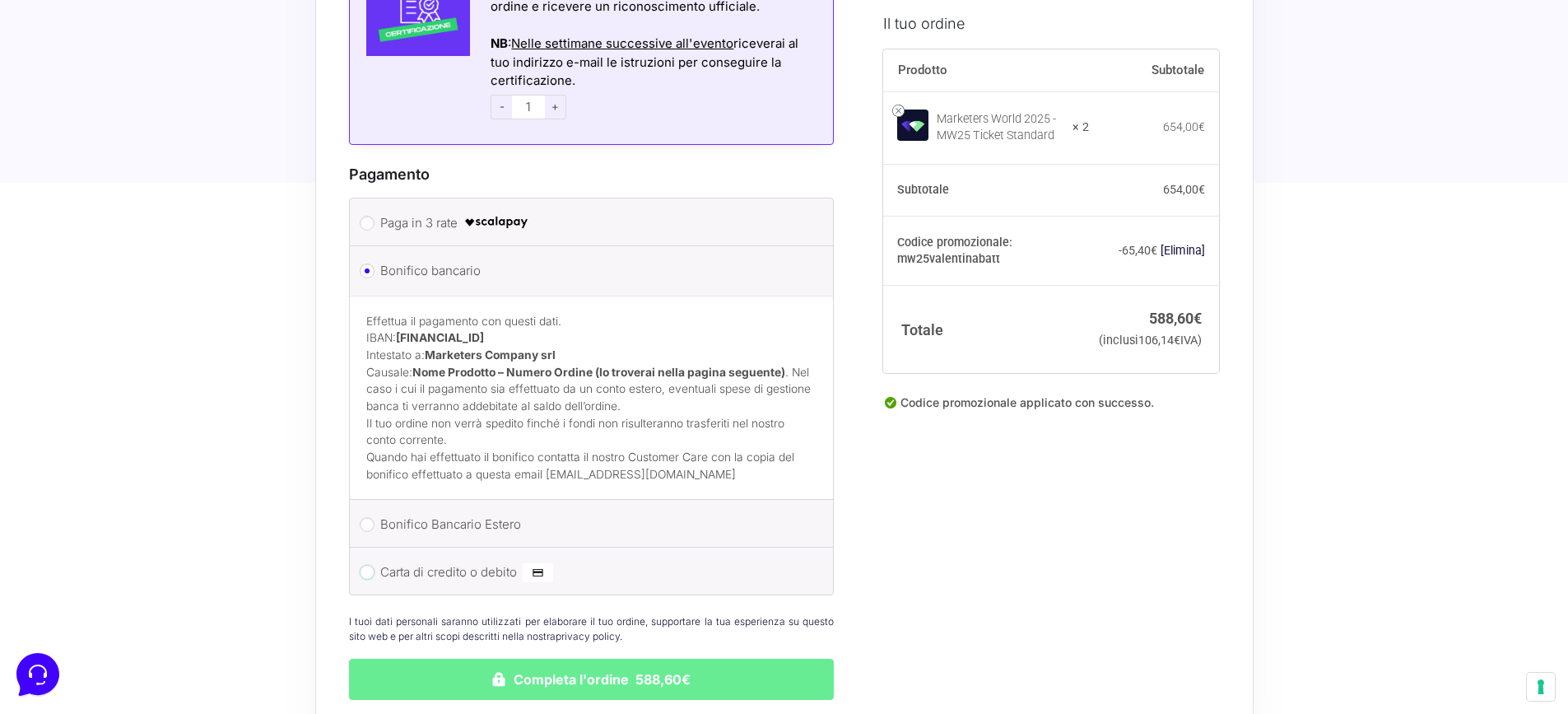
click at [368, 565] on input "Carta di credito o debito" at bounding box center [366, 572] width 15 height 15
radio input "true"
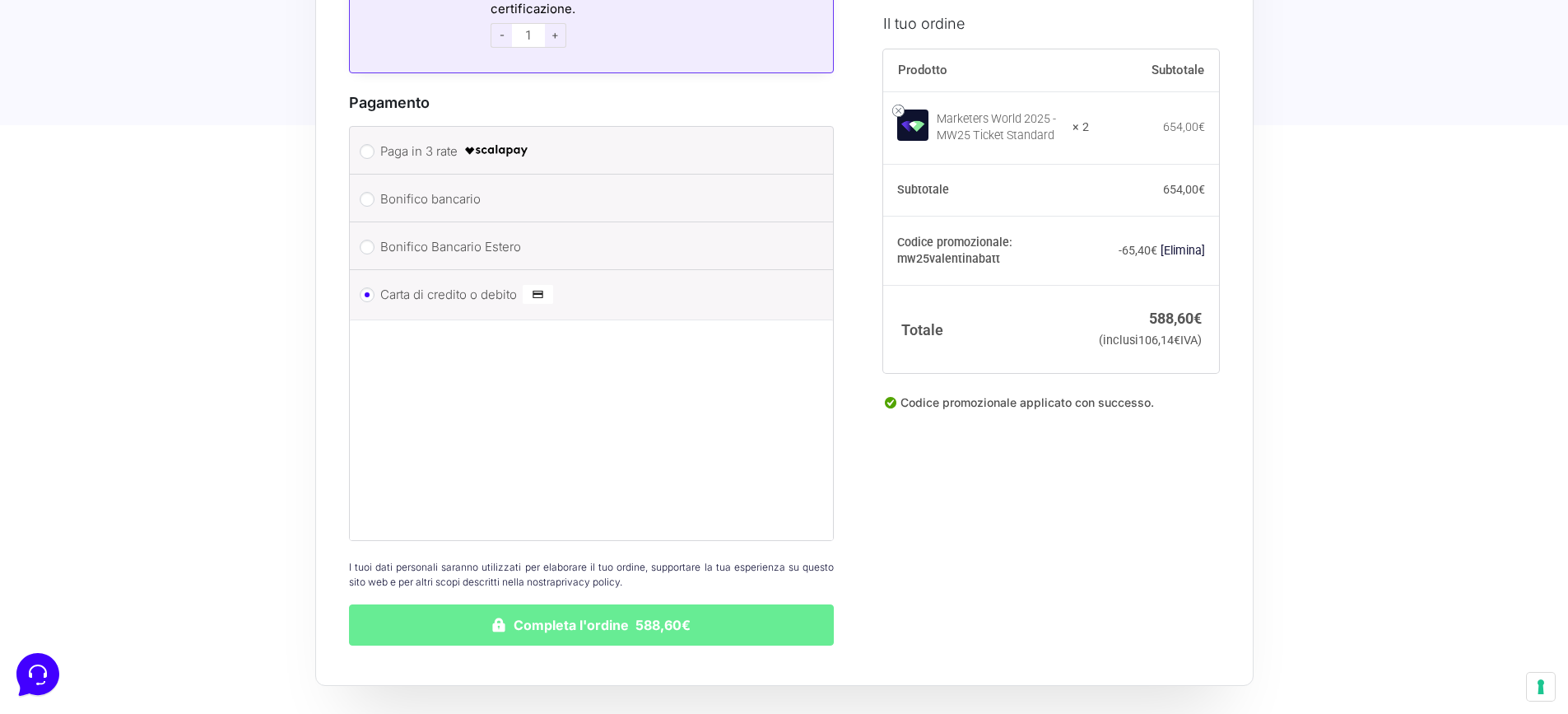
scroll to position [2604, 0]
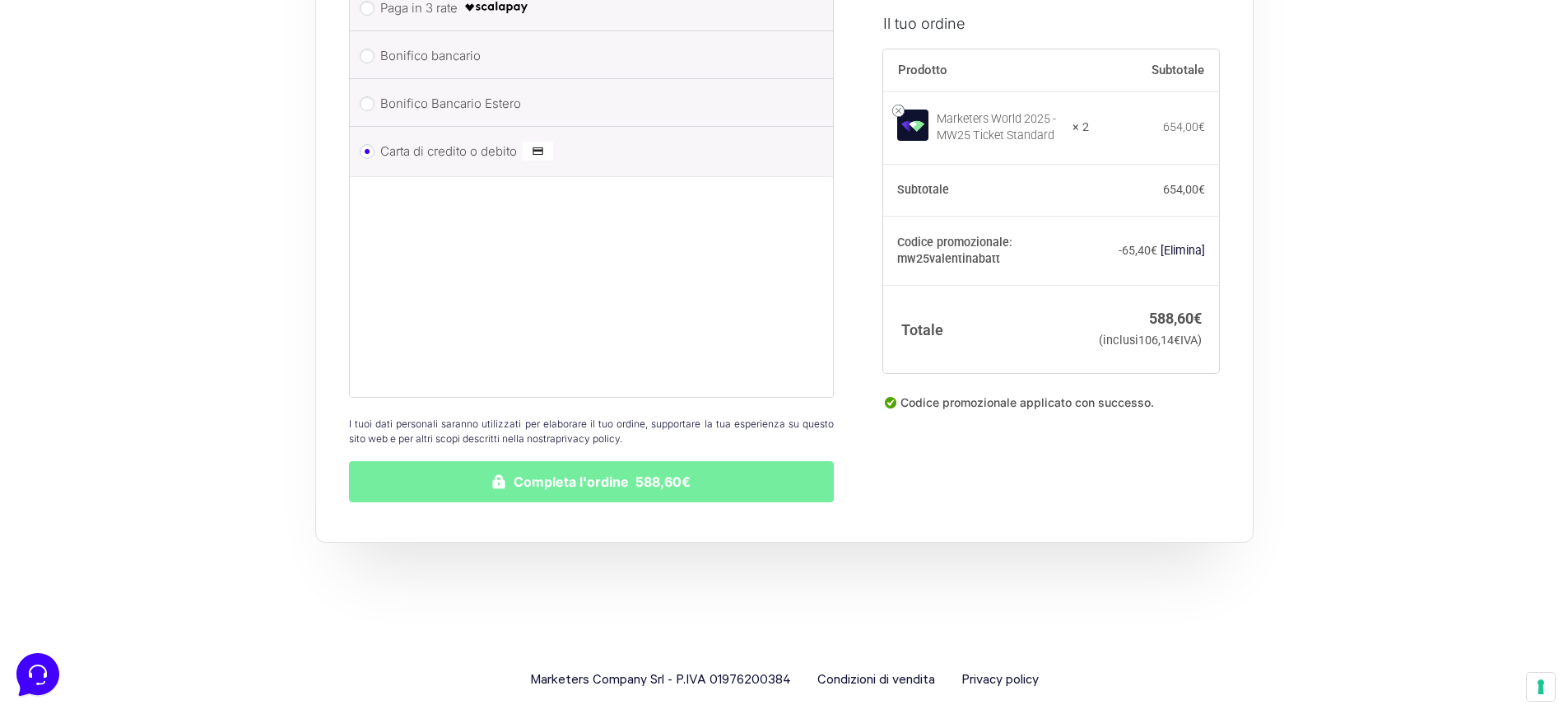
click at [594, 461] on button "Completa l'ordine 588,60€" at bounding box center [591, 481] width 485 height 41
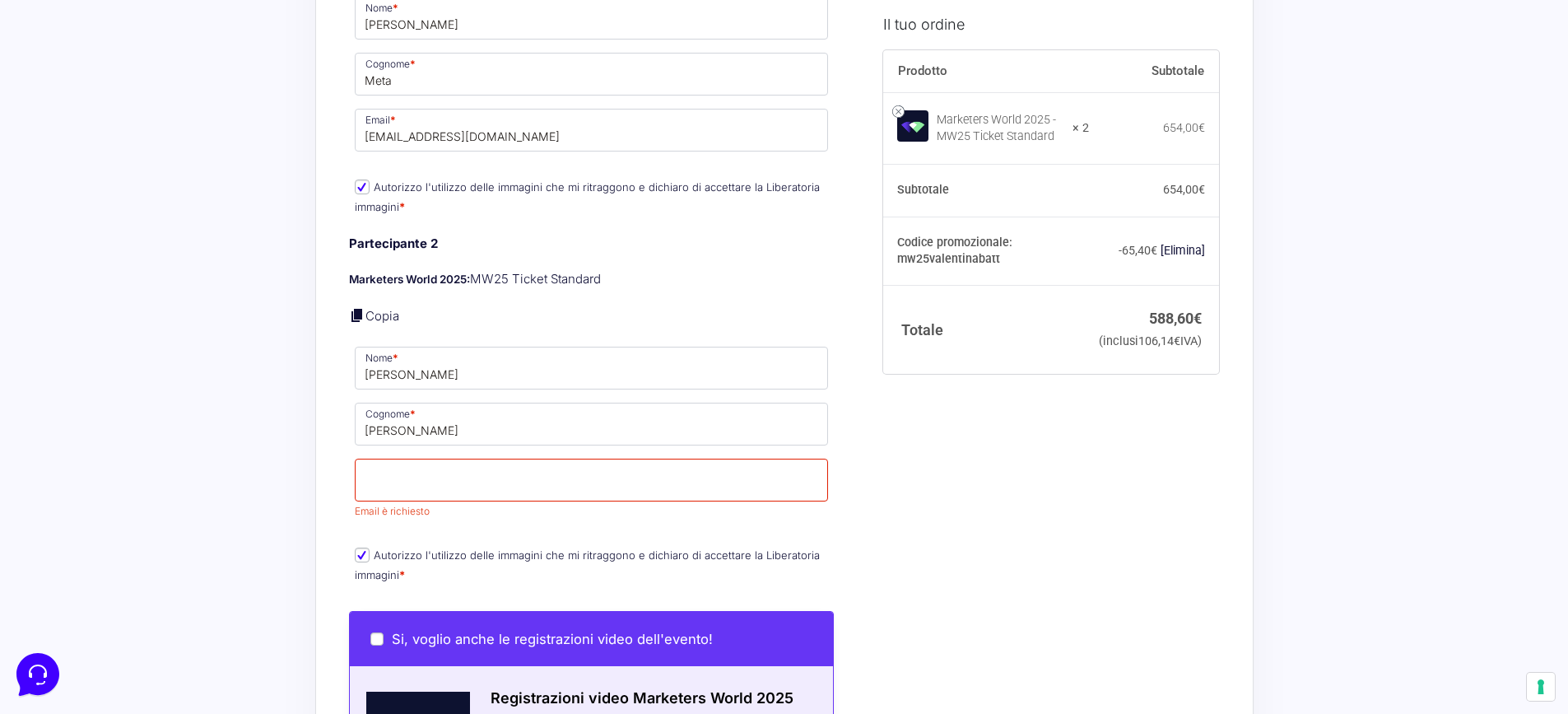
scroll to position [1432, 0]
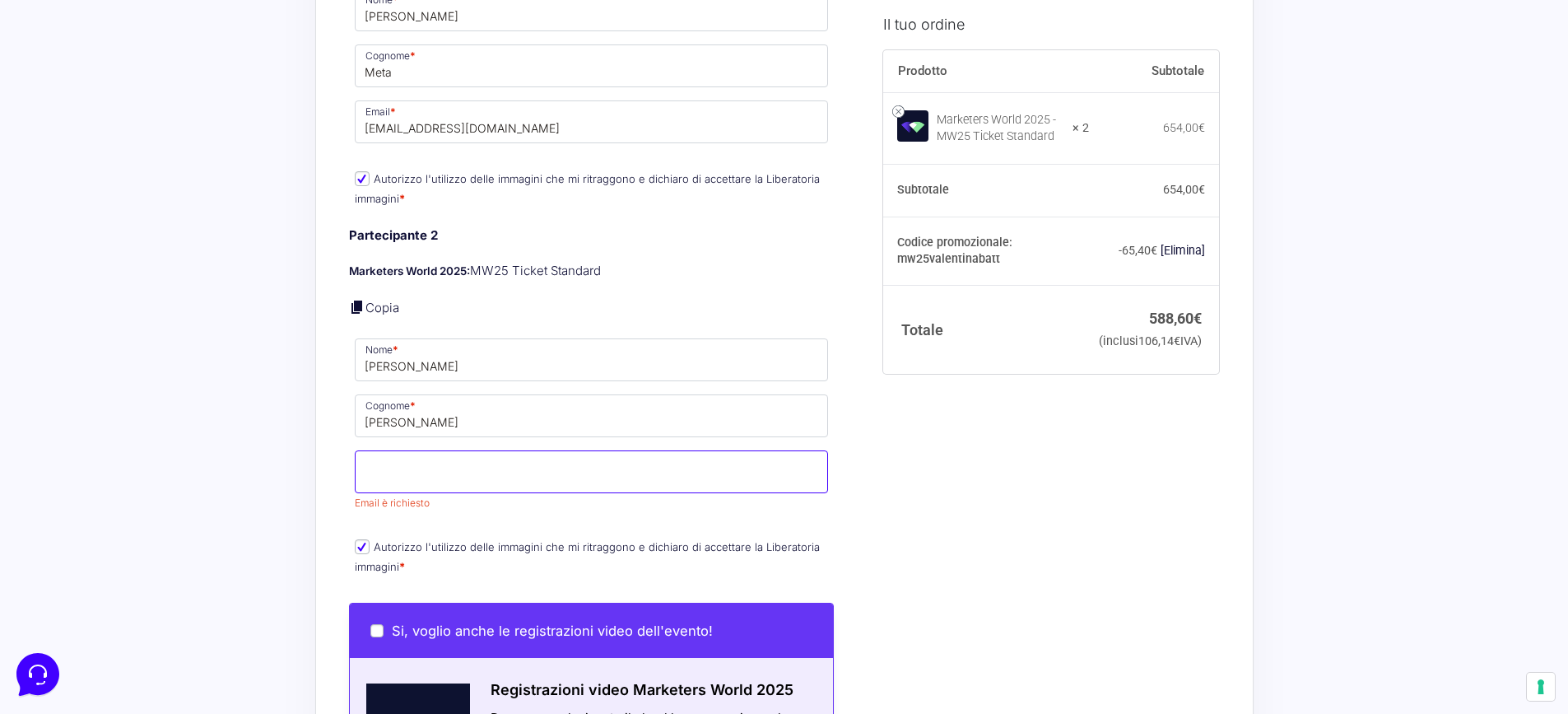
click at [447, 460] on input "Email *" at bounding box center [592, 472] width 474 height 43
type input "A"
type input "a"
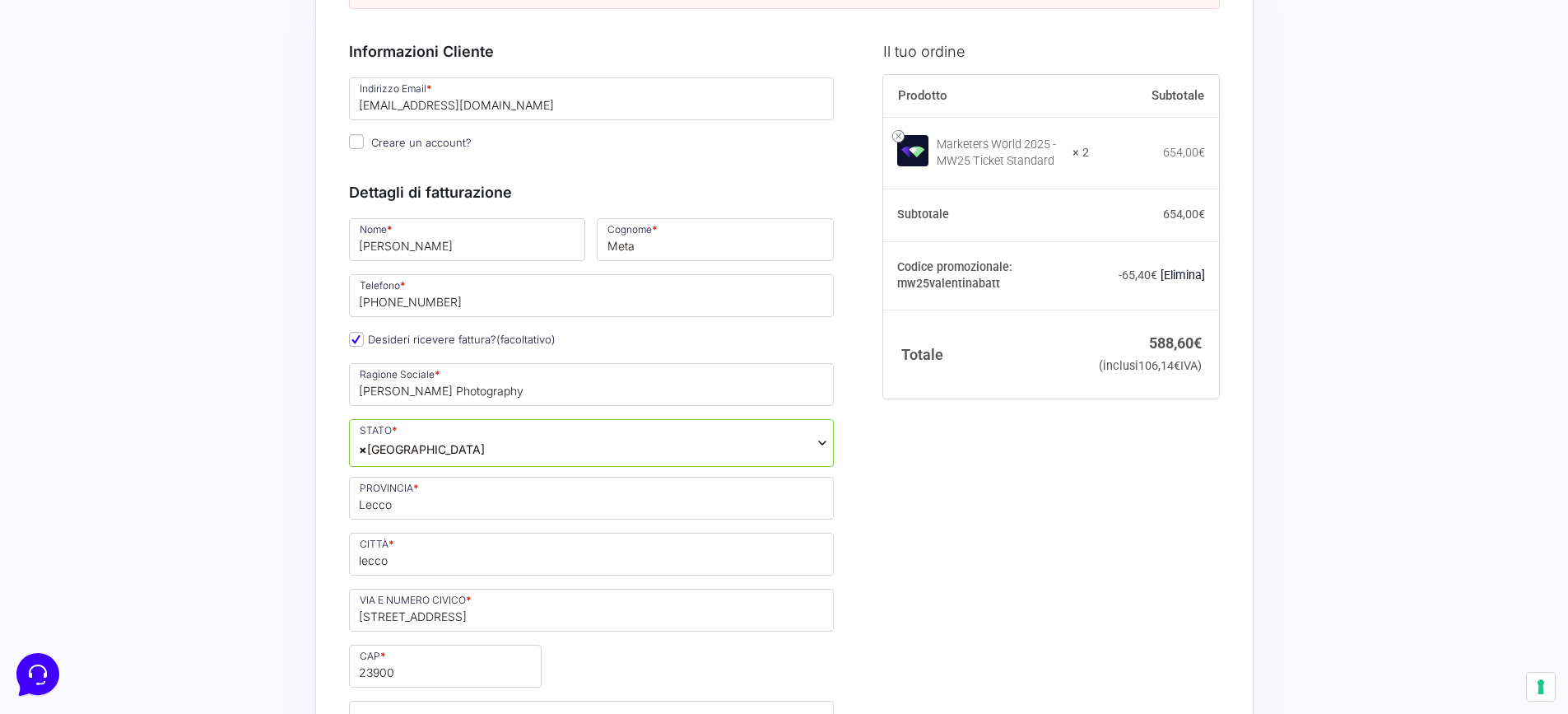
scroll to position [0, 0]
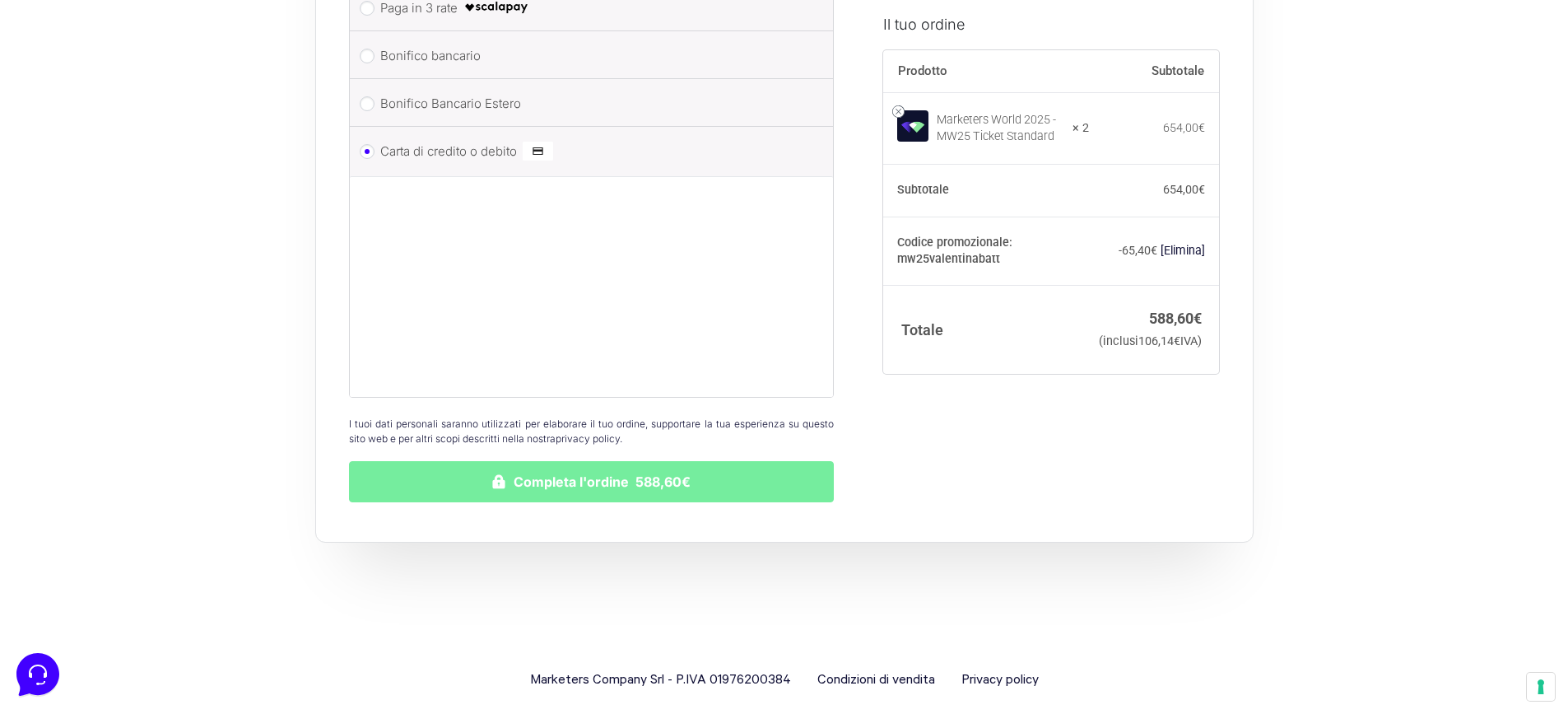
type input "[PERSON_NAME][EMAIL_ADDRESS][DOMAIN_NAME]"
click at [624, 465] on button "Completa l'ordine 588,60€" at bounding box center [591, 481] width 485 height 41
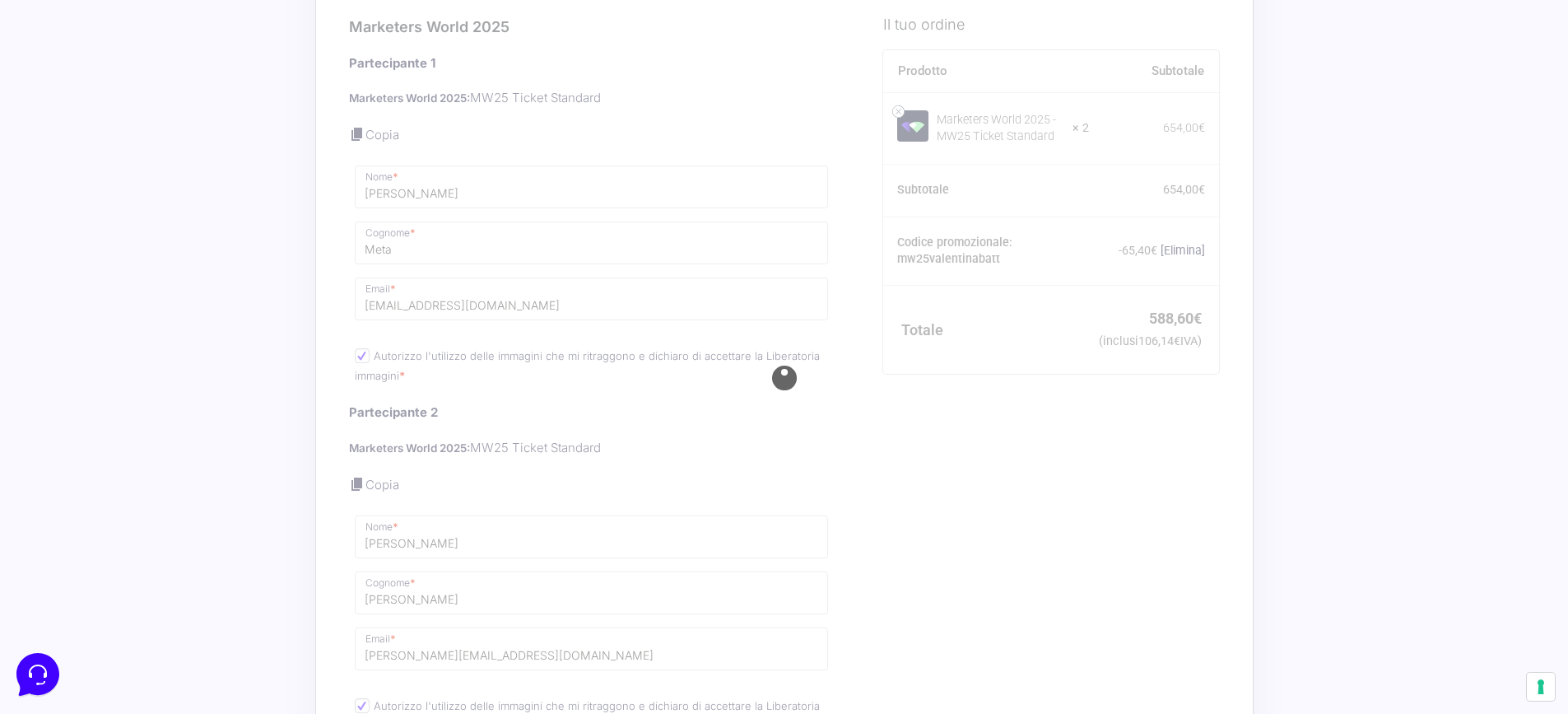
scroll to position [1250, 0]
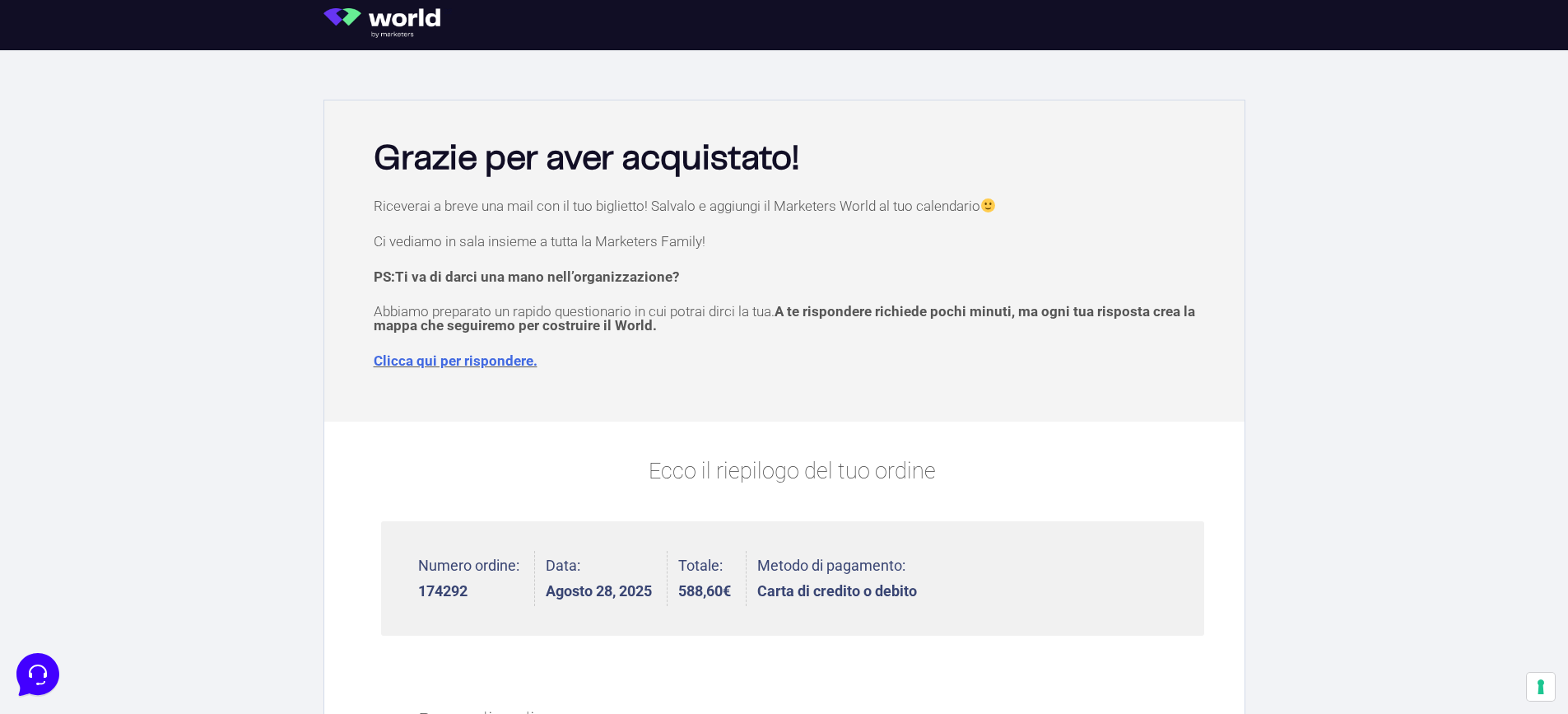
click at [455, 361] on link "Clicca qui per rispondere." at bounding box center [455, 361] width 164 height 17
